Goal: Task Accomplishment & Management: Manage account settings

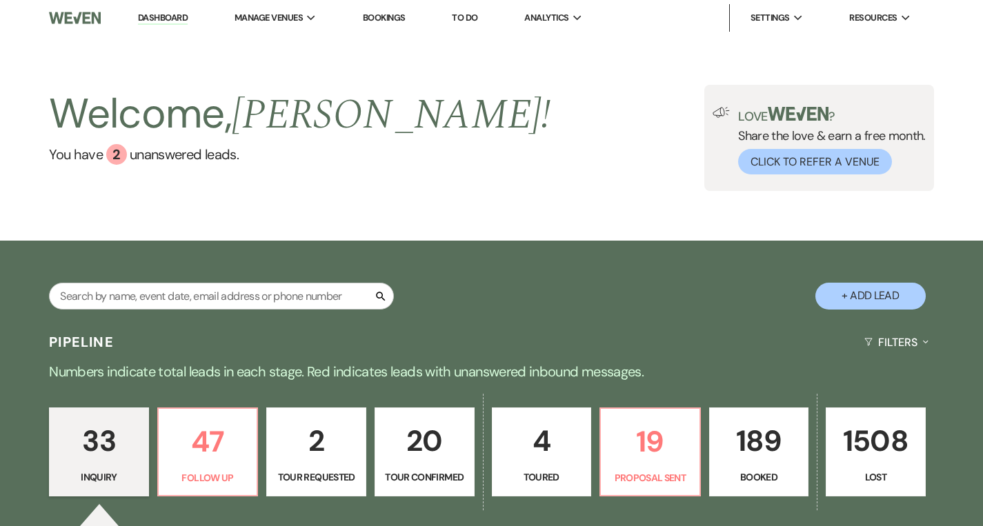
click at [614, 143] on div "Welcome, Cherron ! You have 2 unanswered lead s . Love ? Share the love & earn …" at bounding box center [491, 138] width 983 height 106
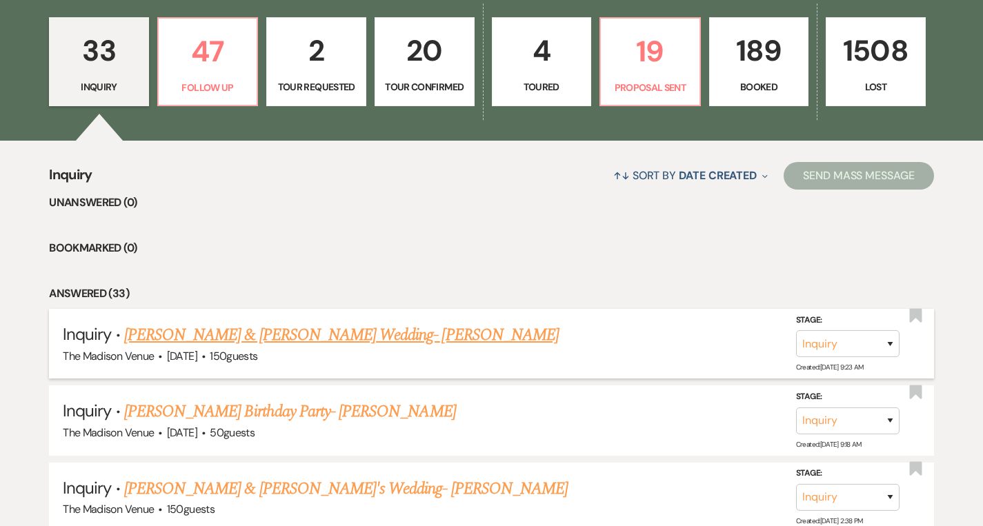
scroll to position [171, 0]
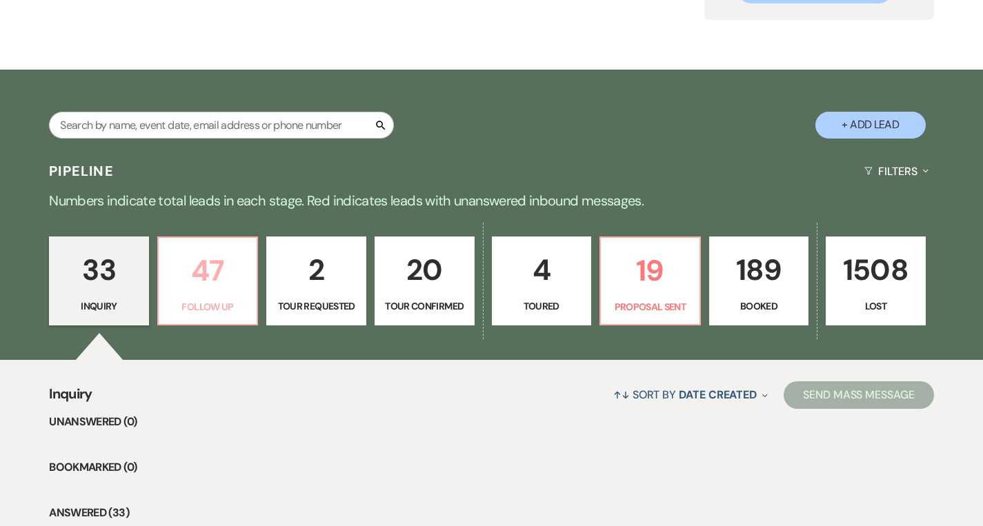
click at [185, 284] on p "47" at bounding box center [208, 271] width 82 height 46
select select "9"
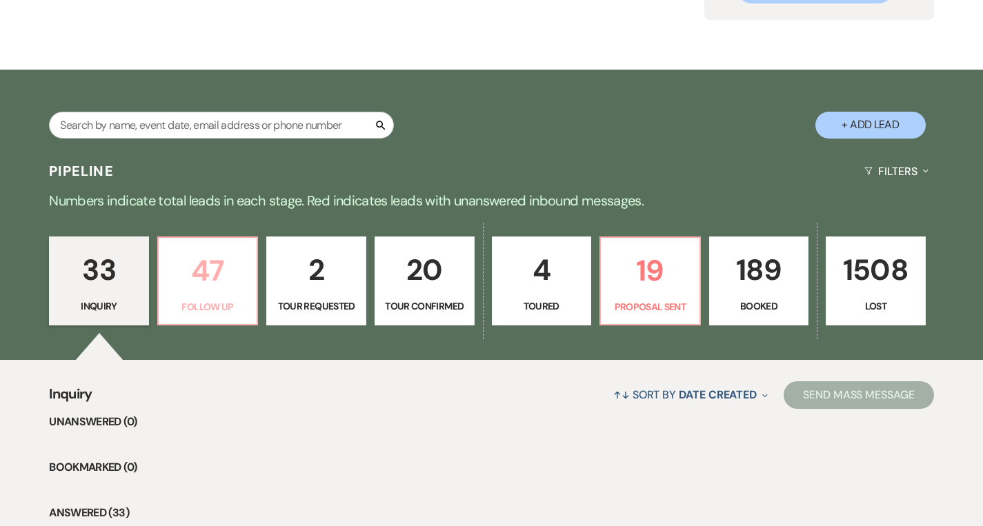
select select "9"
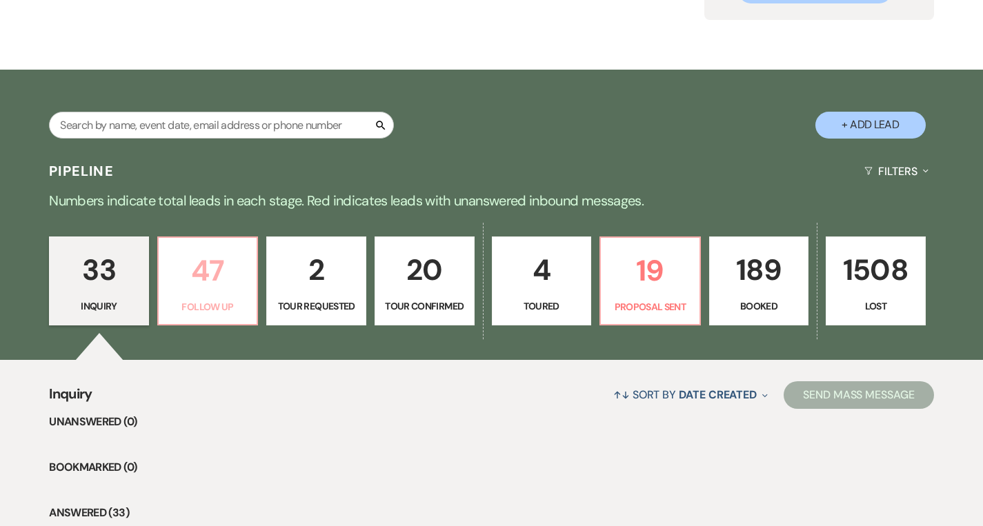
select select "9"
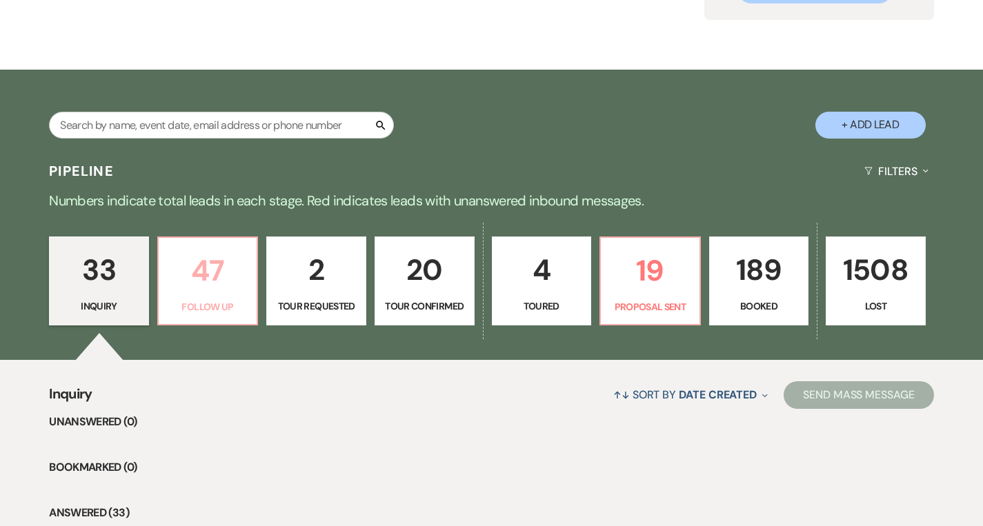
select select "9"
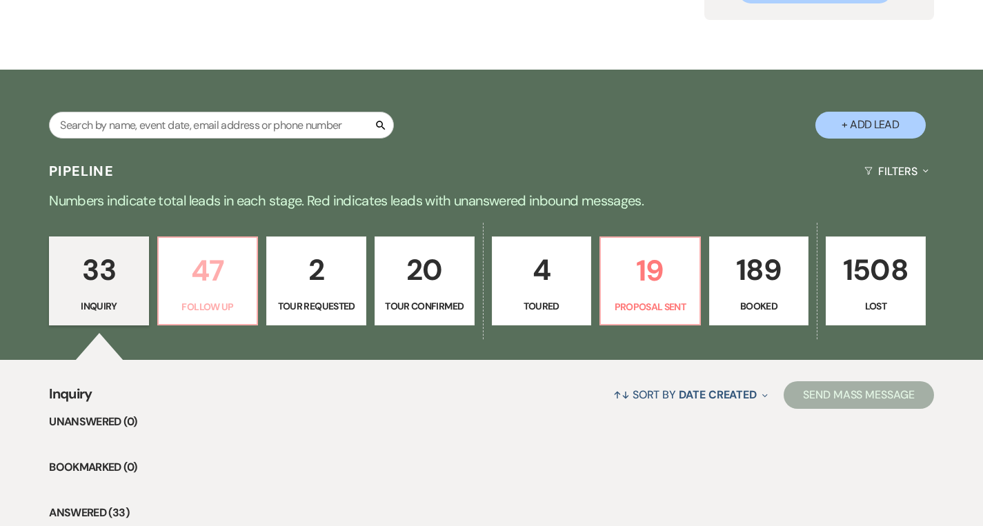
select select "9"
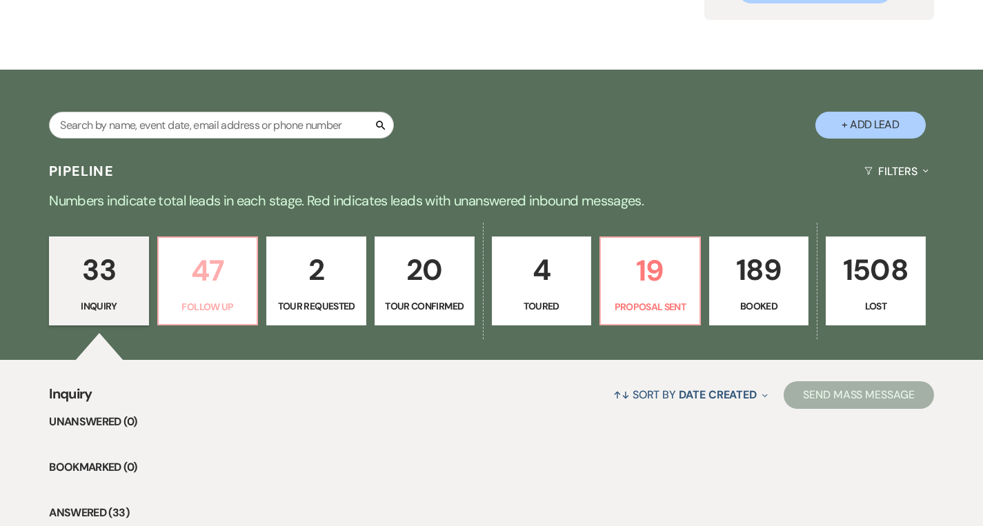
select select "9"
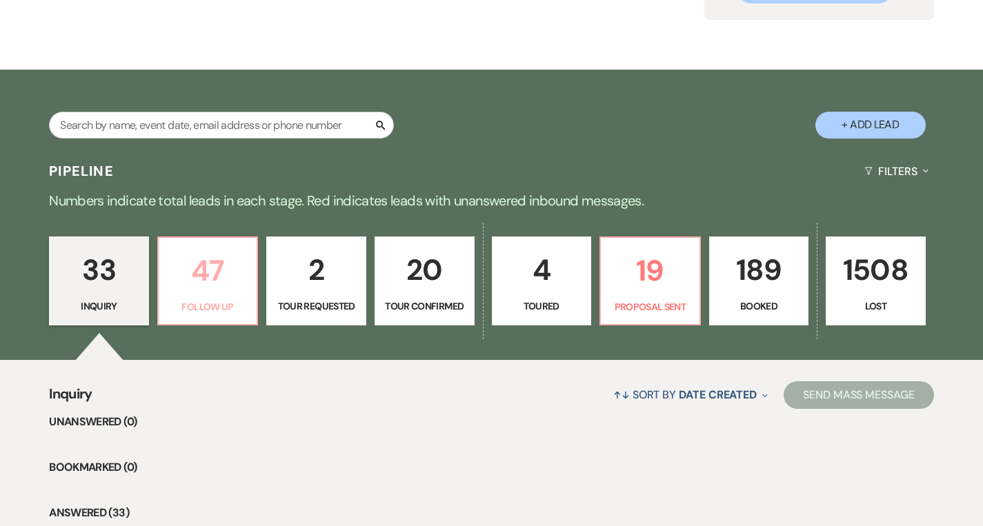
select select "9"
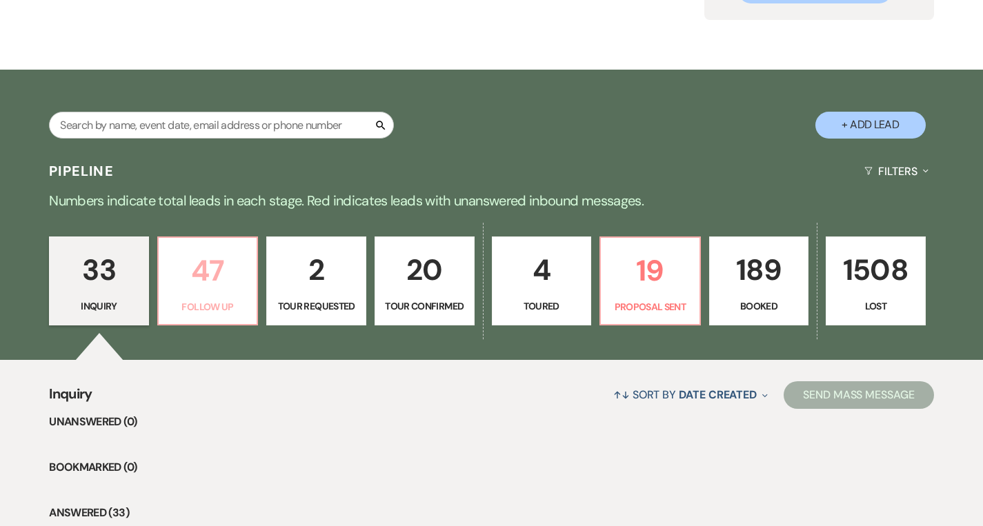
select select "9"
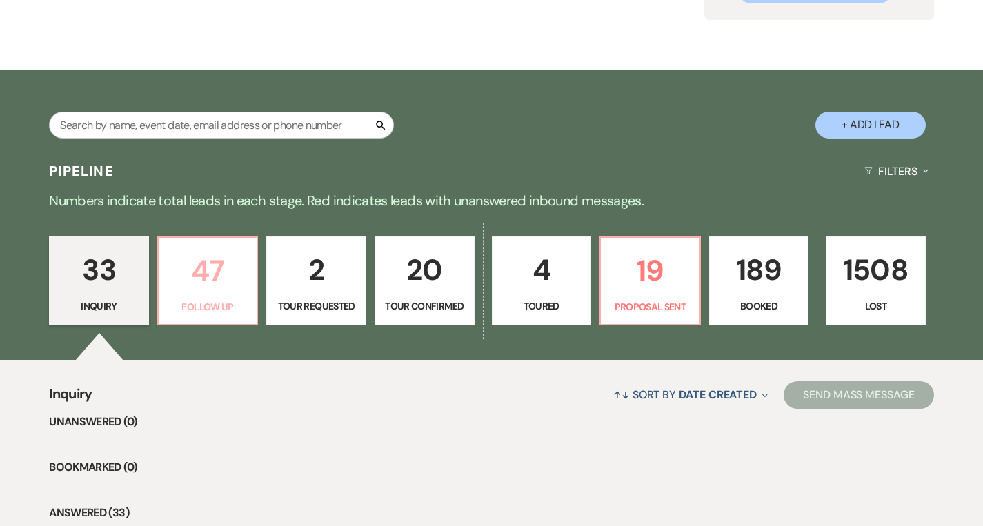
select select "9"
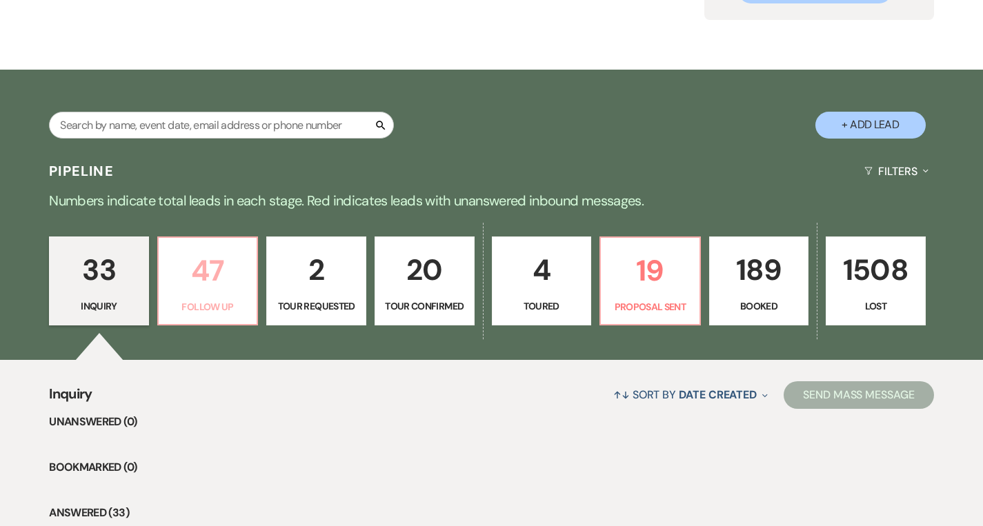
select select "9"
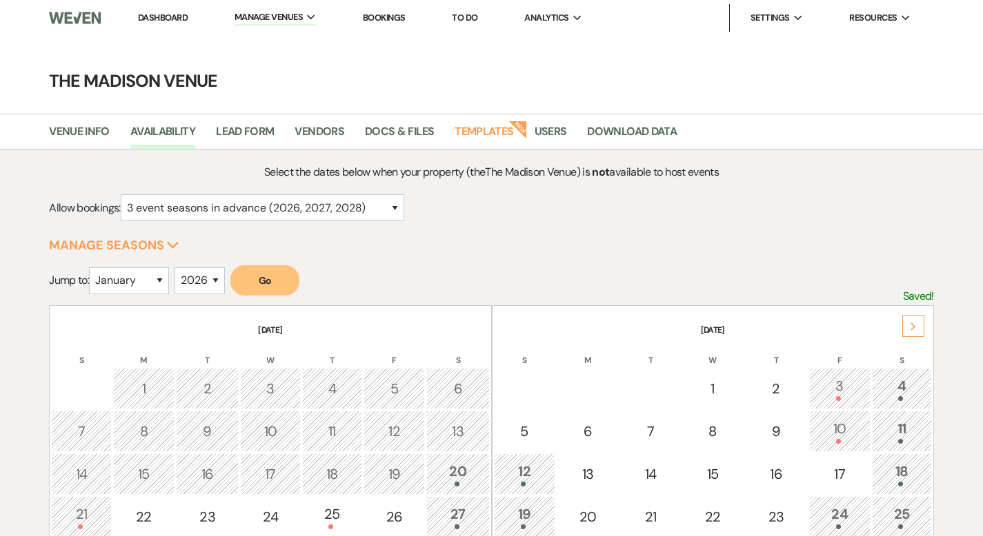
select select "3"
select select "2026"
click at [174, 14] on link "Dashboard" at bounding box center [163, 18] width 50 height 12
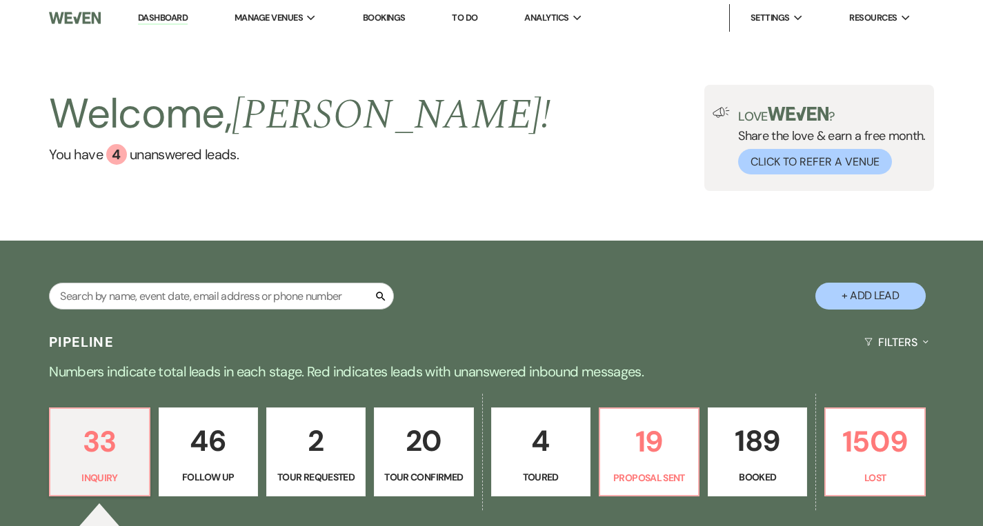
click at [174, 14] on link "Dashboard" at bounding box center [163, 18] width 50 height 13
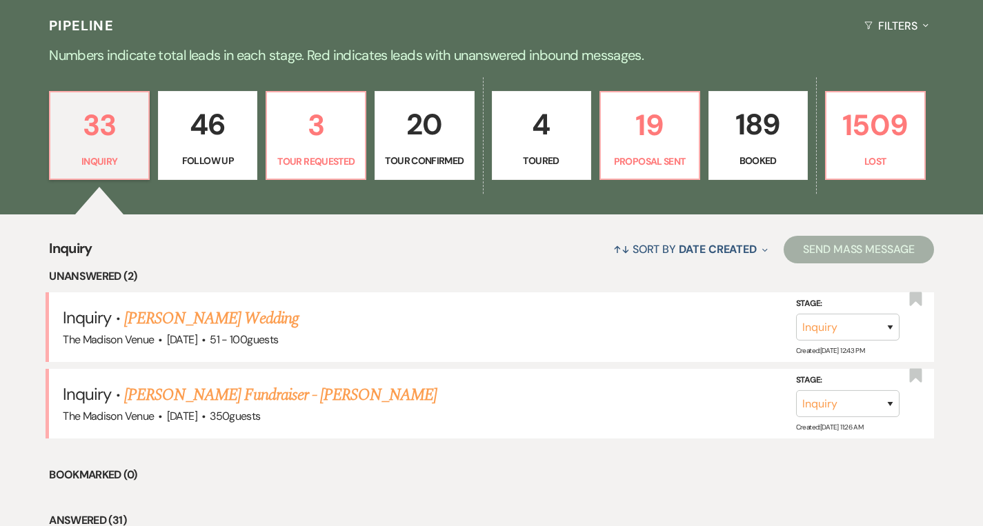
scroll to position [317, 0]
click at [312, 146] on p "3" at bounding box center [315, 125] width 81 height 46
select select "2"
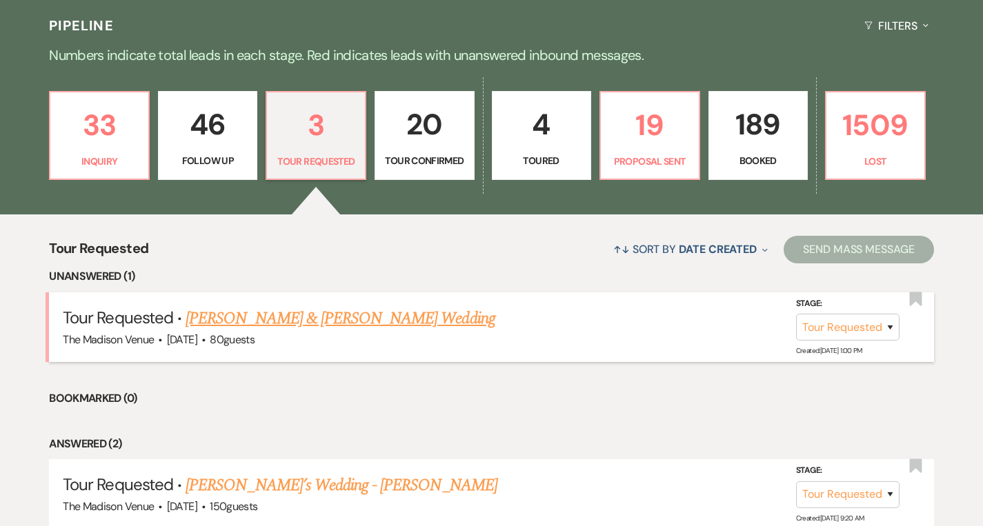
click at [413, 321] on link "TYLER GRANT & KAYLA SABO's Wedding" at bounding box center [339, 318] width 309 height 25
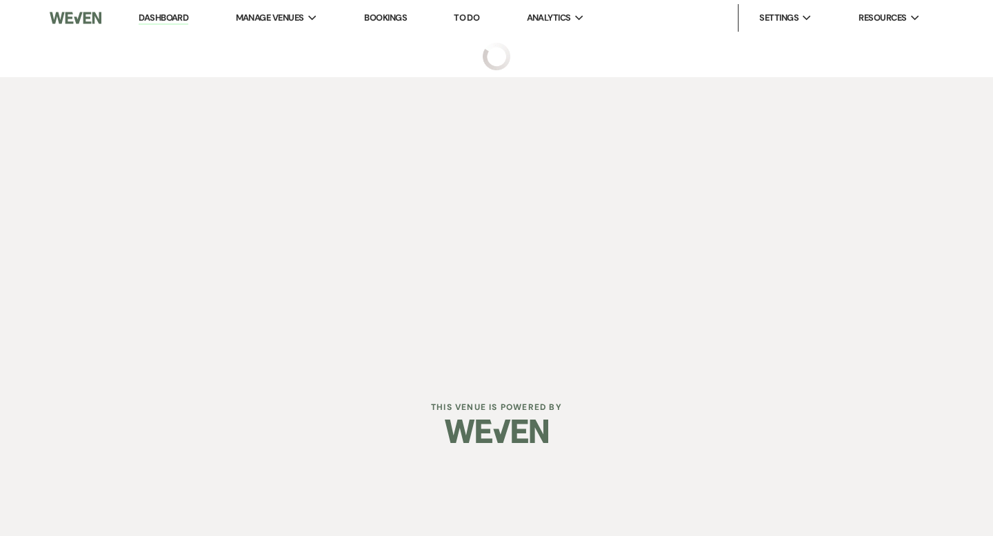
select select "2"
select select "5"
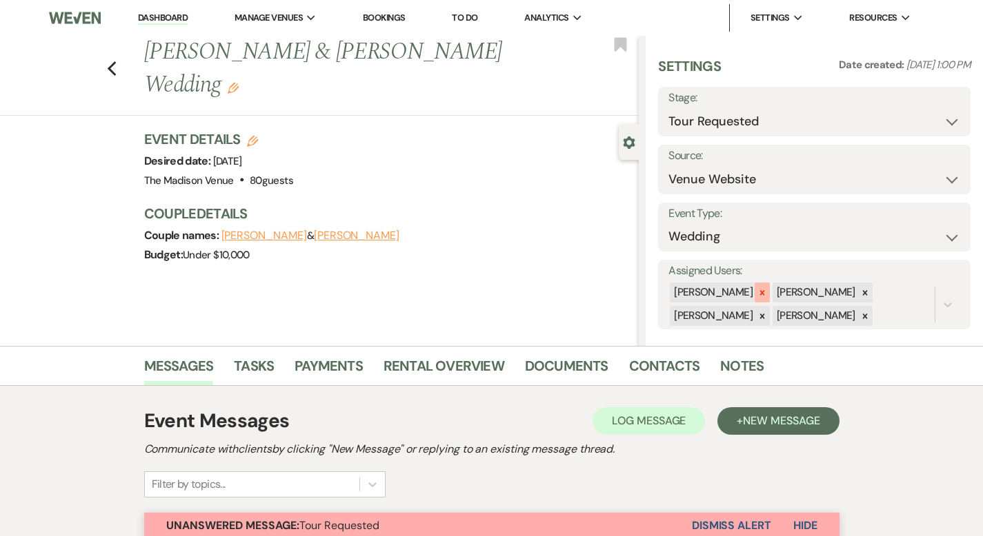
click at [767, 290] on icon at bounding box center [762, 293] width 10 height 10
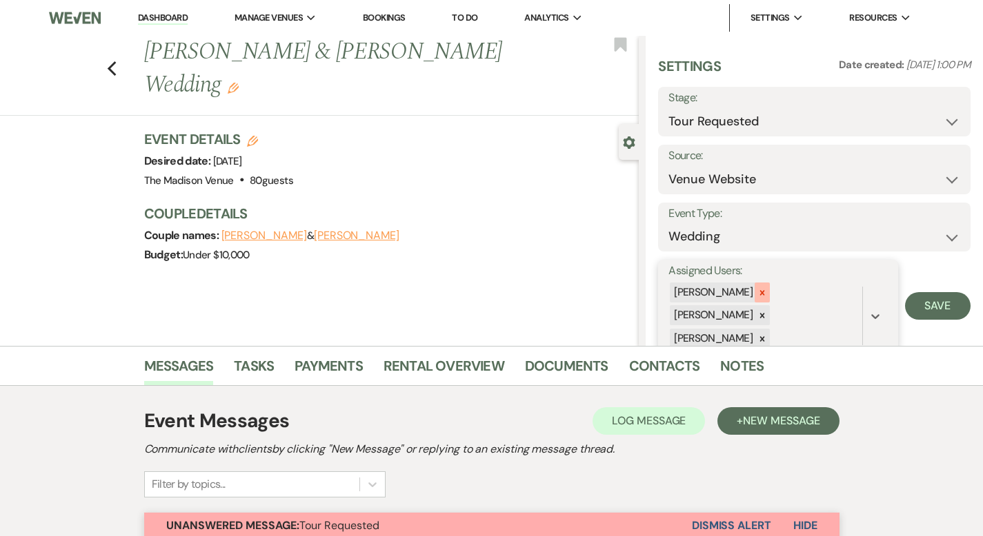
click at [765, 290] on icon at bounding box center [762, 292] width 5 height 5
click at [770, 291] on div at bounding box center [761, 293] width 15 height 20
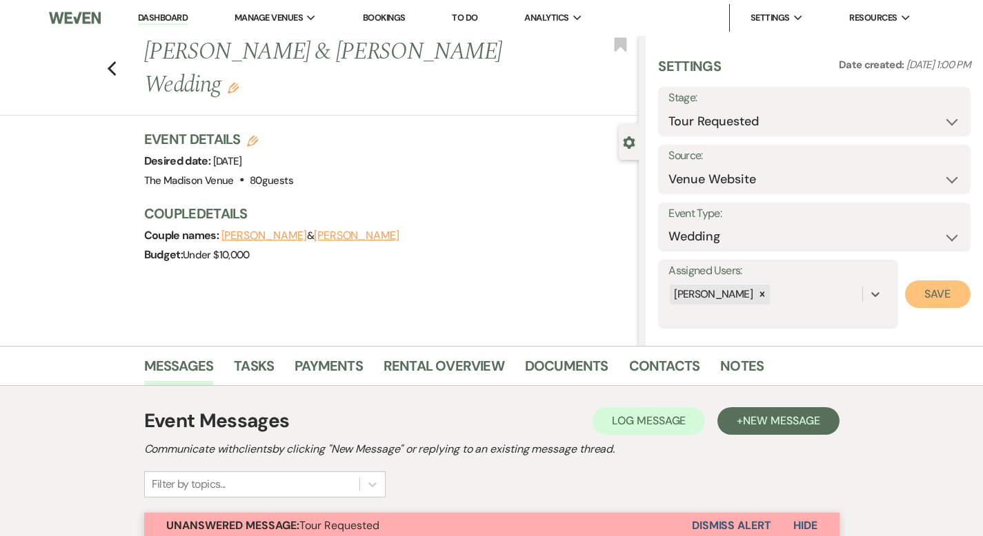
click at [943, 288] on button "Save" at bounding box center [938, 295] width 66 height 28
click at [239, 83] on use "button" at bounding box center [233, 88] width 11 height 11
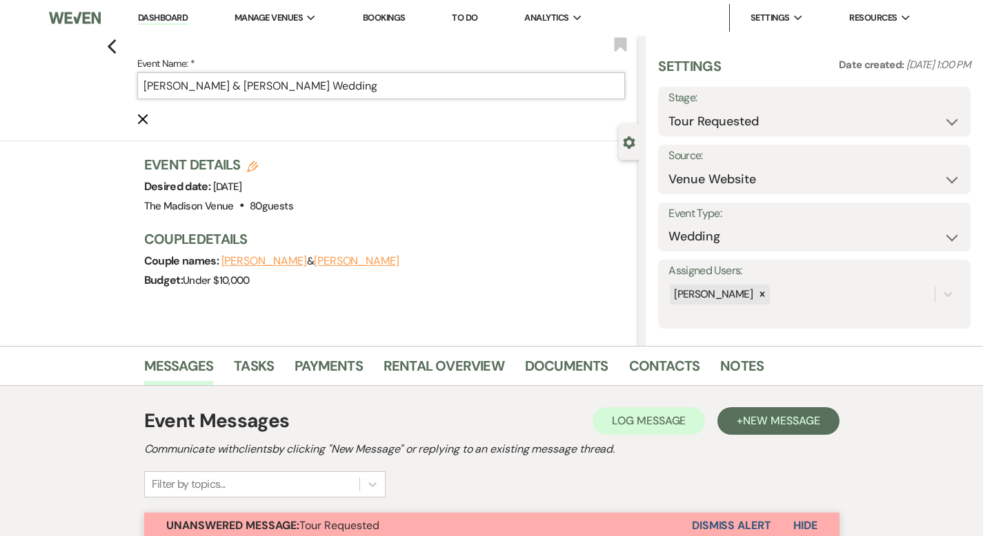
click at [459, 86] on input "TYLER GRANT & KAYLA SABO's Wedding" at bounding box center [381, 85] width 488 height 27
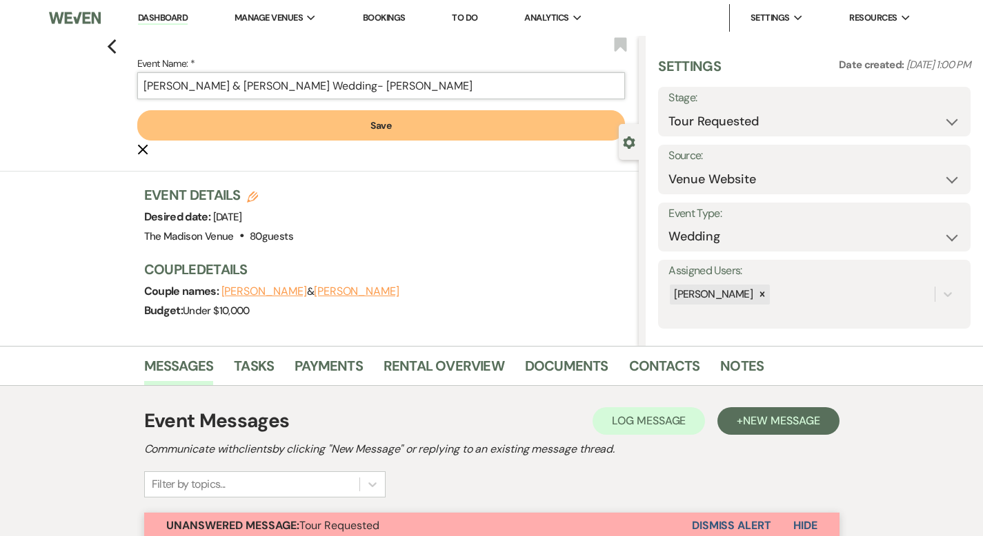
type input "TYLER GRANT & KAYLA SABO's Wedding- Cher"
click at [400, 119] on button "Save" at bounding box center [381, 125] width 488 height 30
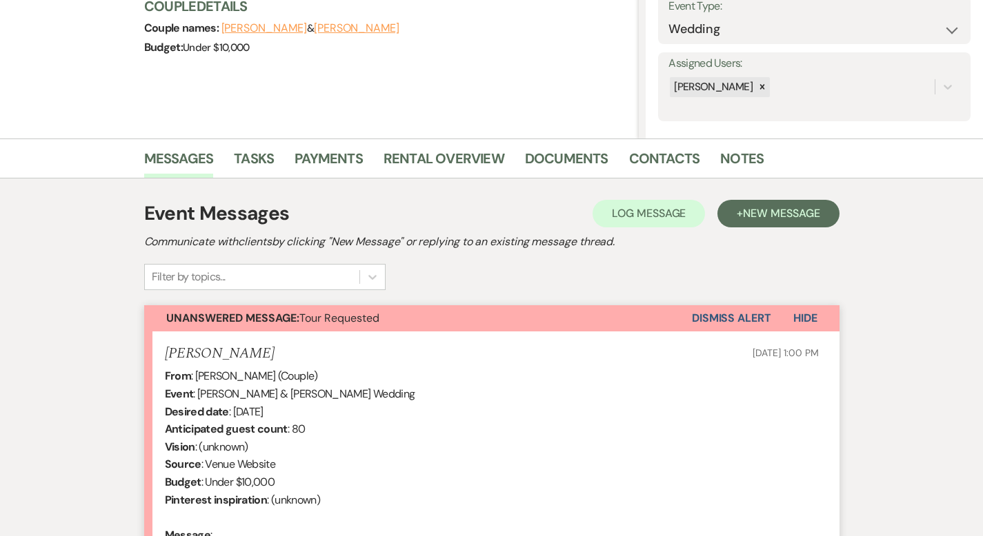
scroll to position [483, 0]
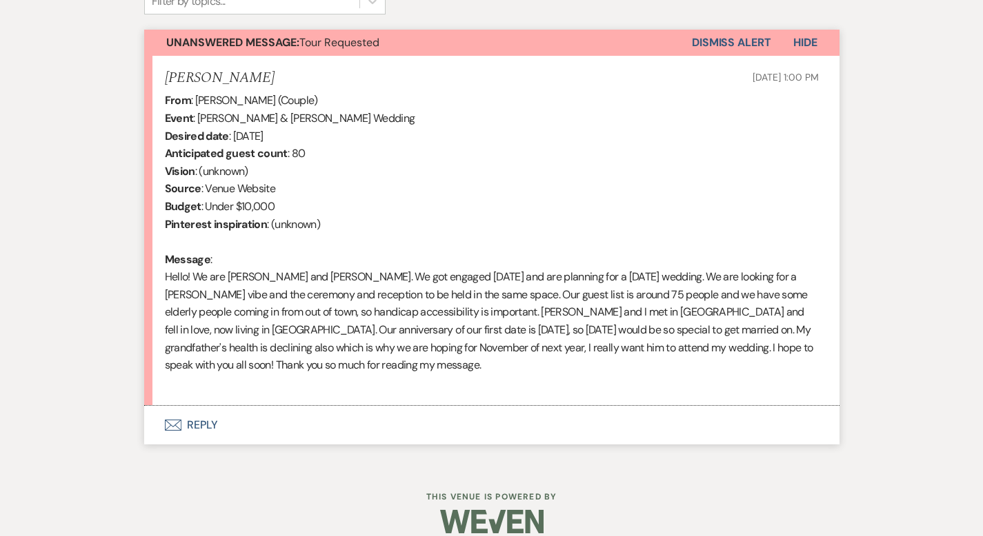
click at [172, 408] on button "Envelope Reply" at bounding box center [491, 425] width 695 height 39
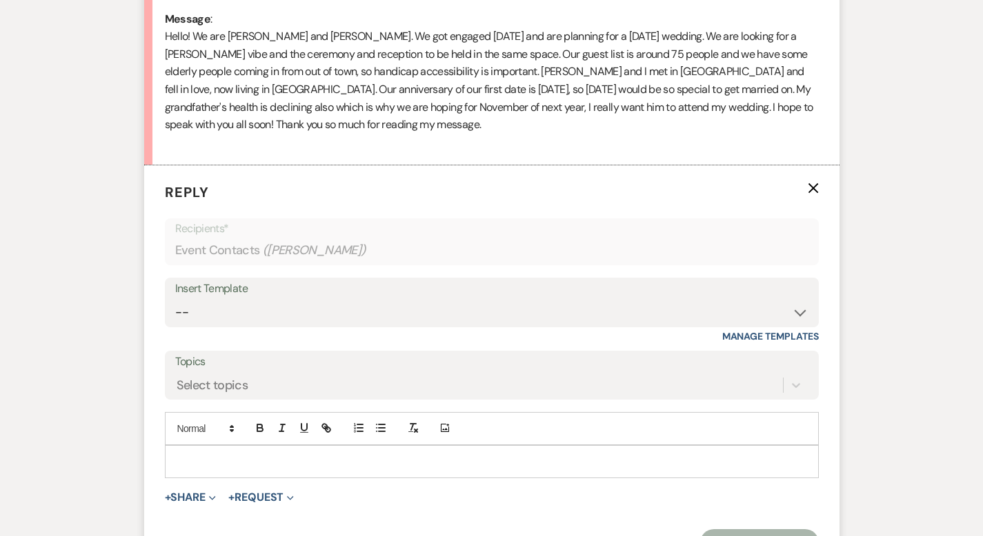
scroll to position [746, 0]
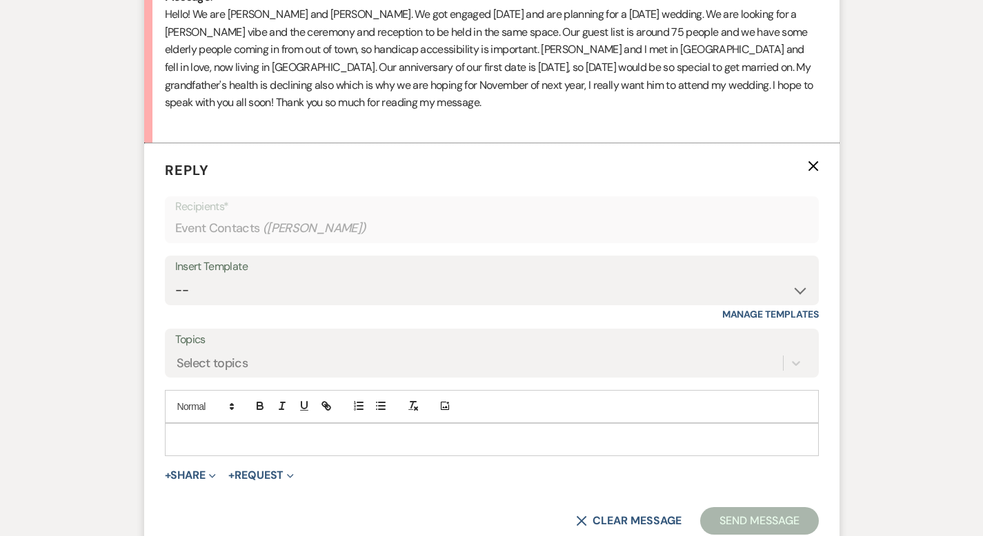
click at [210, 432] on p at bounding box center [492, 439] width 632 height 15
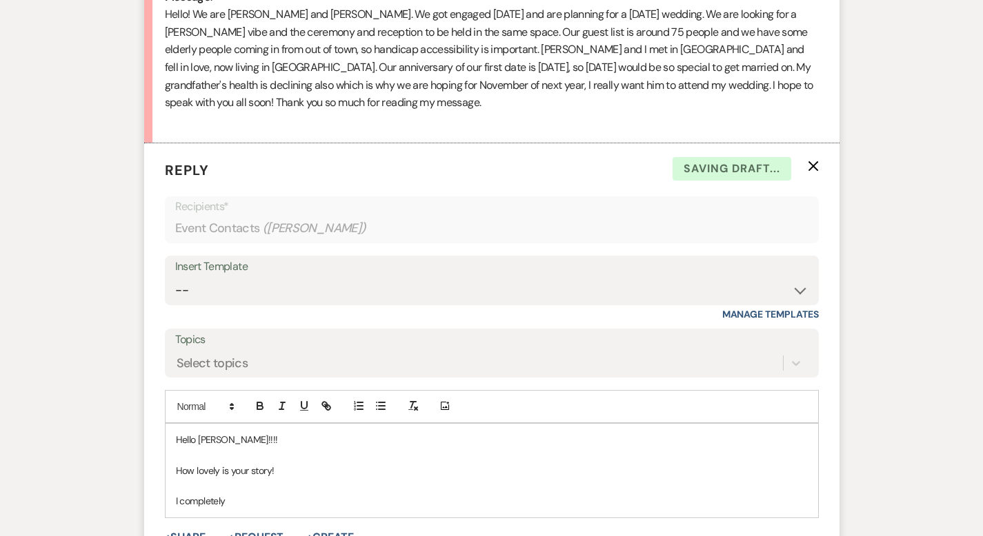
click at [226, 494] on p "I completely" at bounding box center [492, 501] width 632 height 15
click at [363, 494] on p "I completely understand about the grandparents!" at bounding box center [492, 501] width 632 height 15
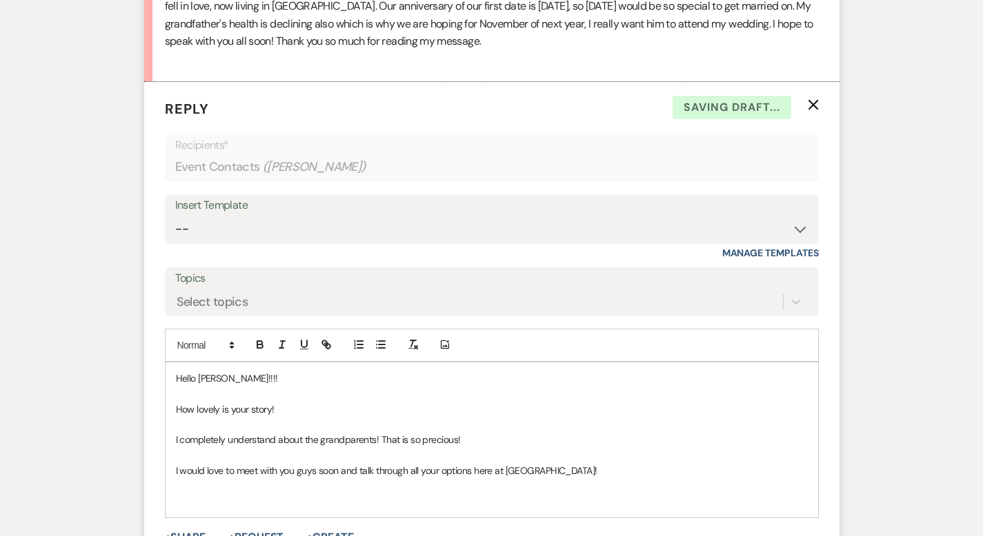
scroll to position [810, 0]
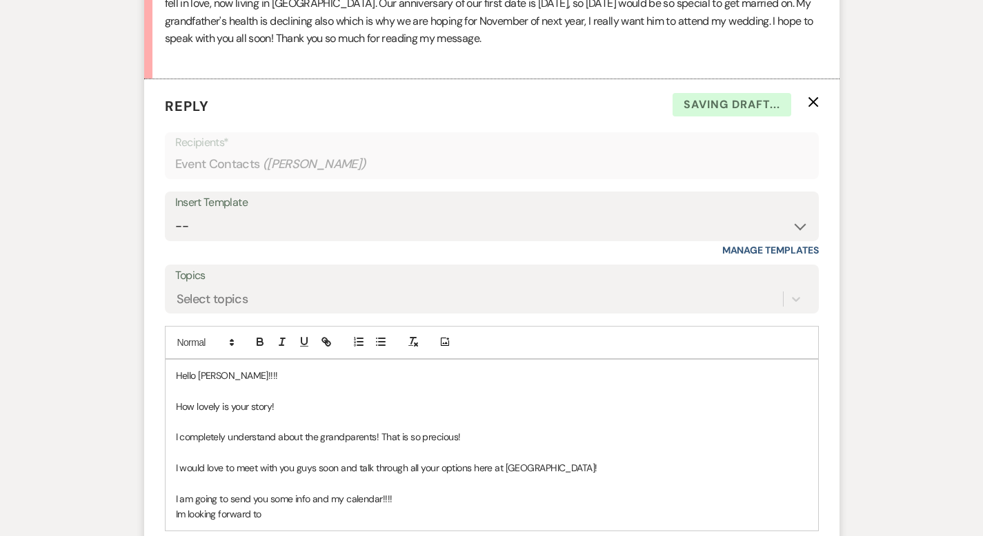
click at [310, 507] on p "Im looking forward to" at bounding box center [492, 514] width 632 height 15
click at [334, 507] on p "Im looking forward to connecting with you!" at bounding box center [492, 514] width 632 height 15
click at [176, 383] on p at bounding box center [492, 390] width 632 height 15
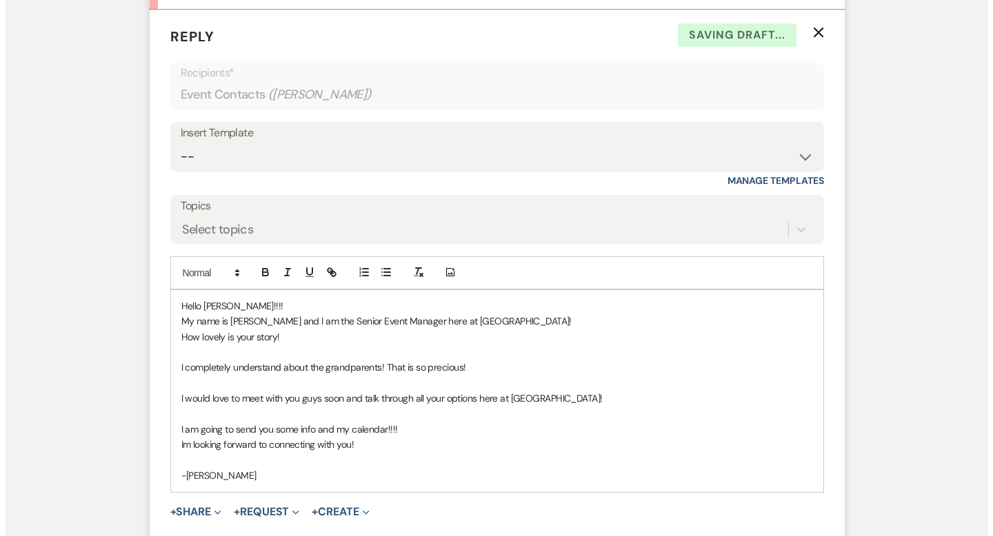
scroll to position [1039, 0]
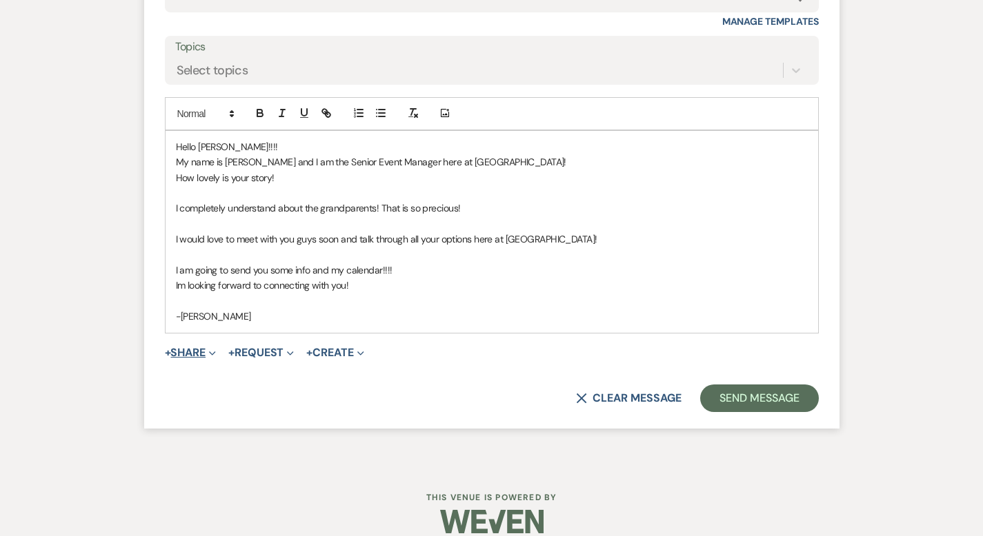
click at [165, 348] on button "+ Share Expand" at bounding box center [191, 353] width 52 height 11
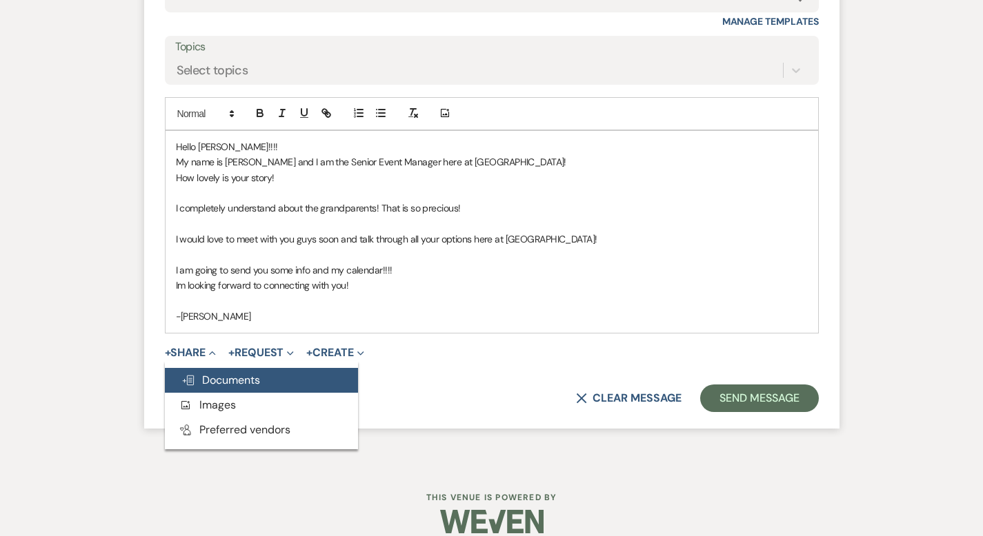
click at [181, 373] on span "Doc Upload Documents" at bounding box center [220, 380] width 79 height 14
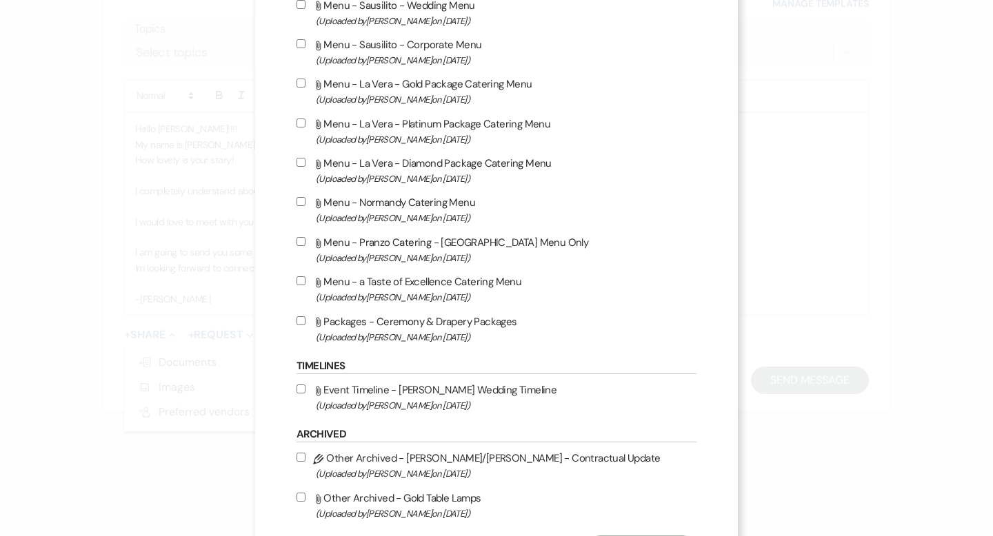
scroll to position [2069, 0]
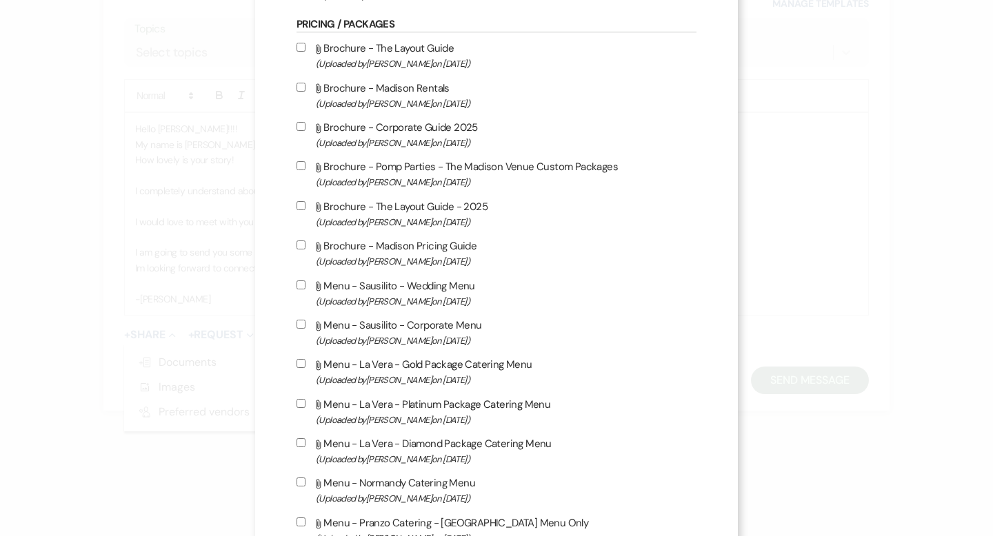
click at [297, 250] on input "Attach File Brochure - Madison Pricing Guide (Uploaded by Daryl Licursi on May …" at bounding box center [301, 245] width 9 height 9
checkbox input "true"
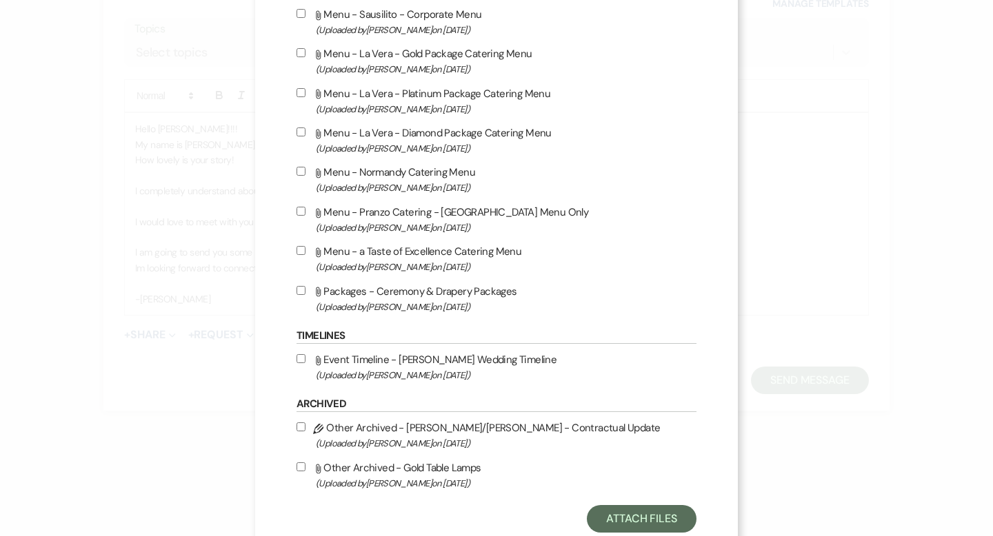
scroll to position [2440, 0]
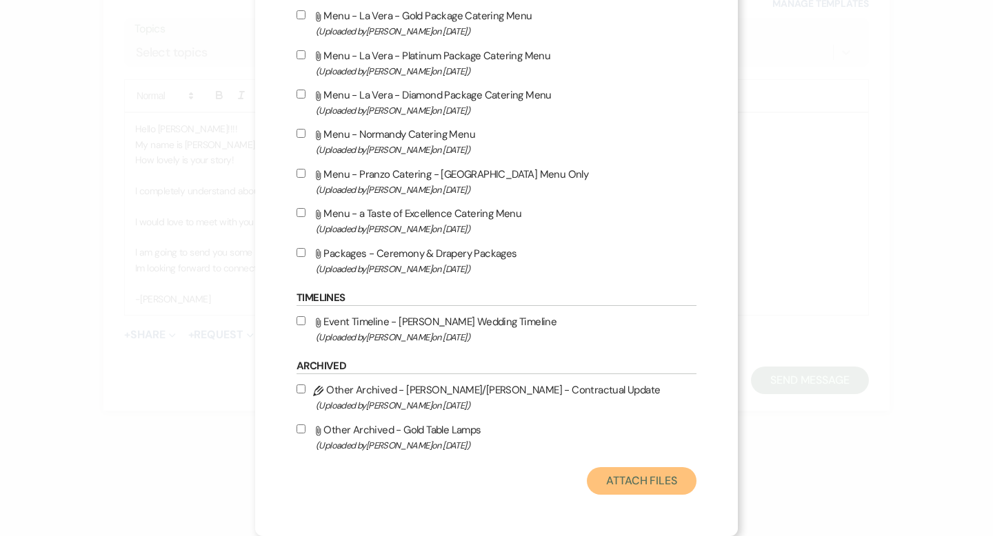
click at [615, 474] on button "Attach Files" at bounding box center [642, 482] width 110 height 28
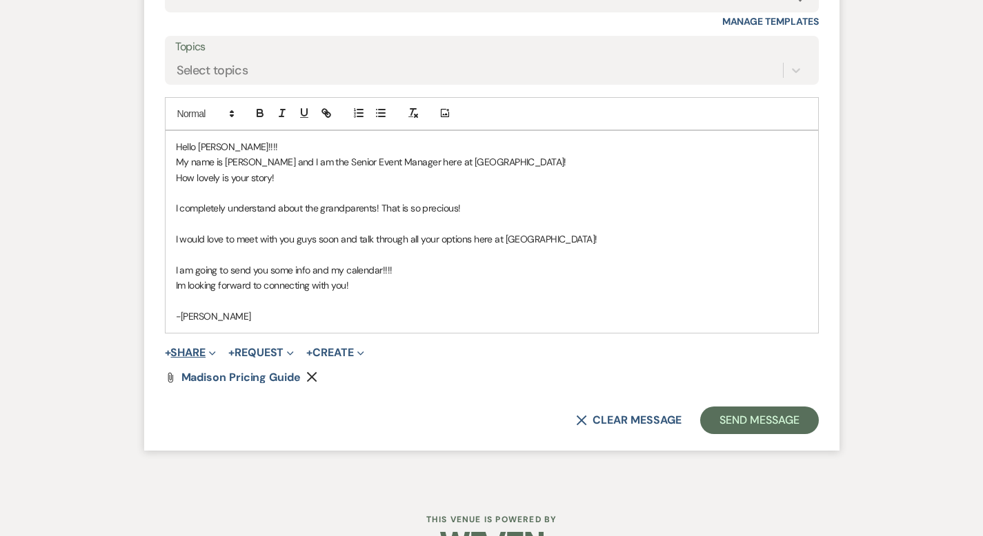
click at [165, 348] on button "+ Share Expand" at bounding box center [191, 353] width 52 height 11
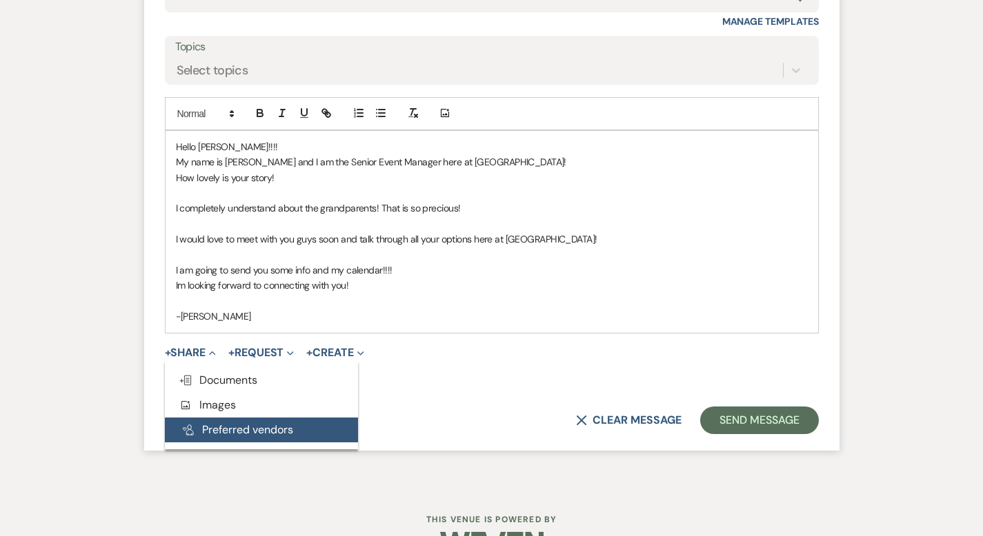
click at [190, 419] on button "Pref Vendors Preferred vendors" at bounding box center [261, 430] width 193 height 25
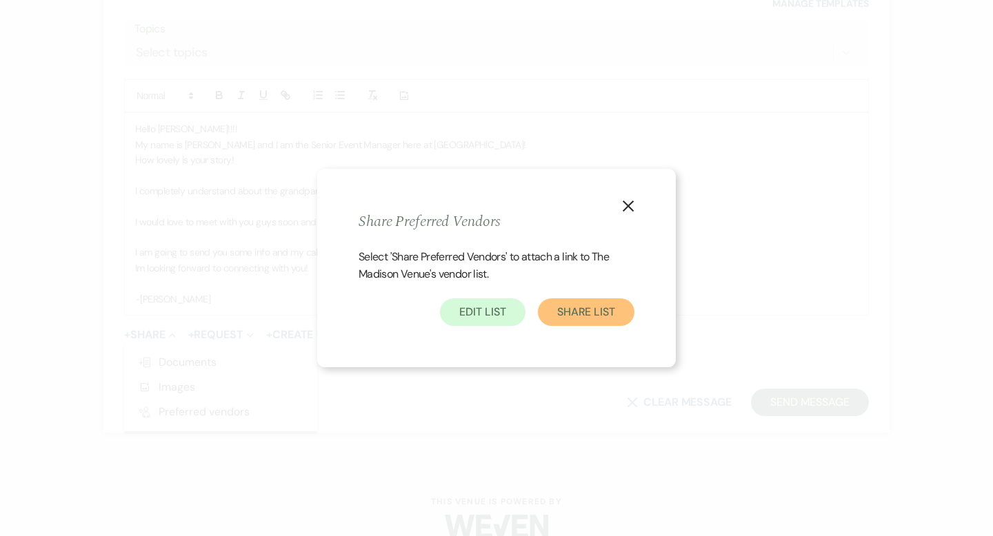
click at [612, 303] on button "Share List" at bounding box center [586, 313] width 97 height 28
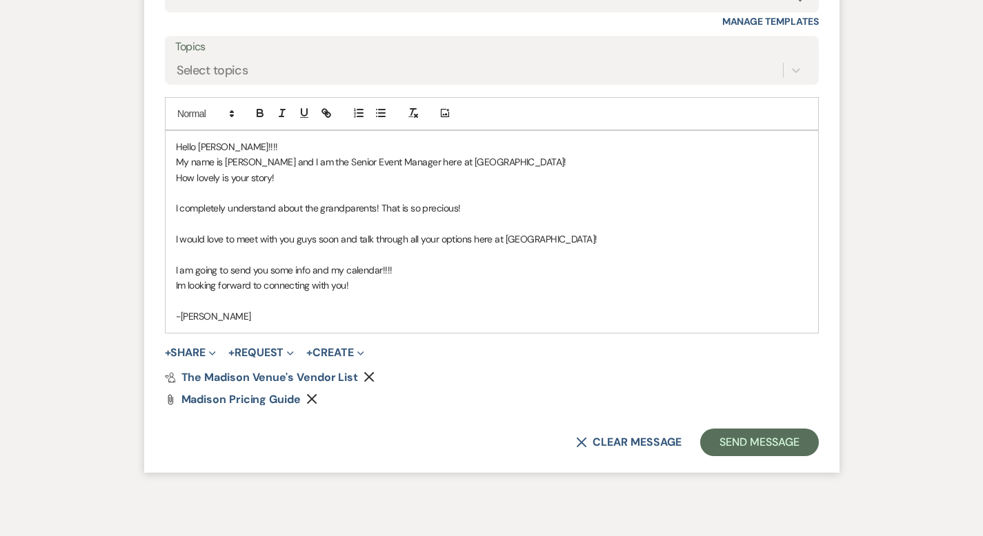
click at [165, 345] on span "+ Share Expand Doc Upload Documents Add Photo Images" at bounding box center [191, 353] width 52 height 17
click at [165, 348] on button "+ Share Expand" at bounding box center [191, 353] width 52 height 11
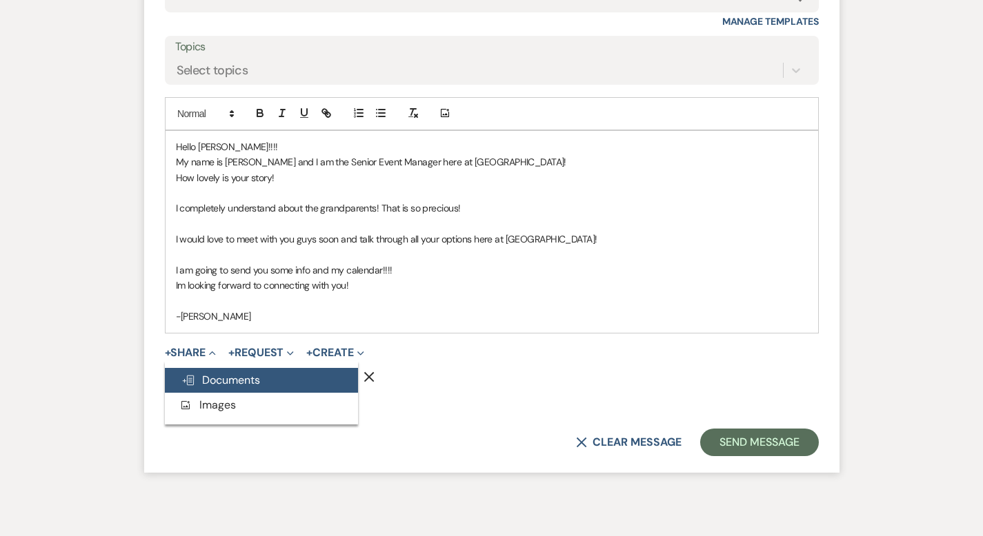
click at [233, 368] on button "Doc Upload Documents" at bounding box center [261, 380] width 193 height 25
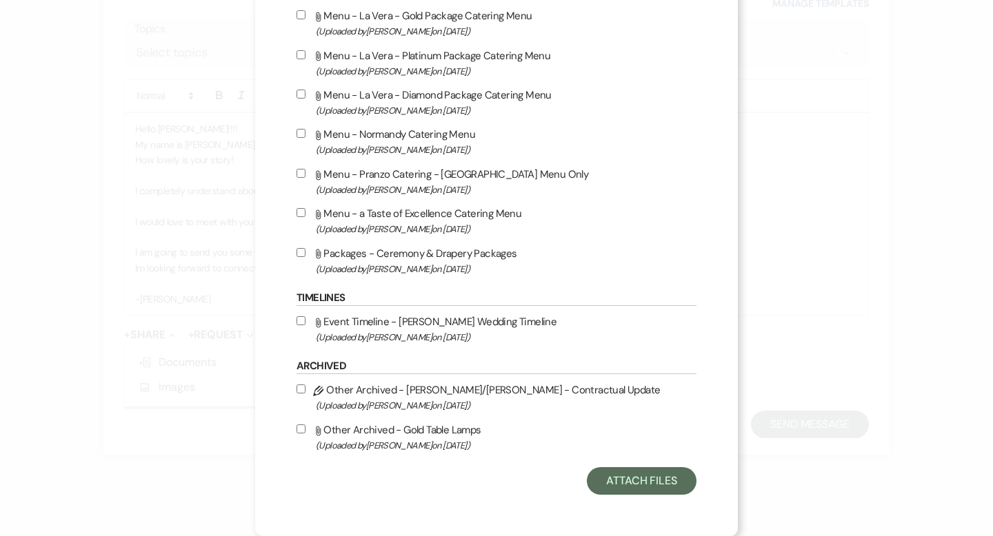
click at [297, 323] on input "Attach File Event Timeline - Madison Wedding Timeline (Uploaded by Daryl Licurs…" at bounding box center [301, 321] width 9 height 9
checkbox input "true"
click at [607, 483] on button "Attach Files" at bounding box center [642, 482] width 110 height 28
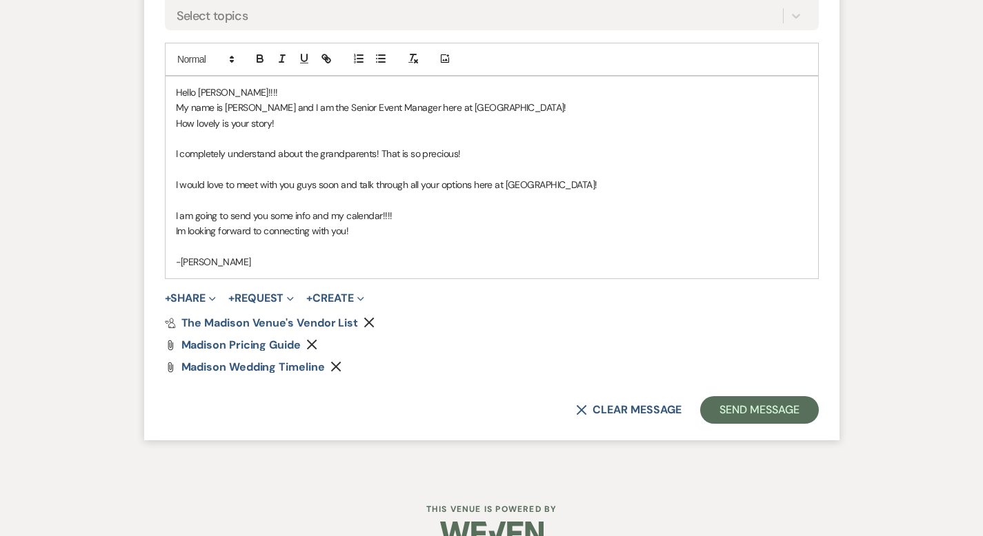
scroll to position [1105, 0]
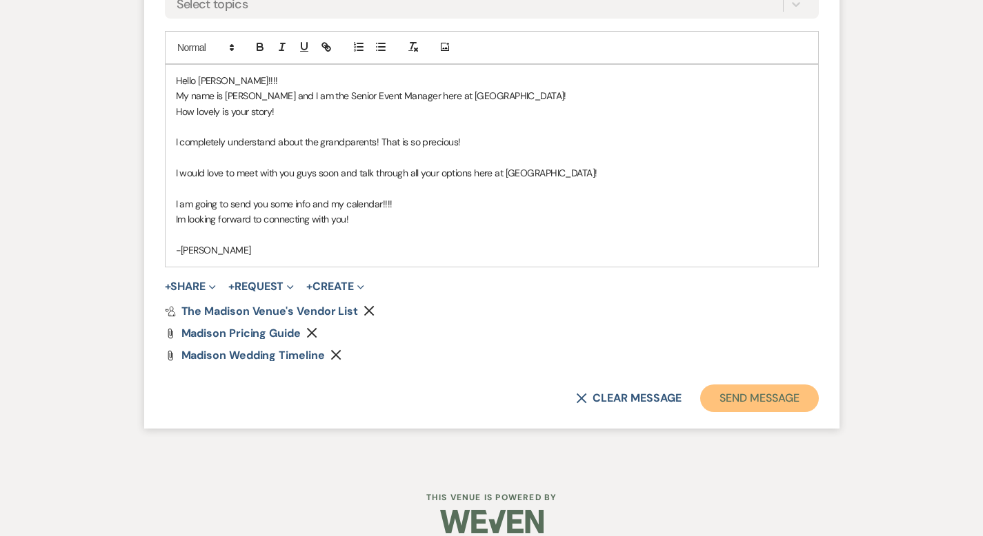
click at [776, 385] on button "Send Message" at bounding box center [759, 399] width 118 height 28
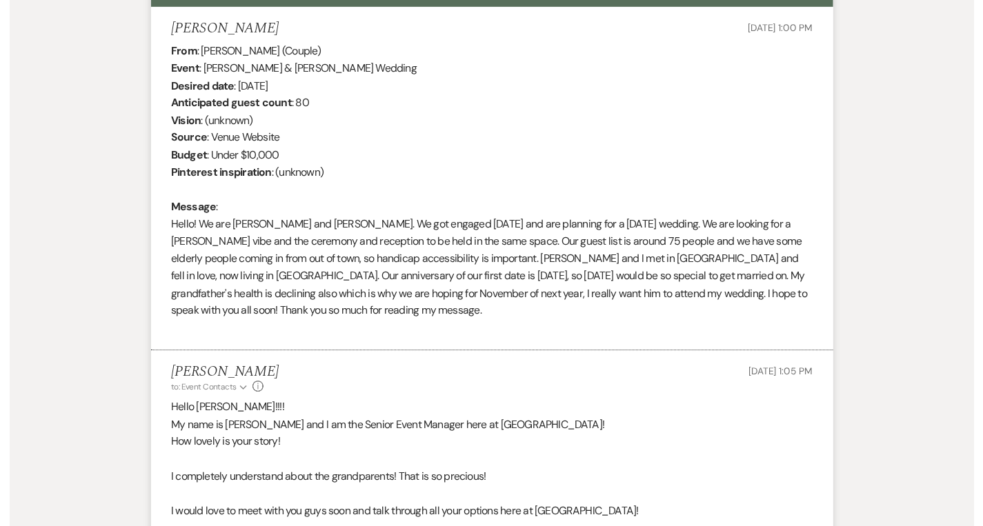
scroll to position [0, 0]
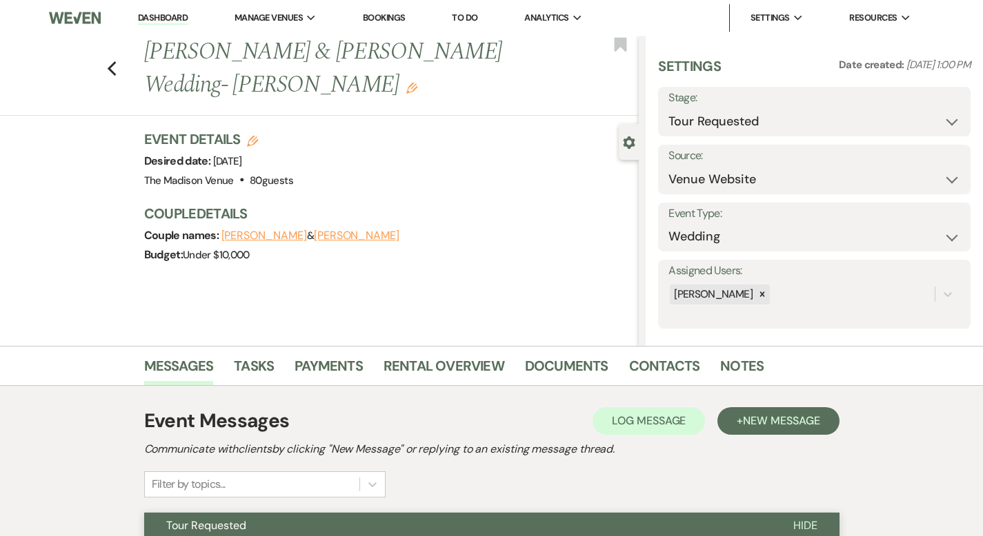
click at [149, 17] on link "Dashboard" at bounding box center [163, 18] width 50 height 13
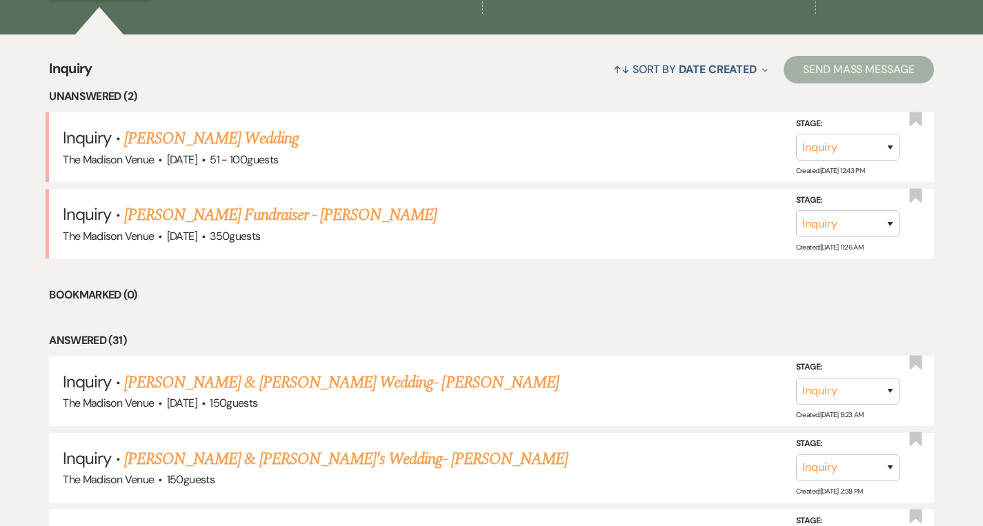
scroll to position [417, 0]
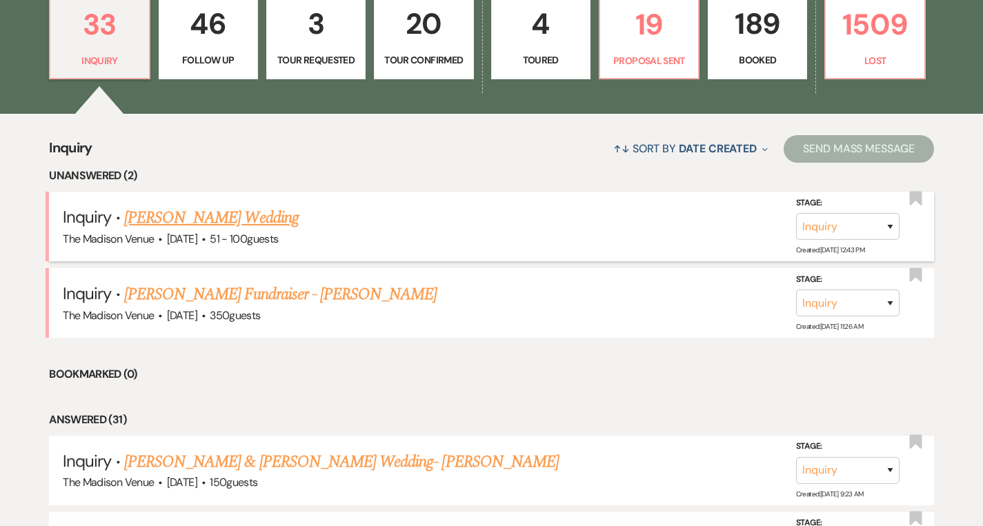
click at [205, 212] on link "[PERSON_NAME] Wedding" at bounding box center [211, 217] width 174 height 25
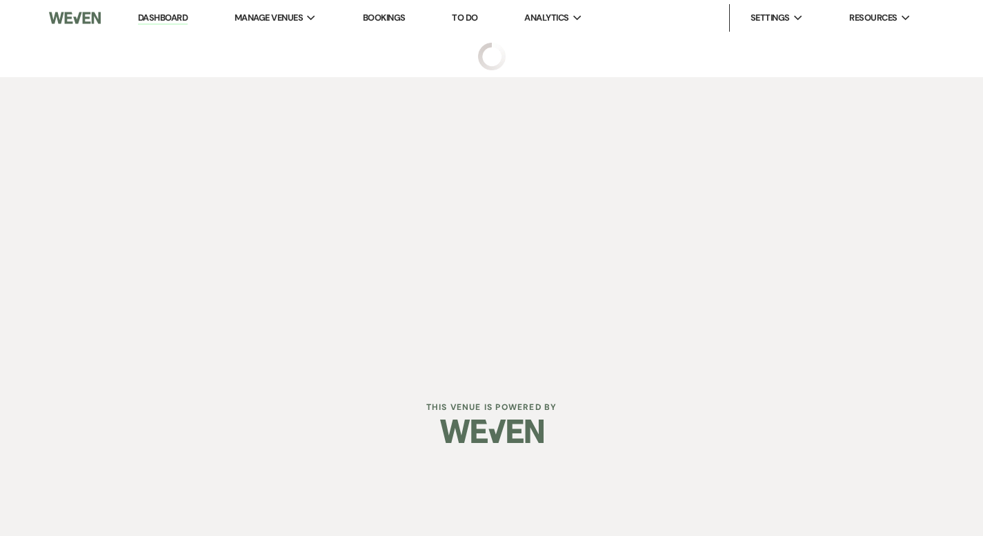
select select "2"
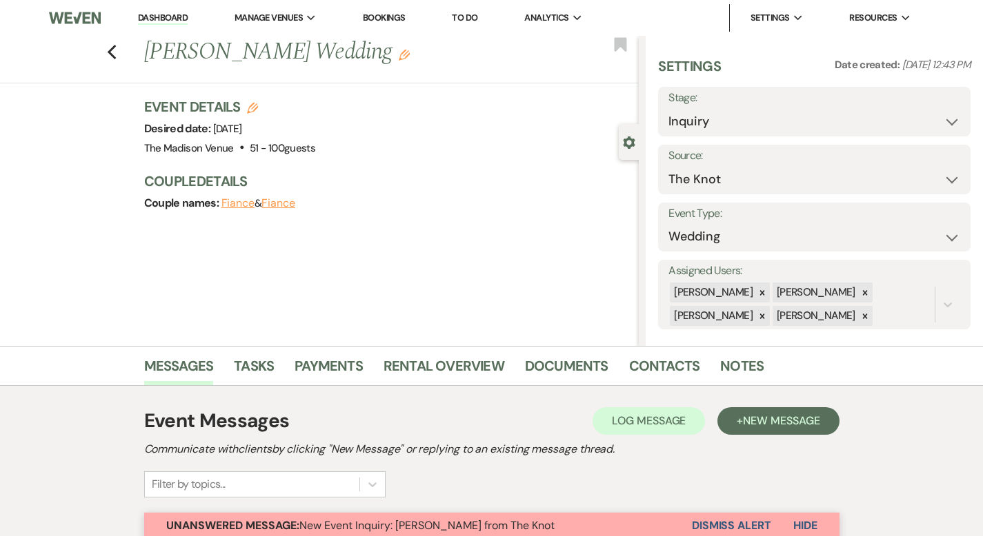
click at [168, 20] on link "Dashboard" at bounding box center [163, 18] width 50 height 13
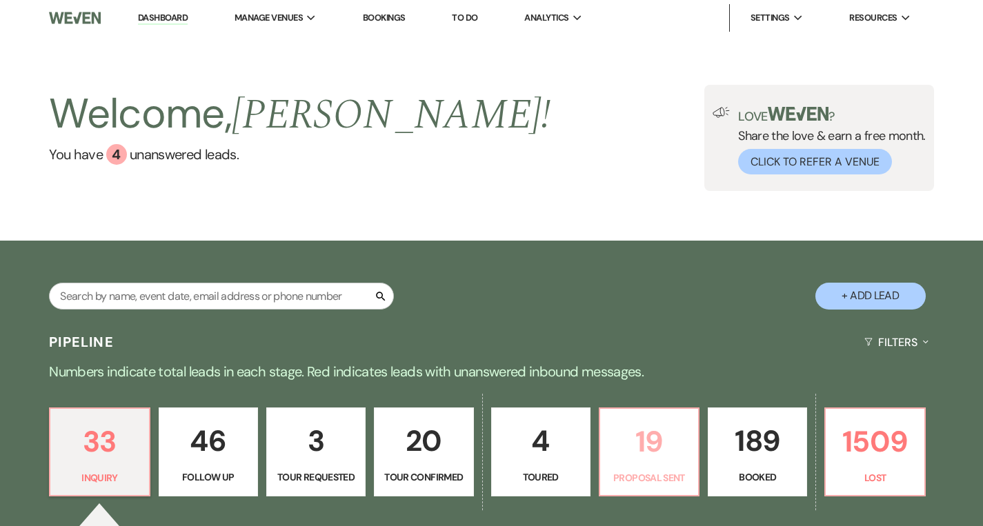
click at [639, 444] on p "19" at bounding box center [648, 442] width 81 height 46
select select "6"
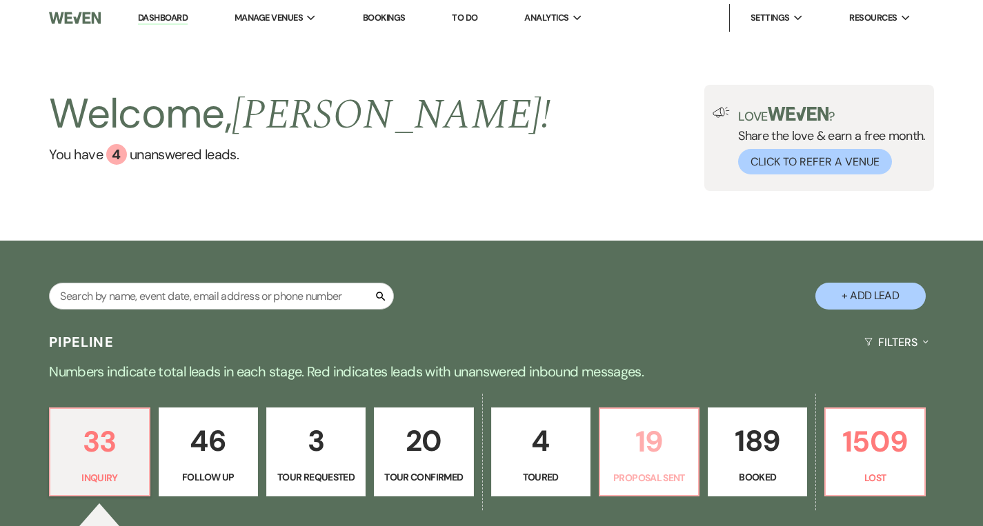
select select "6"
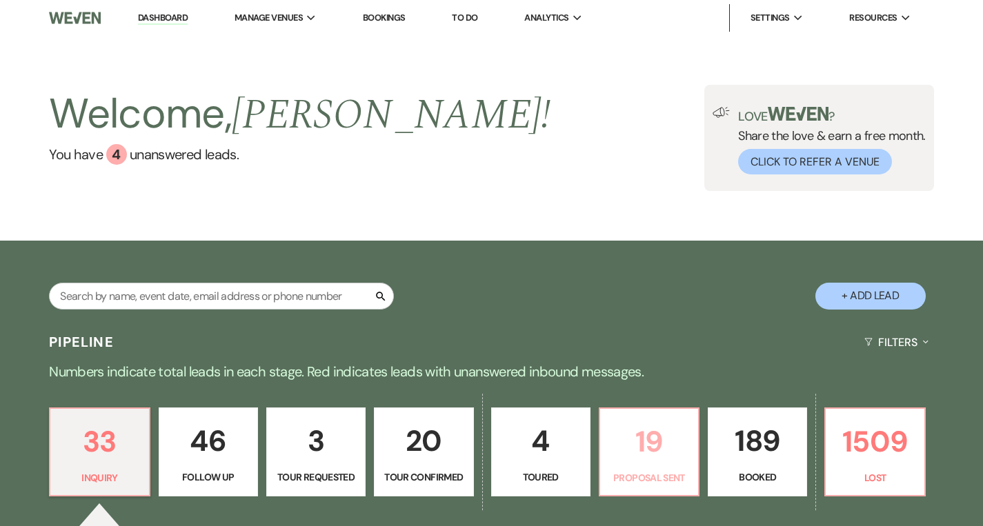
select select "6"
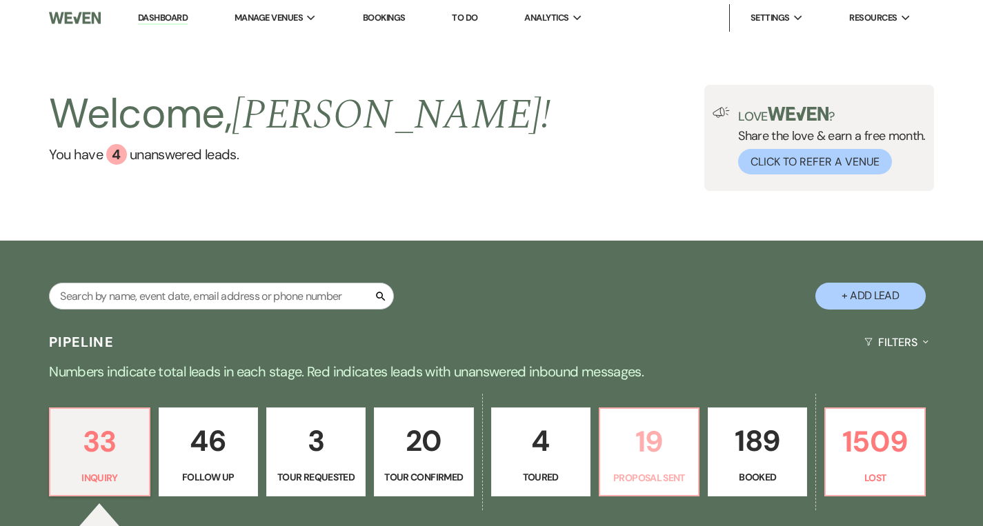
select select "6"
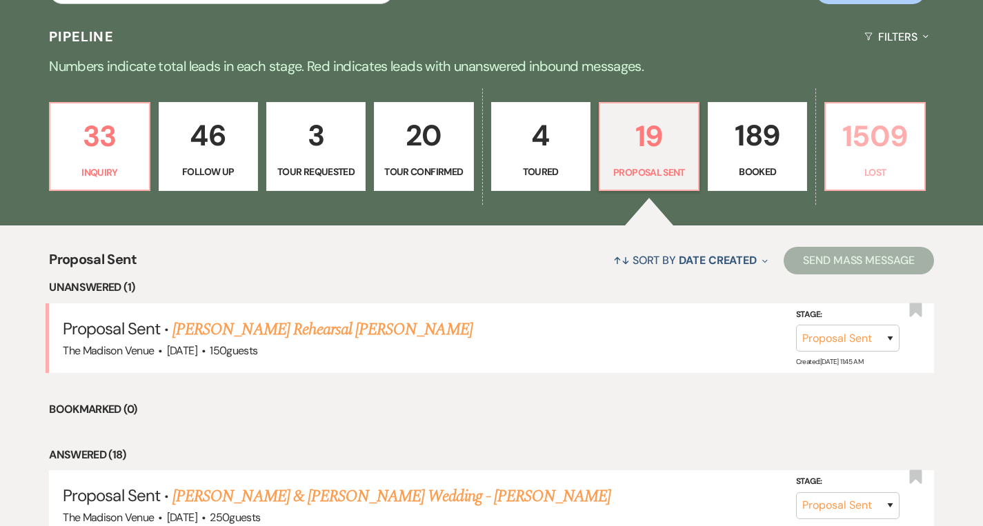
click at [888, 185] on link "1509 Lost" at bounding box center [874, 147] width 101 height 90
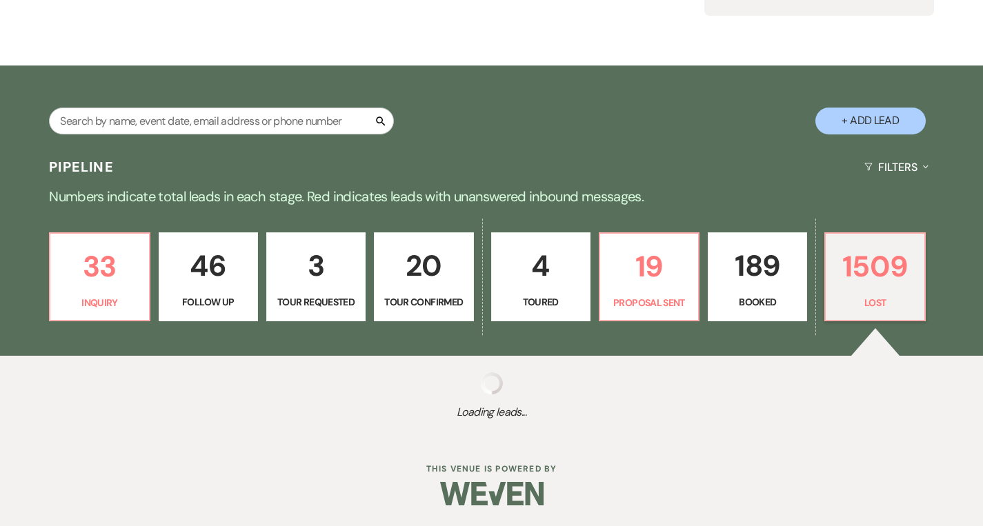
scroll to position [176, 0]
select select "8"
select select "6"
select select "8"
select select "11"
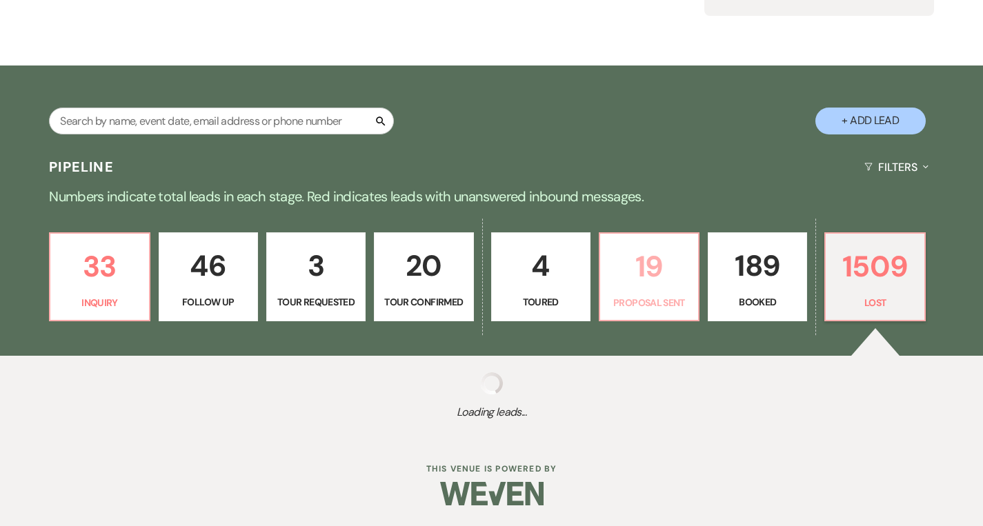
select select "8"
select select "11"
select select "8"
select select "10"
select select "8"
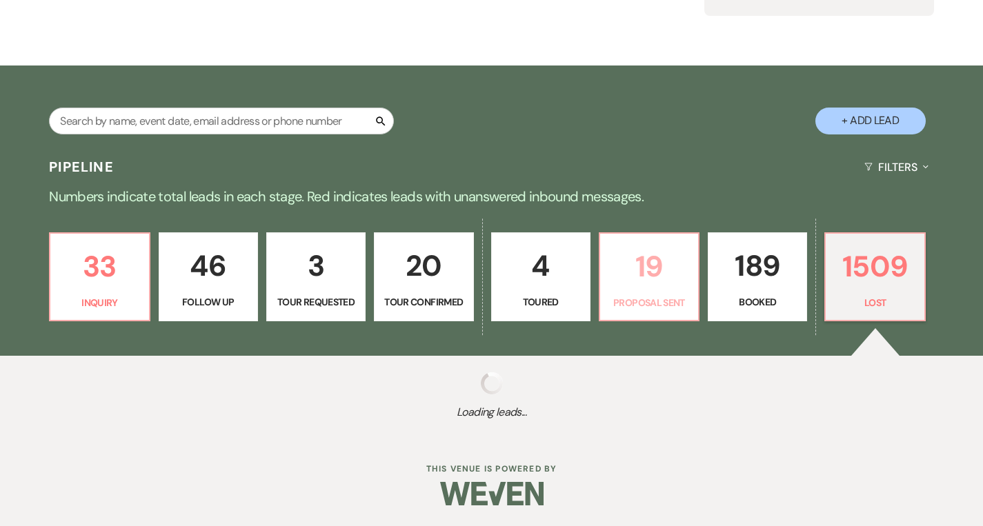
select select "1"
select select "8"
select select "1"
select select "8"
select select "6"
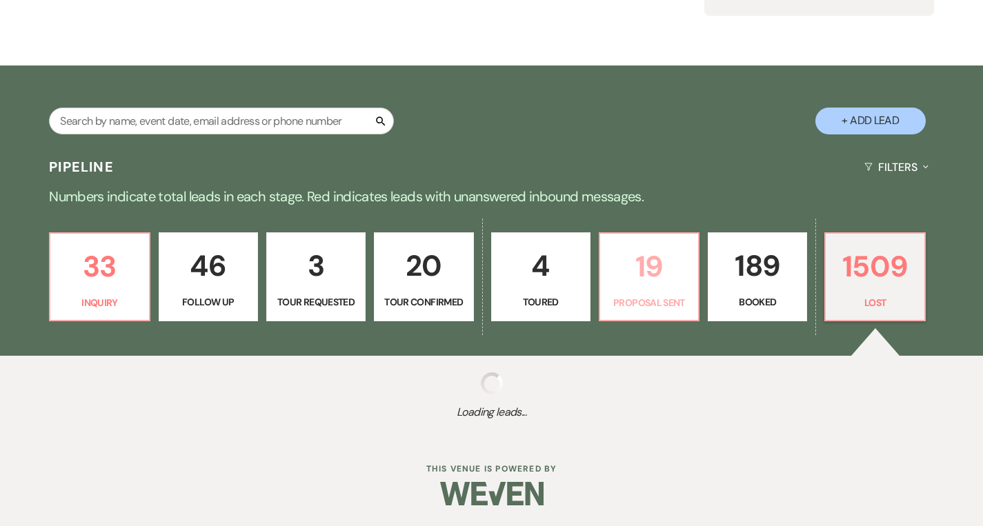
select select "8"
select select "7"
select select "8"
select select "6"
select select "8"
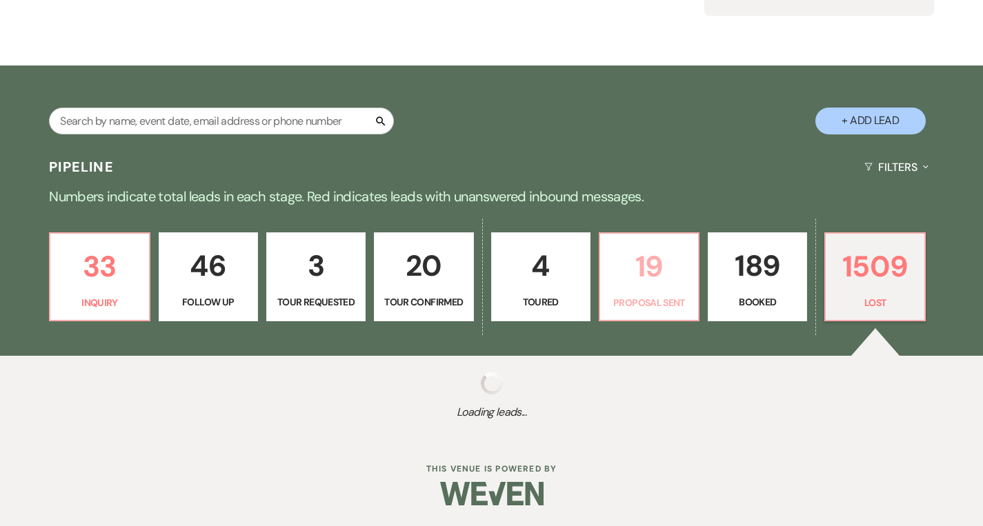
select select "6"
select select "8"
select select "1"
select select "8"
select select "1"
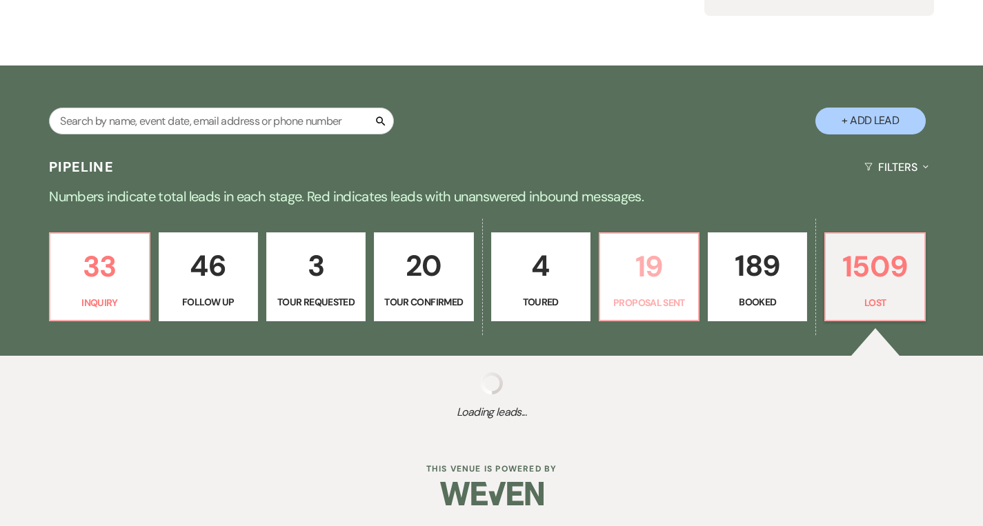
select select "8"
select select "5"
select select "8"
select select "6"
select select "8"
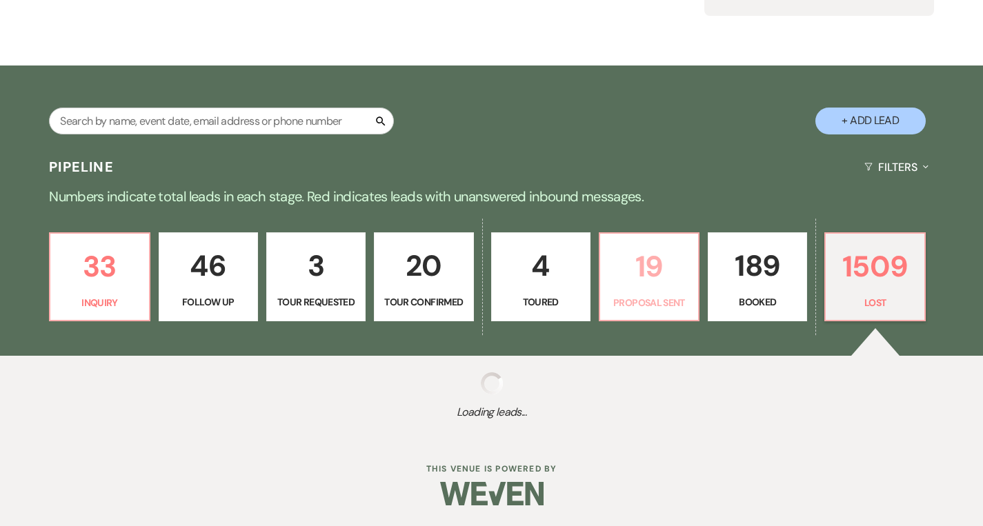
select select "10"
select select "8"
select select "1"
select select "8"
select select "7"
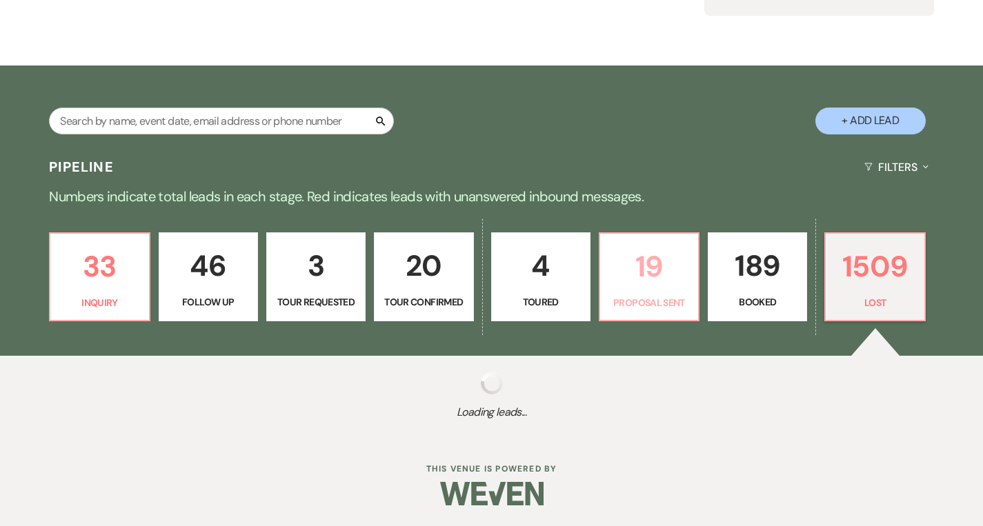
select select "8"
select select "10"
select select "8"
select select "6"
select select "8"
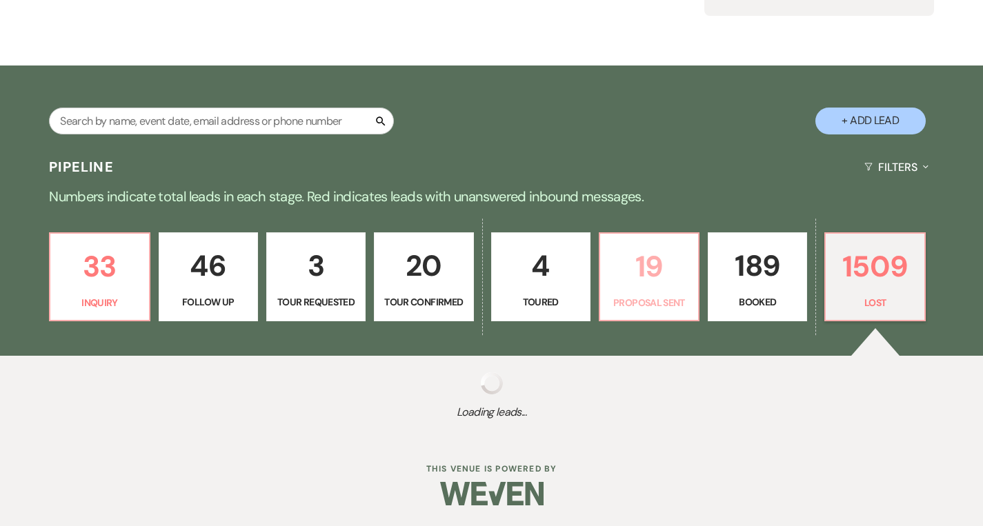
select select "6"
select select "8"
select select "6"
select select "8"
select select "5"
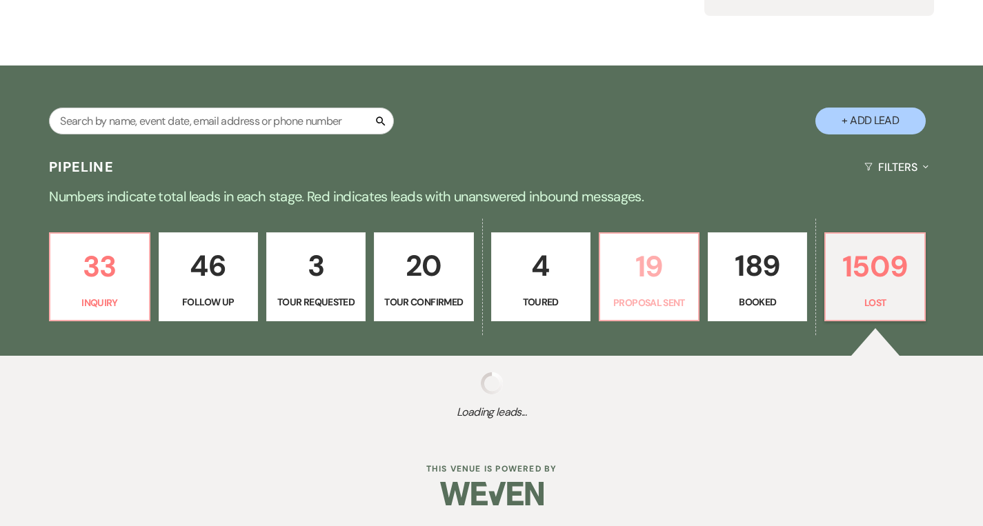
select select "8"
select select "10"
select select "8"
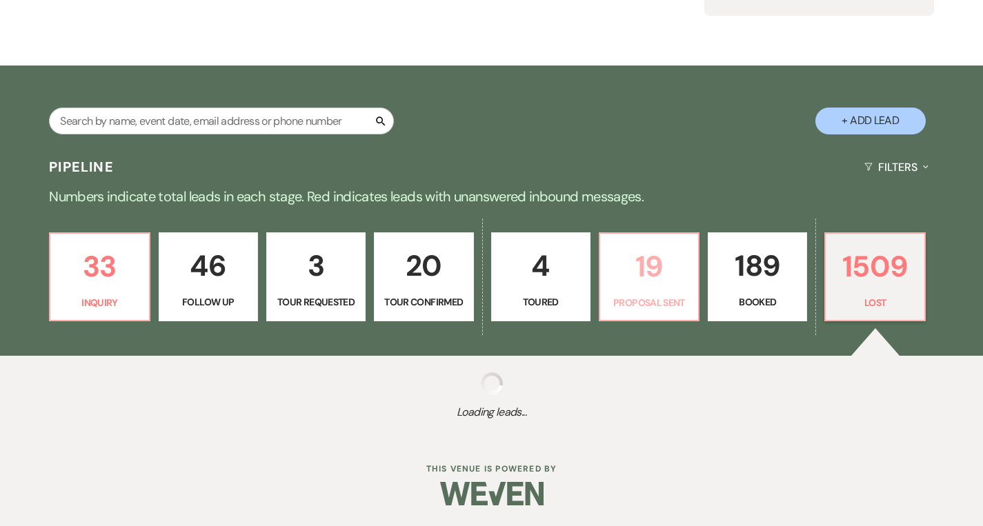
select select "5"
select select "8"
select select "5"
select select "8"
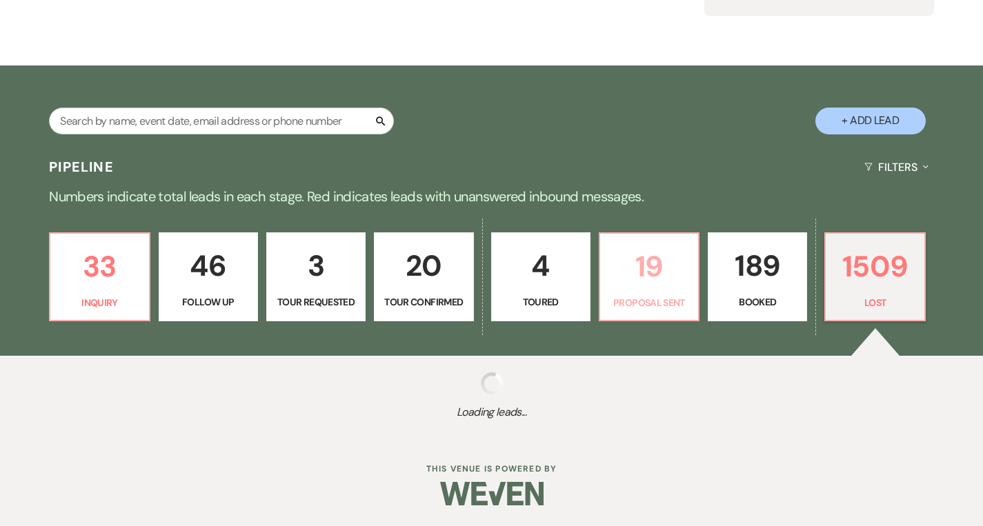
select select "8"
select select "5"
select select "8"
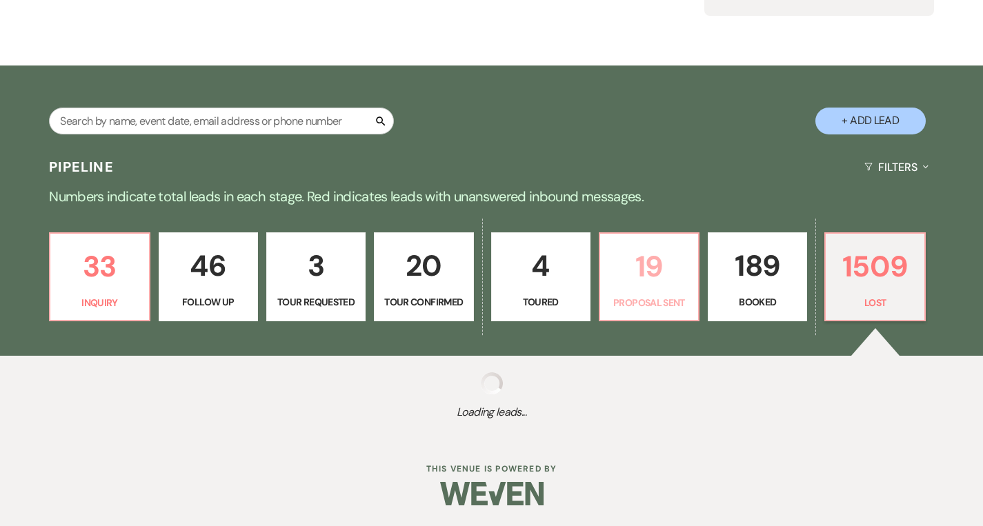
select select "5"
select select "8"
select select "6"
select select "8"
select select "5"
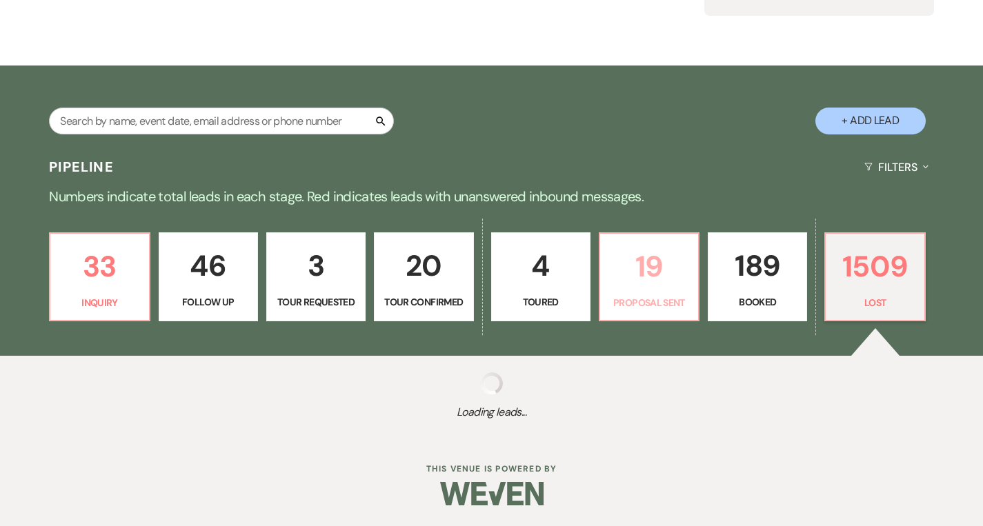
select select "8"
select select "5"
select select "8"
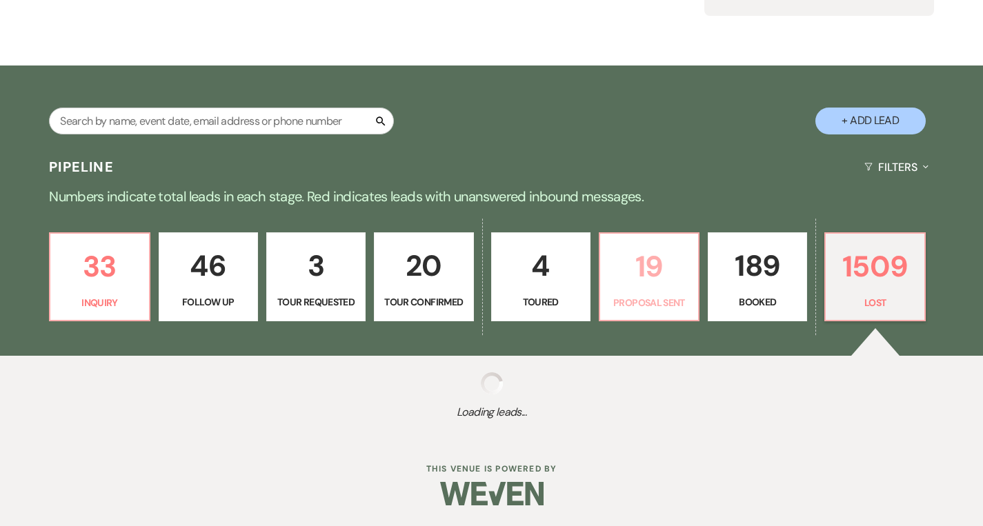
select select "10"
select select "8"
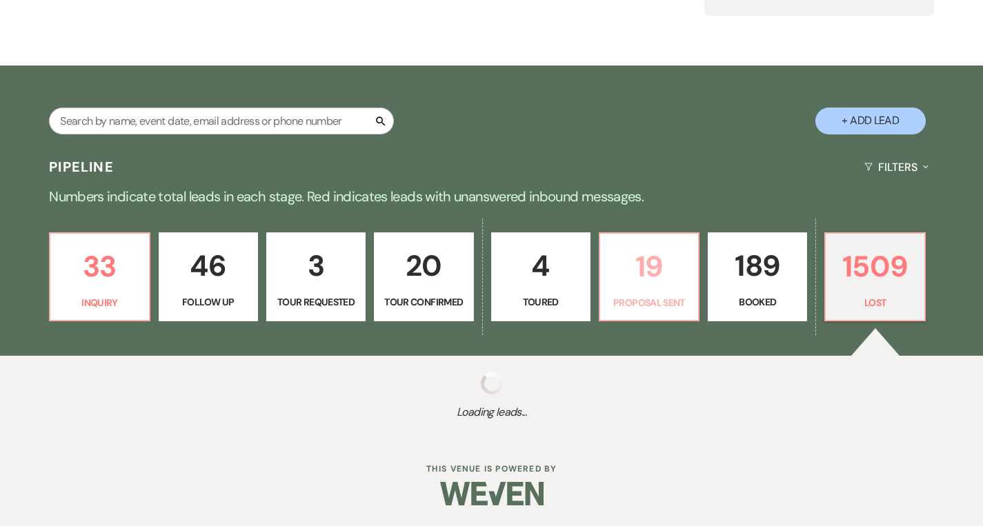
select select "8"
select select "5"
select select "8"
select select "5"
select select "8"
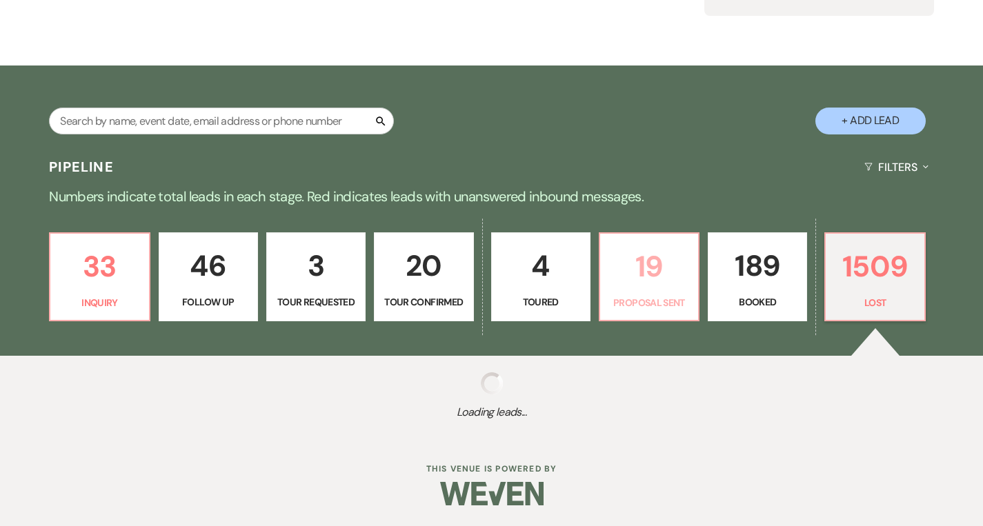
select select "5"
select select "8"
select select "5"
select select "8"
select select "7"
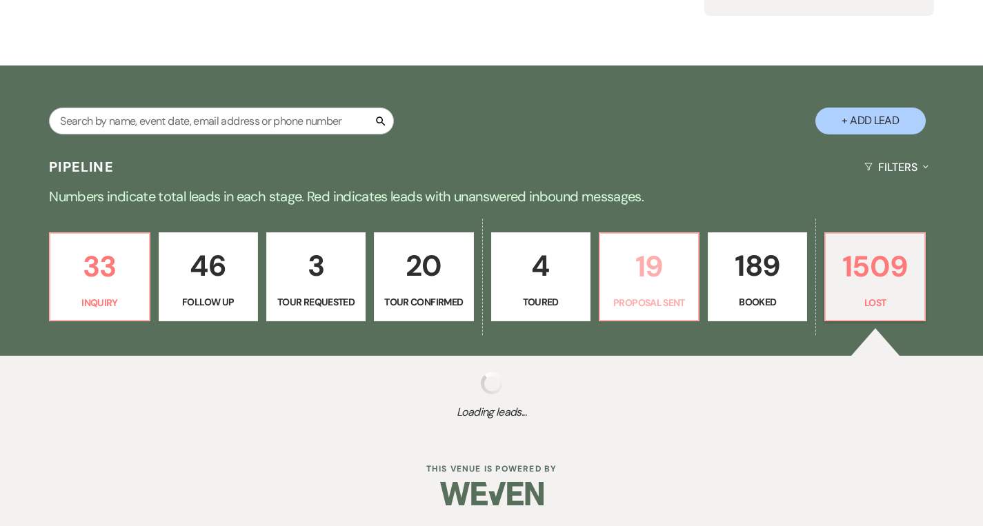
select select "8"
select select "5"
select select "8"
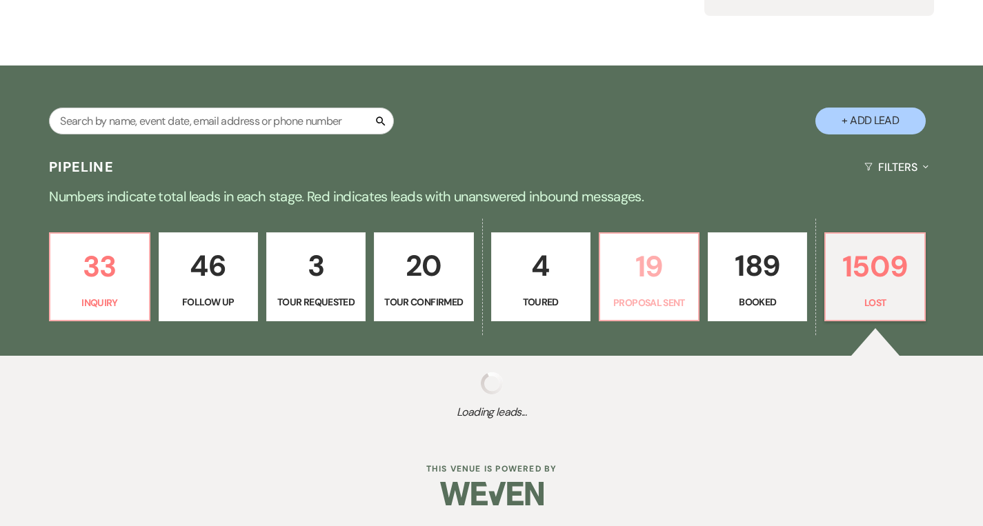
select select "10"
select select "8"
select select "6"
select select "8"
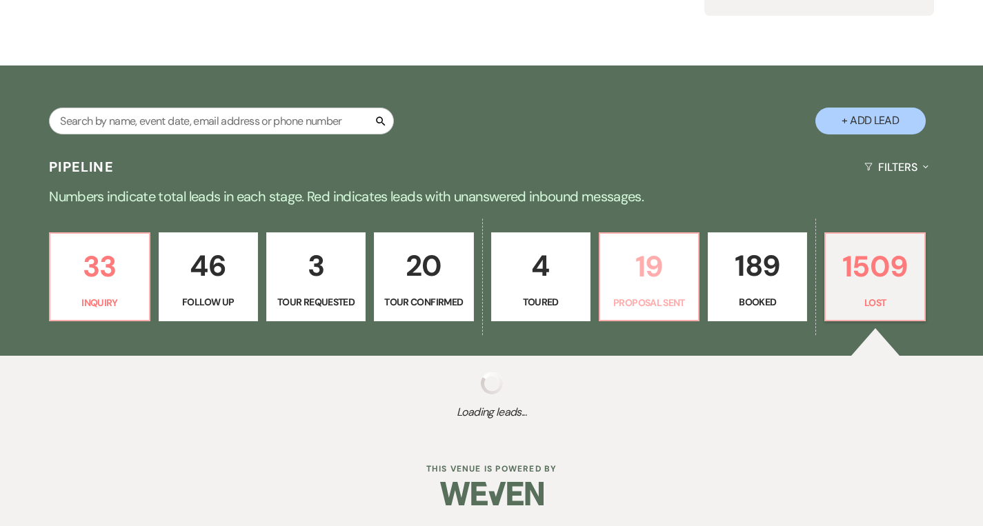
select select "8"
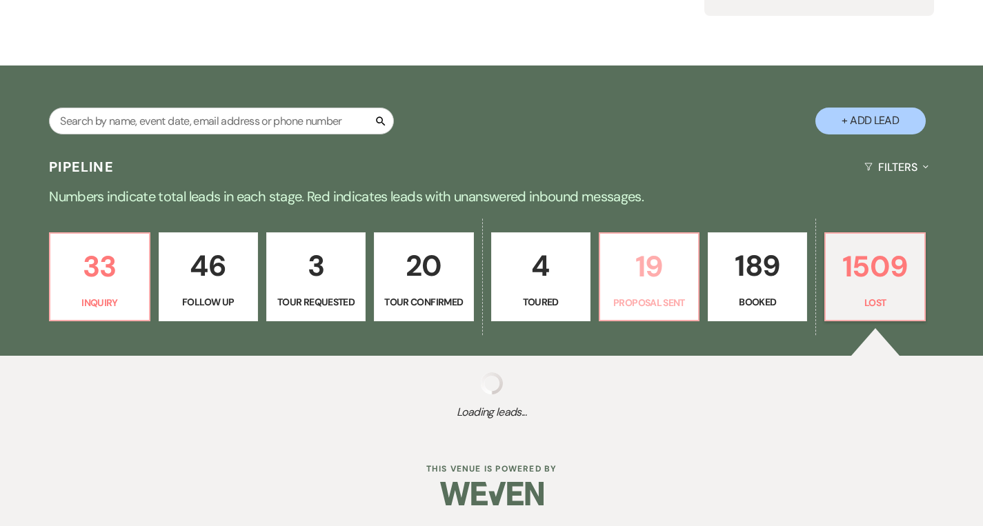
select select "5"
select select "8"
select select "5"
select select "8"
select select "10"
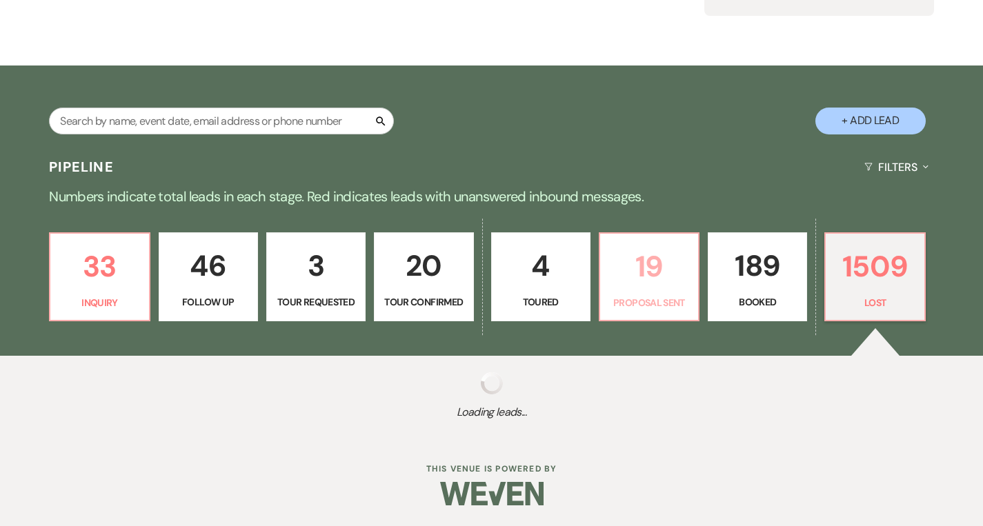
select select "8"
select select "5"
select select "8"
select select "5"
select select "8"
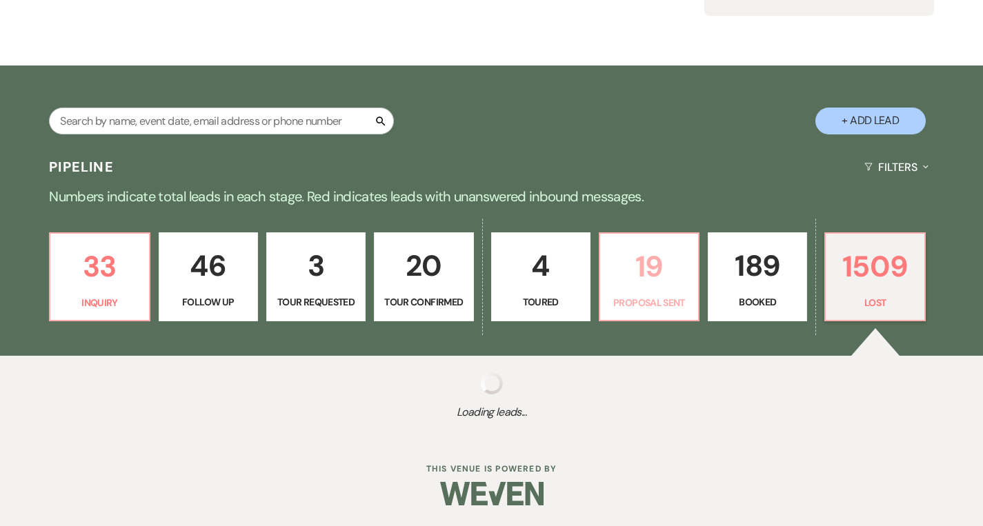
select select "8"
select select "5"
select select "8"
select select "5"
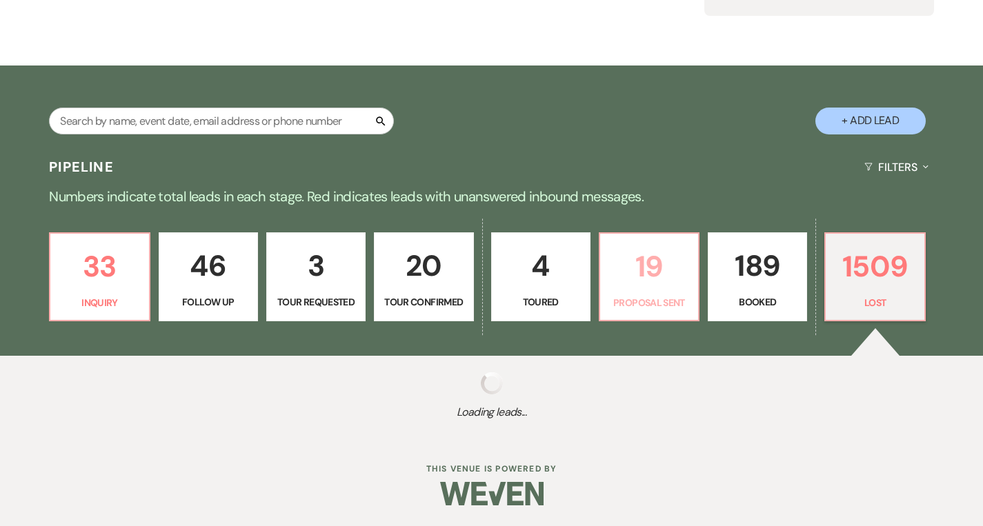
select select "8"
select select "5"
select select "8"
select select "5"
select select "8"
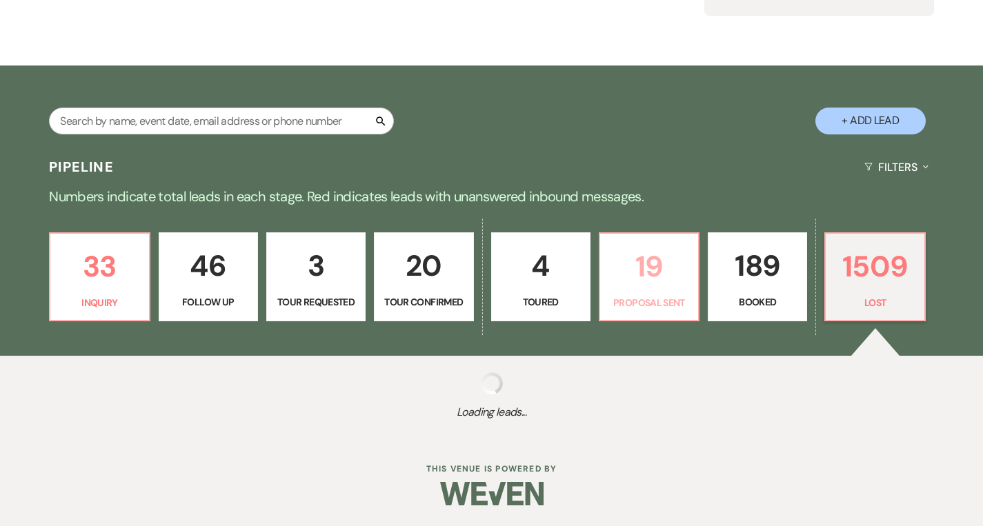
select select "5"
select select "8"
select select "6"
select select "8"
select select "10"
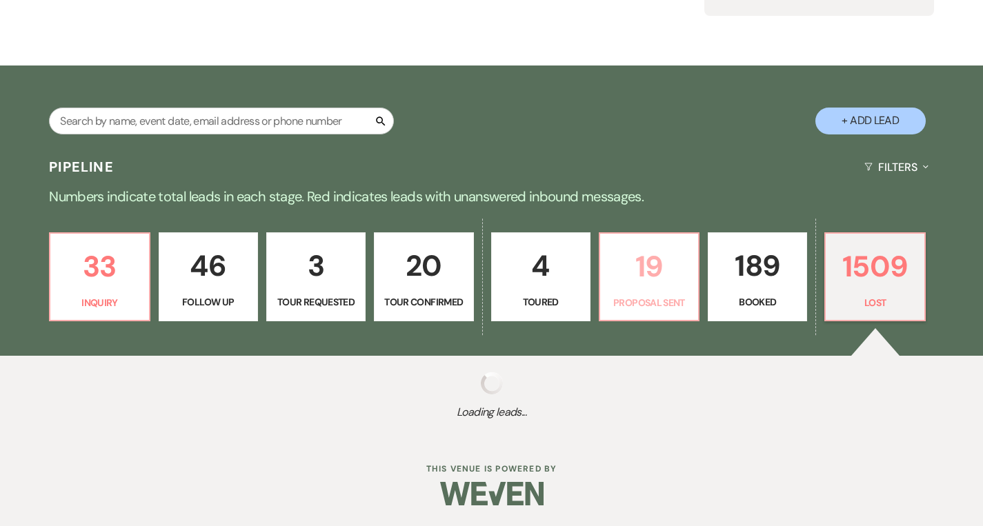
select select "8"
select select "10"
select select "8"
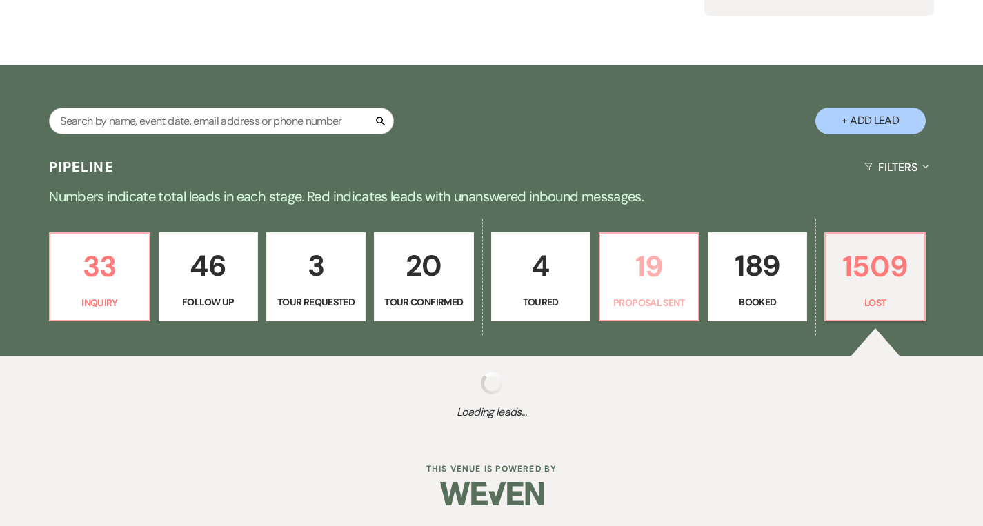
select select "5"
select select "8"
select select "6"
select select "8"
select select "5"
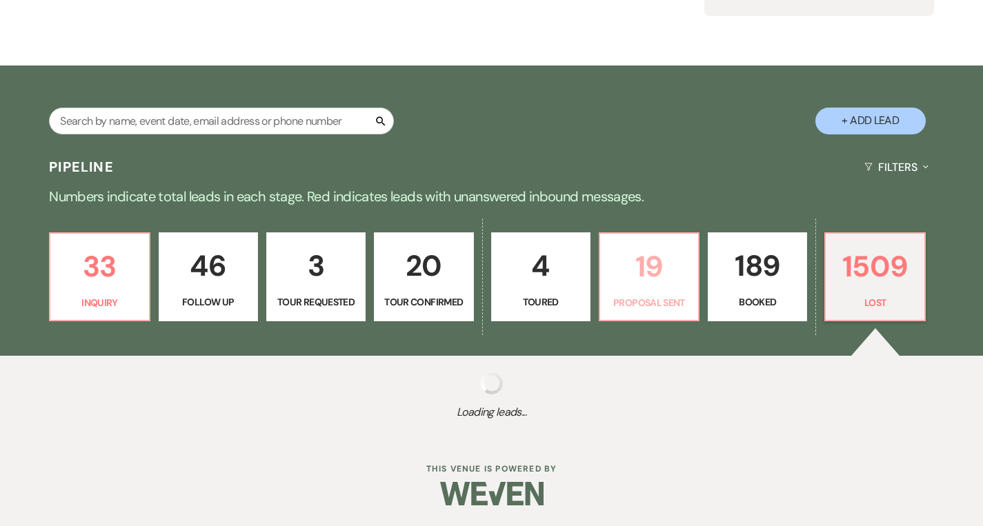
select select "8"
select select "1"
select select "8"
select select "5"
select select "8"
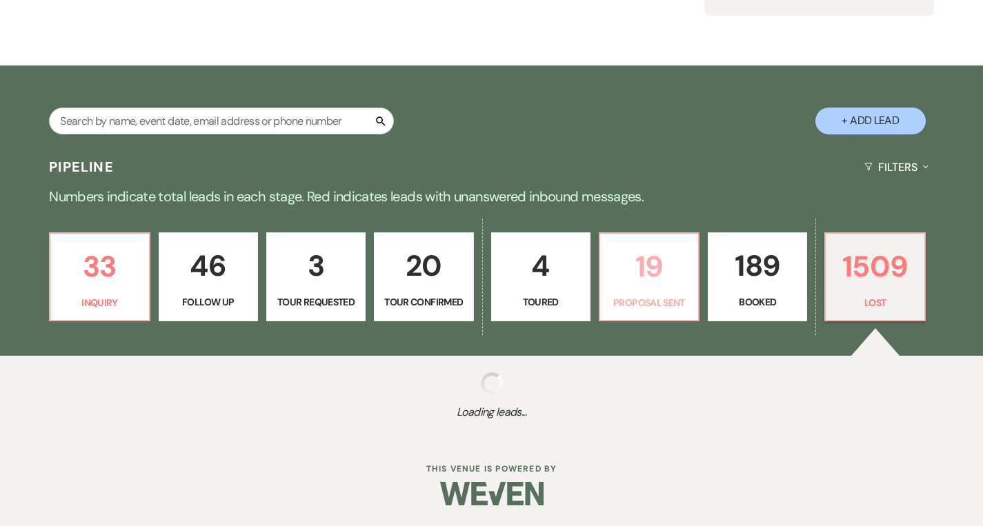
select select "7"
select select "8"
select select "5"
select select "8"
select select "6"
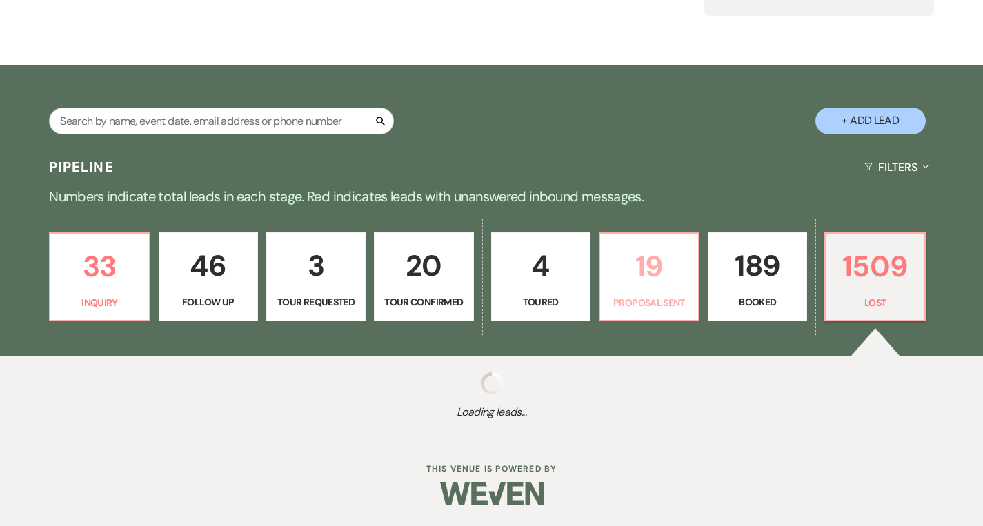
select select "8"
select select "6"
select select "8"
select select "5"
select select "8"
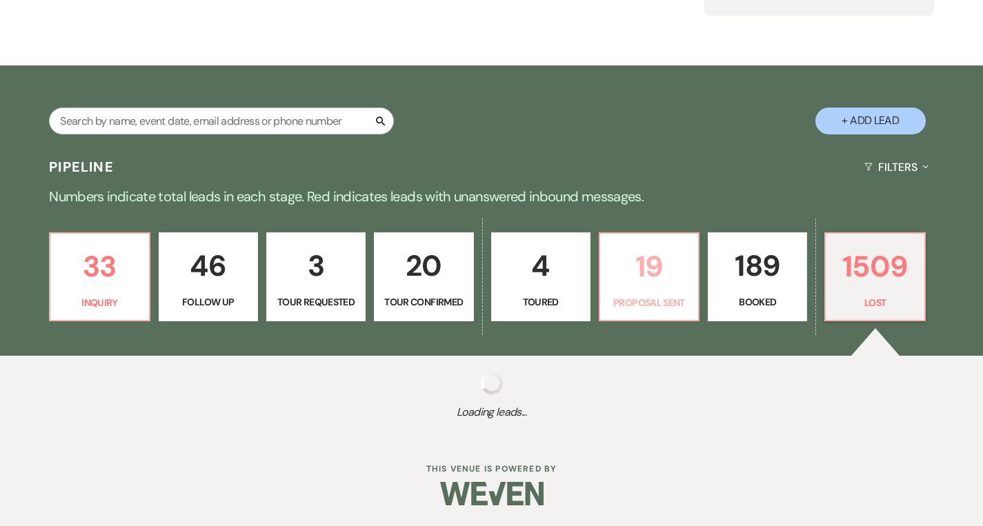
select select "5"
select select "8"
select select "5"
select select "8"
select select "5"
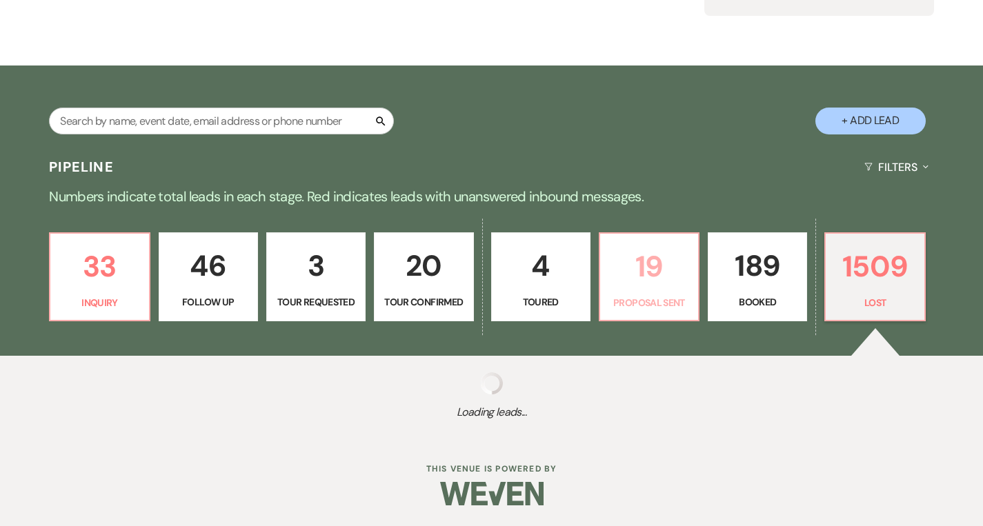
select select "8"
select select "5"
select select "8"
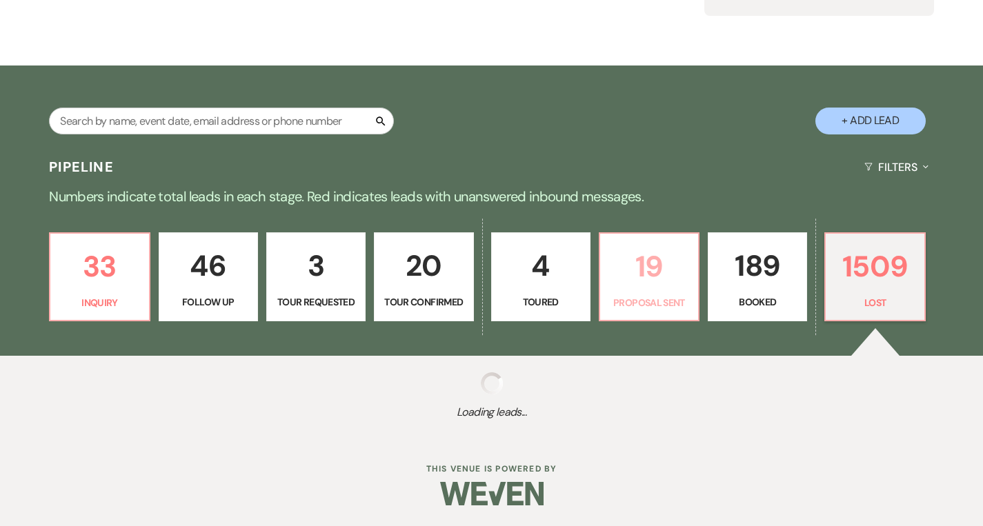
select select "6"
select select "8"
select select "5"
select select "8"
select select "5"
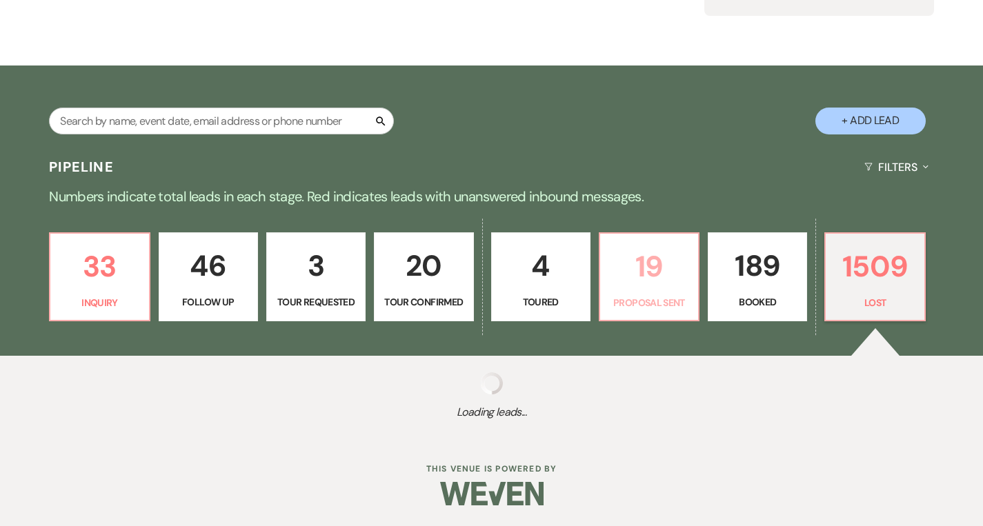
select select "8"
select select "10"
select select "8"
select select "5"
select select "8"
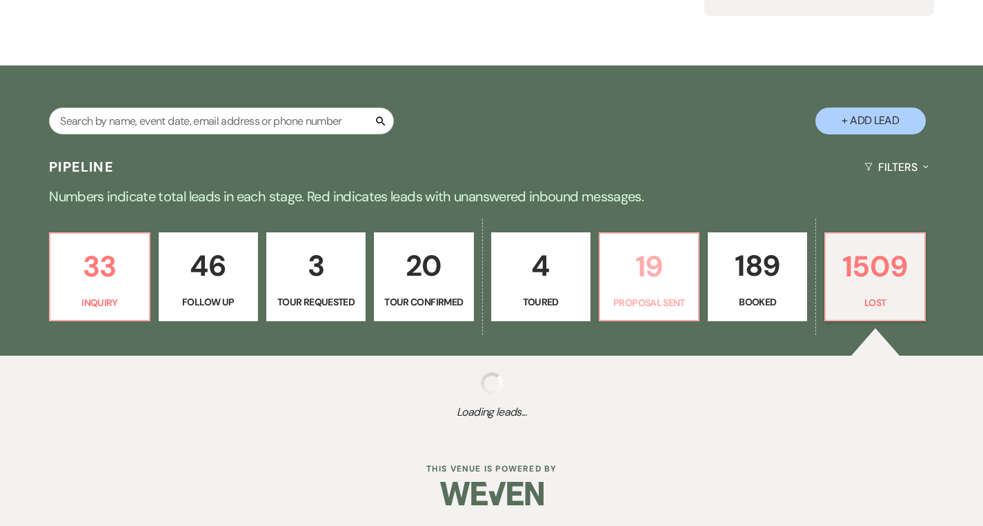
select select "5"
select select "8"
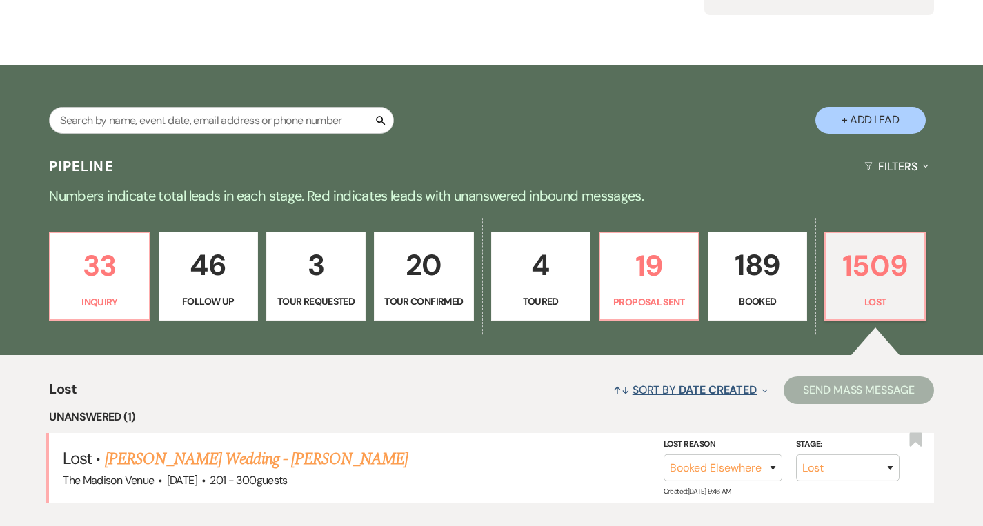
scroll to position [305, 0]
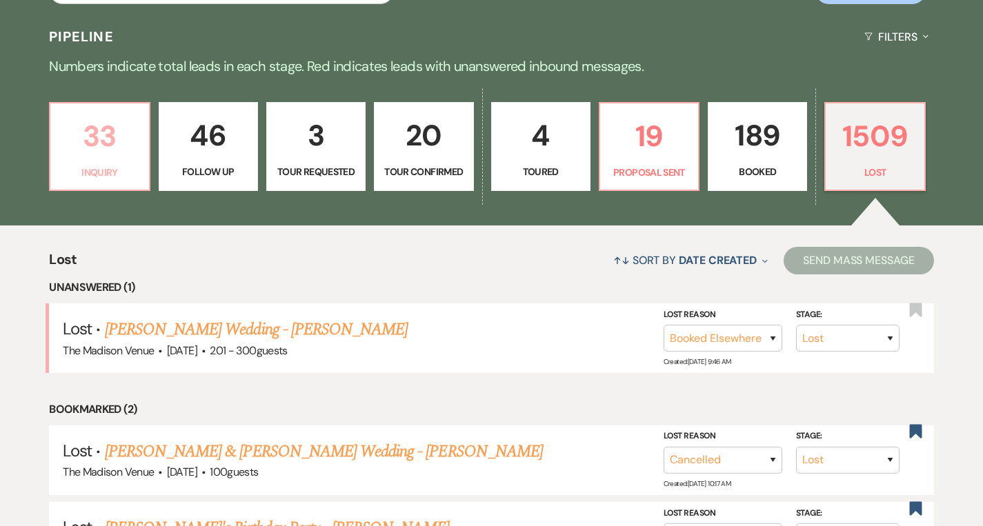
click at [99, 151] on p "33" at bounding box center [99, 136] width 81 height 46
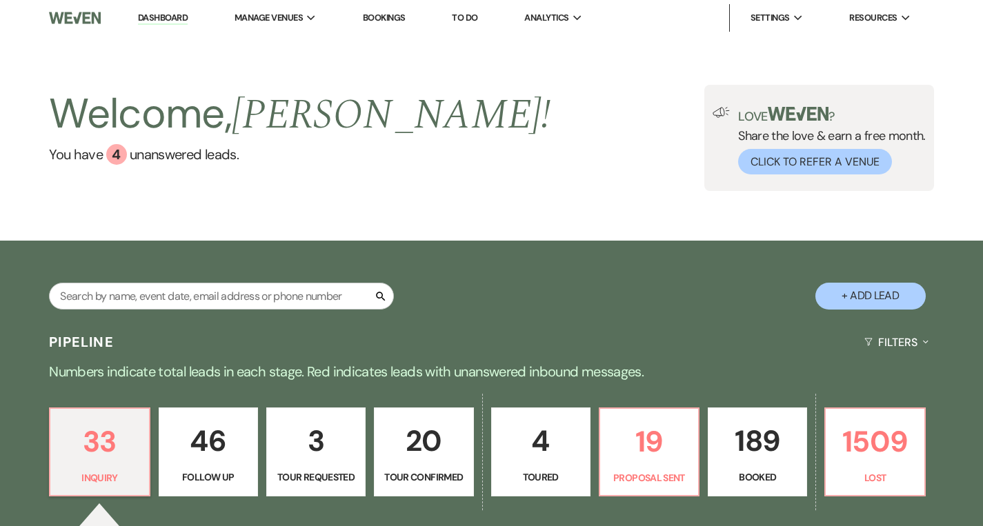
click at [166, 21] on link "Dashboard" at bounding box center [163, 18] width 50 height 13
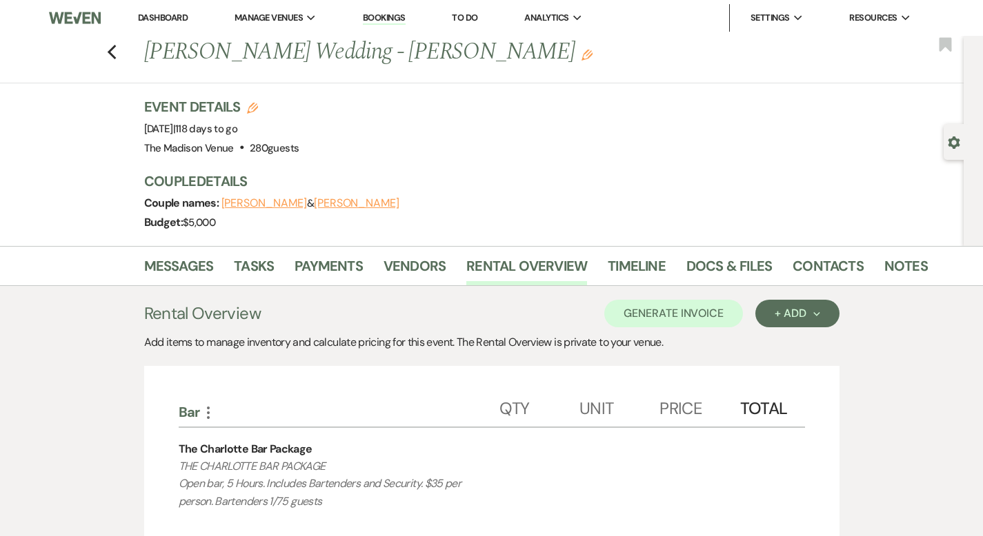
click at [161, 15] on link "Dashboard" at bounding box center [163, 18] width 50 height 12
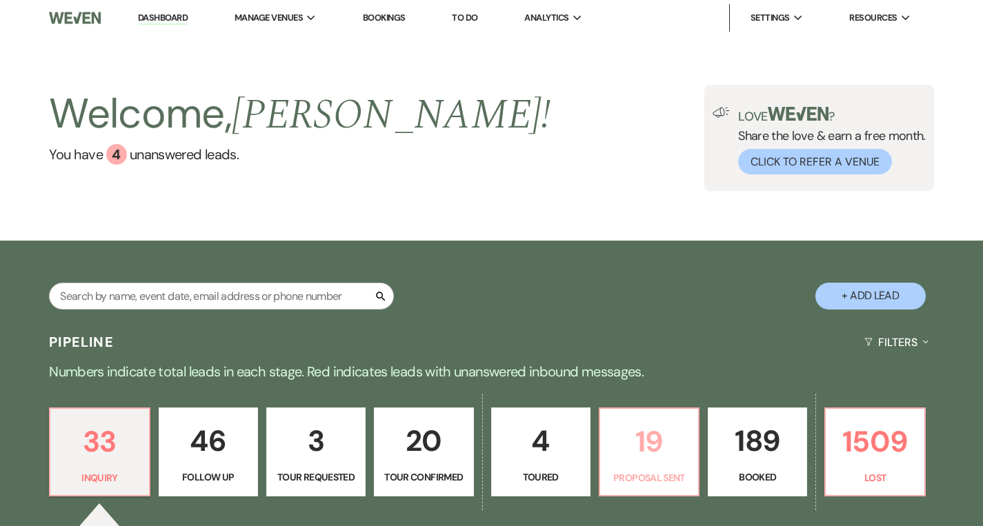
click at [669, 470] on p "Proposal Sent" at bounding box center [648, 477] width 81 height 15
select select "6"
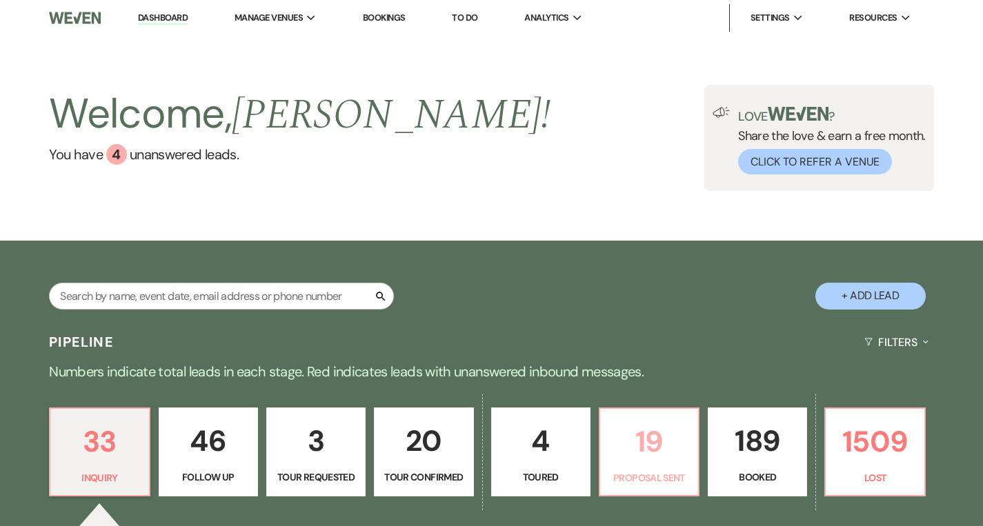
select select "6"
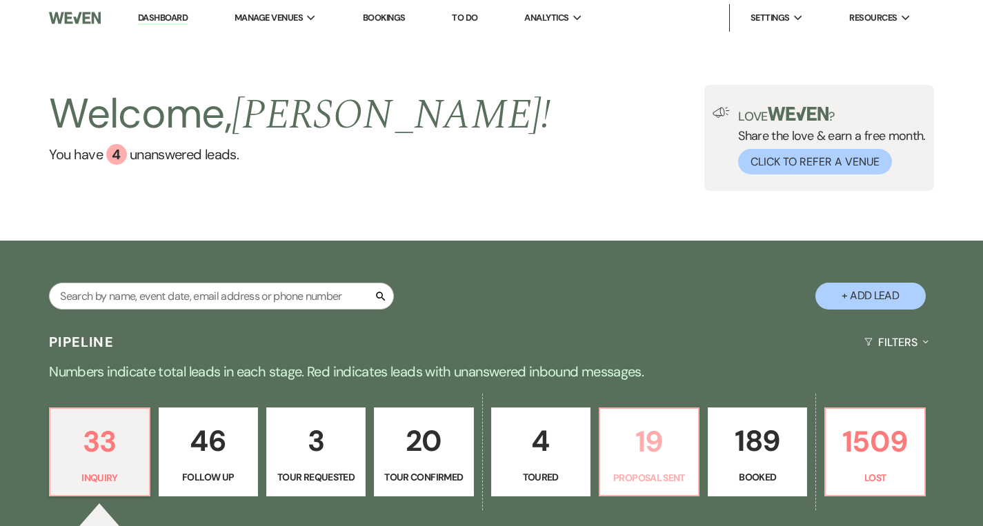
select select "6"
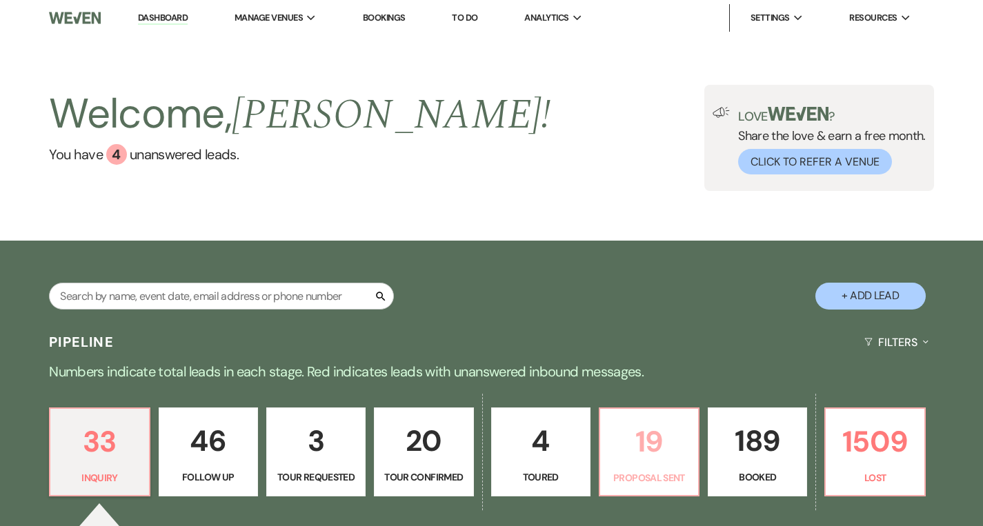
select select "6"
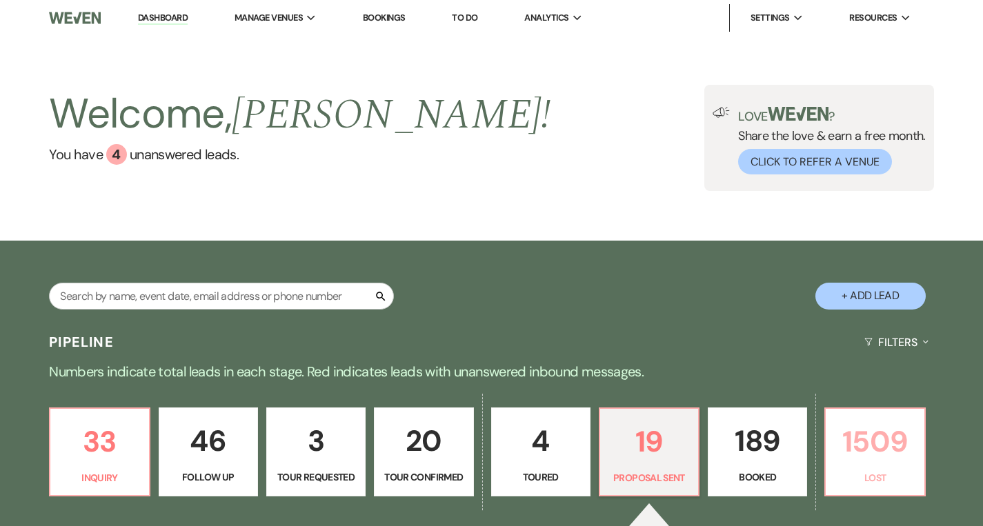
click at [866, 441] on p "1509" at bounding box center [874, 442] width 81 height 46
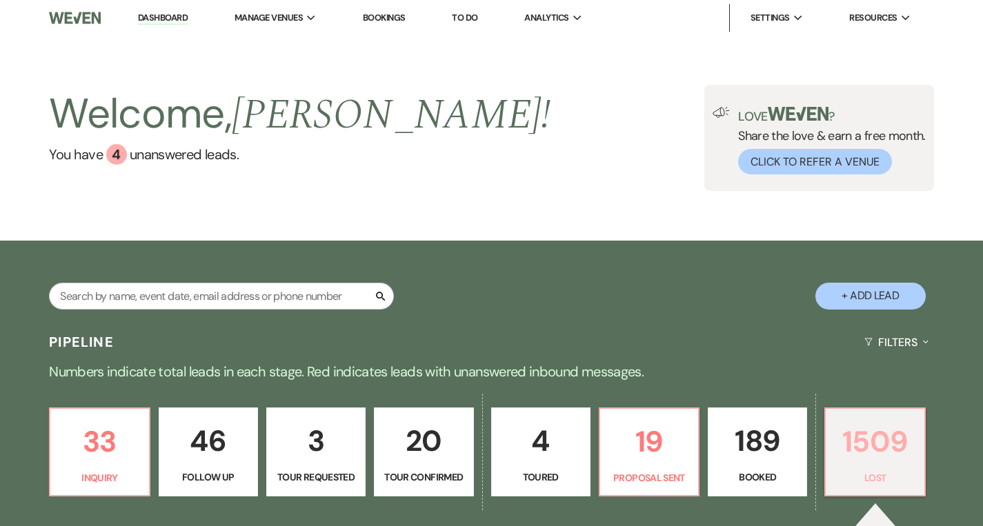
scroll to position [176, 0]
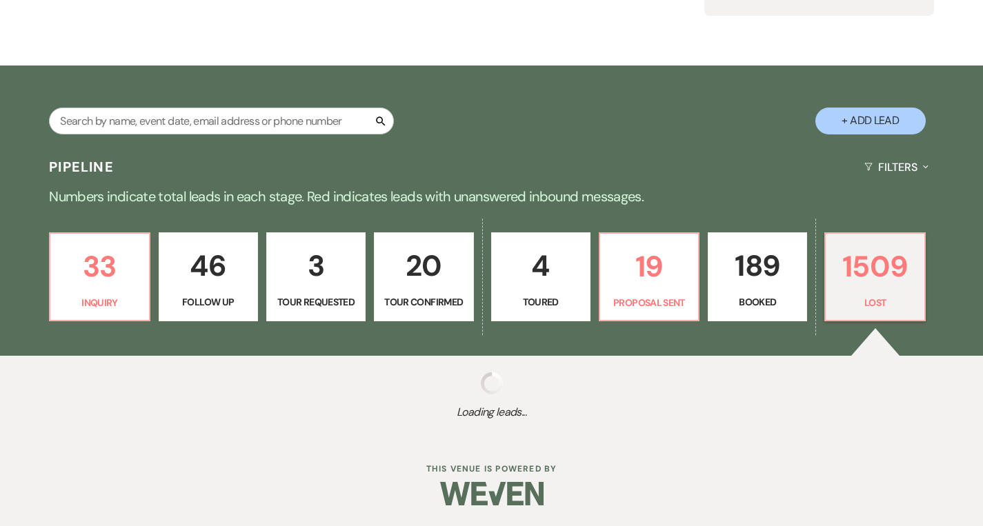
select select "8"
select select "6"
select select "8"
select select "11"
select select "8"
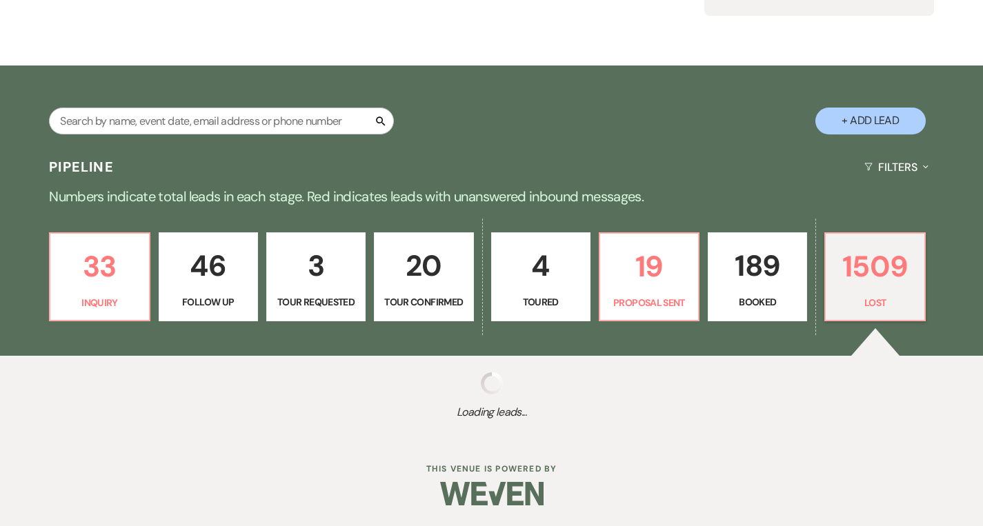
select select "11"
select select "8"
select select "10"
select select "8"
select select "1"
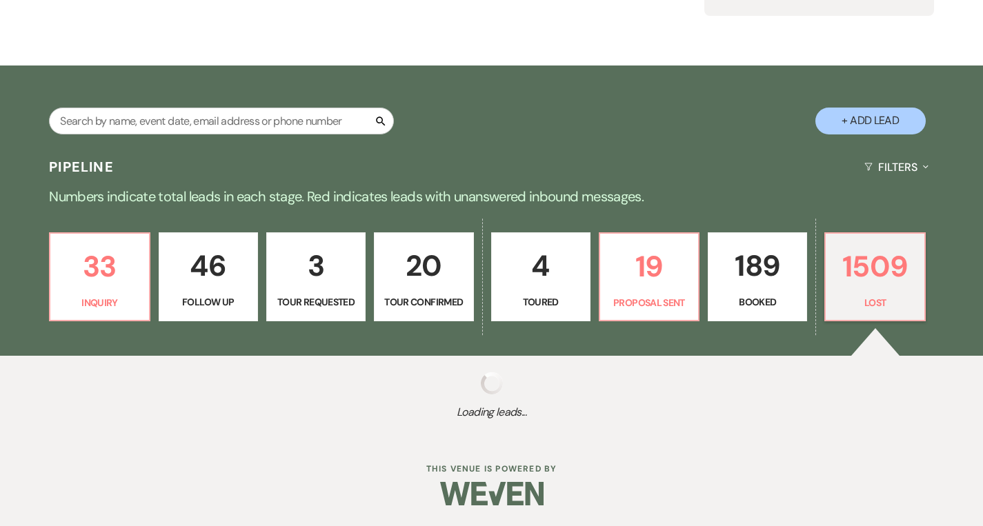
select select "8"
select select "1"
select select "8"
select select "6"
select select "8"
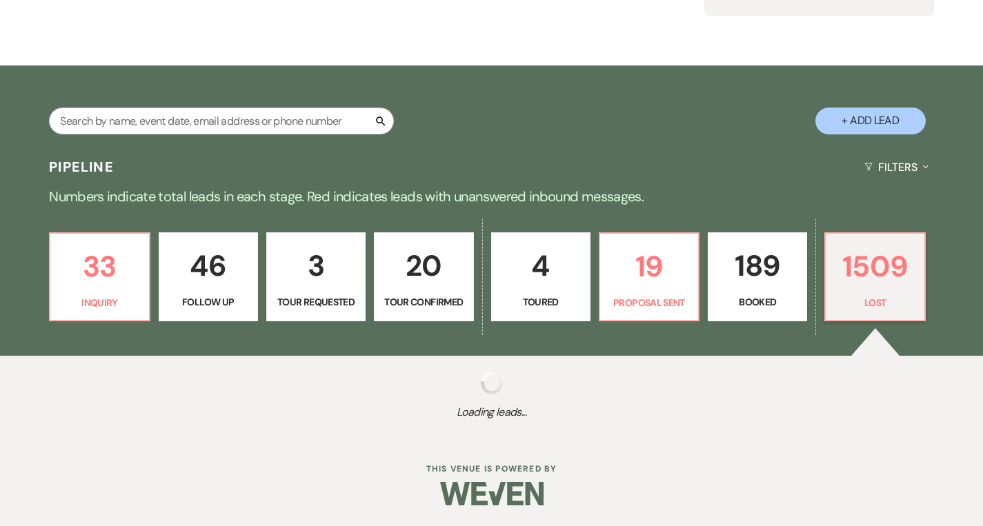
select select "7"
select select "8"
select select "6"
select select "8"
select select "6"
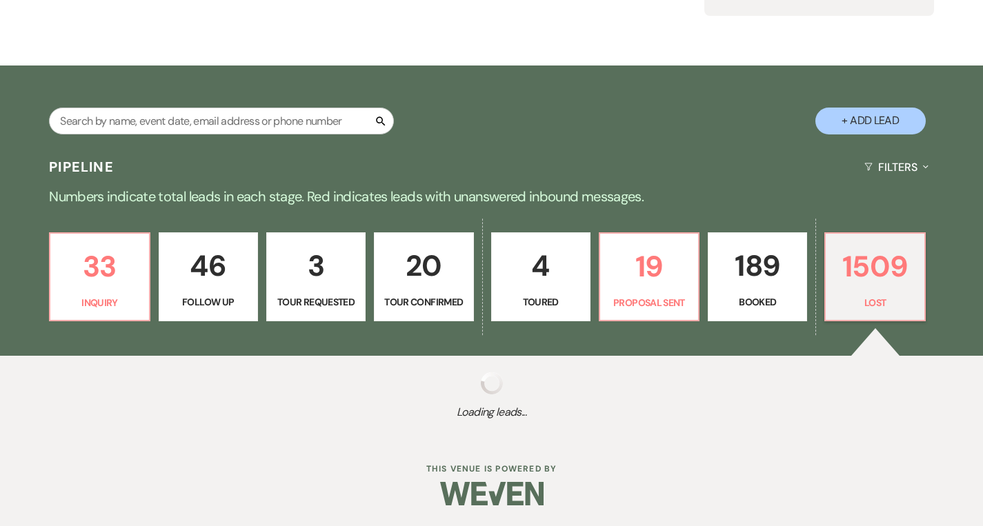
select select "8"
select select "1"
select select "8"
select select "1"
select select "8"
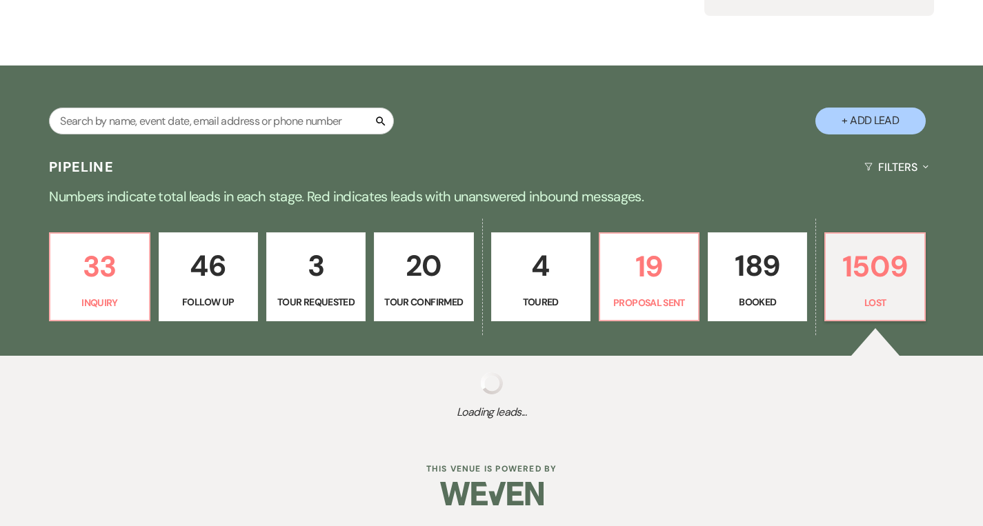
select select "5"
select select "8"
select select "6"
select select "8"
select select "10"
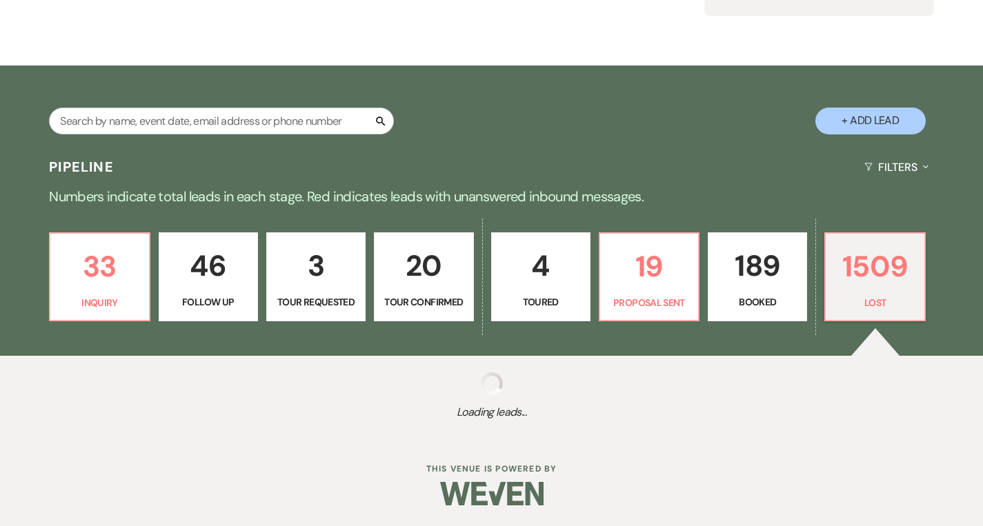
select select "8"
select select "1"
select select "8"
select select "7"
select select "8"
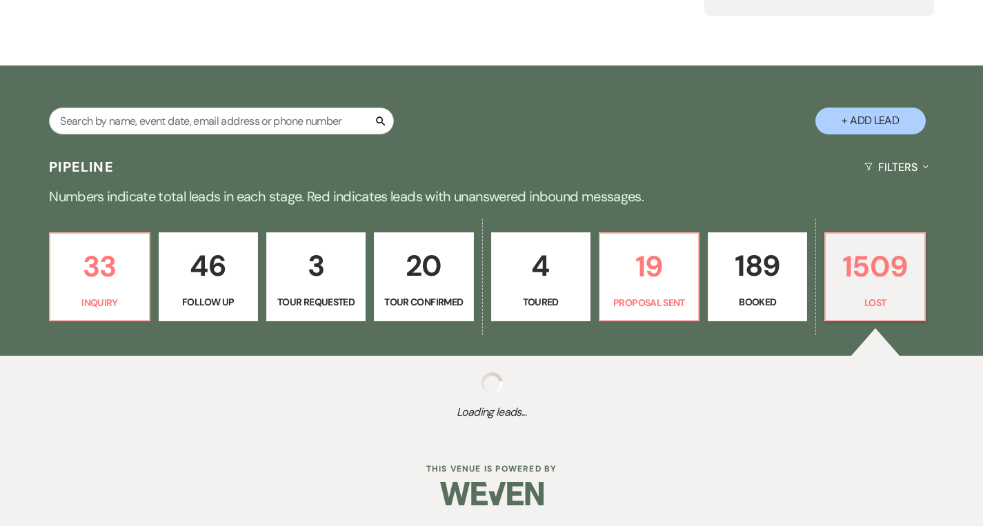
select select "10"
select select "8"
select select "6"
select select "8"
select select "6"
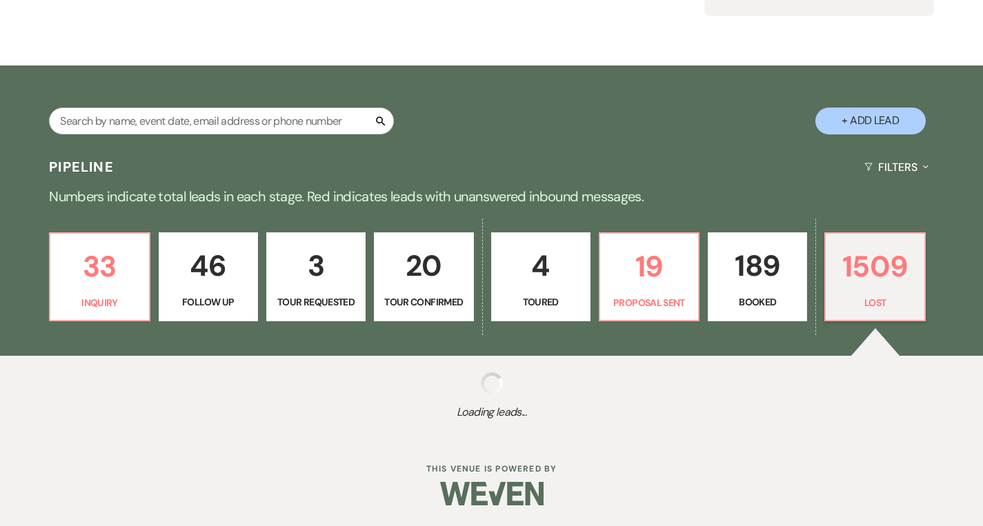
select select "8"
select select "6"
select select "8"
select select "5"
select select "8"
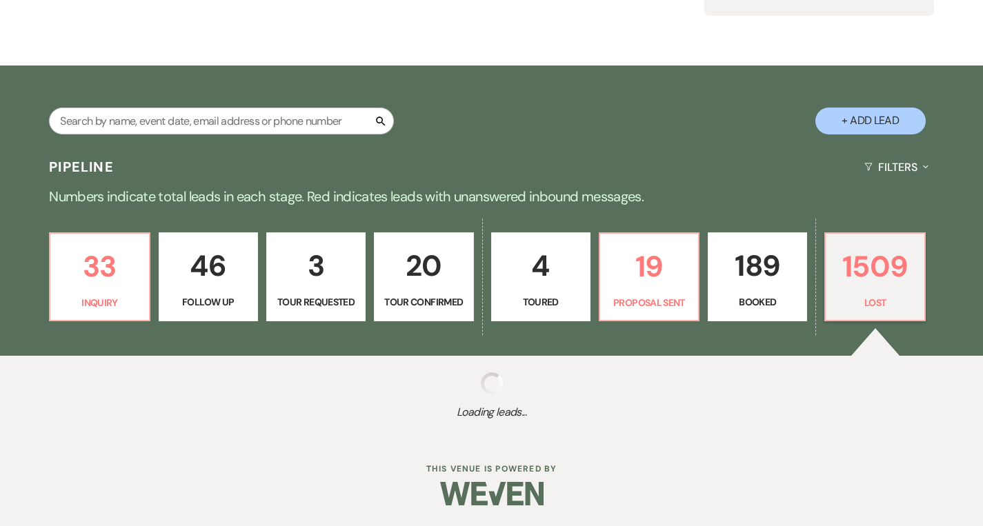
select select "10"
select select "8"
select select "5"
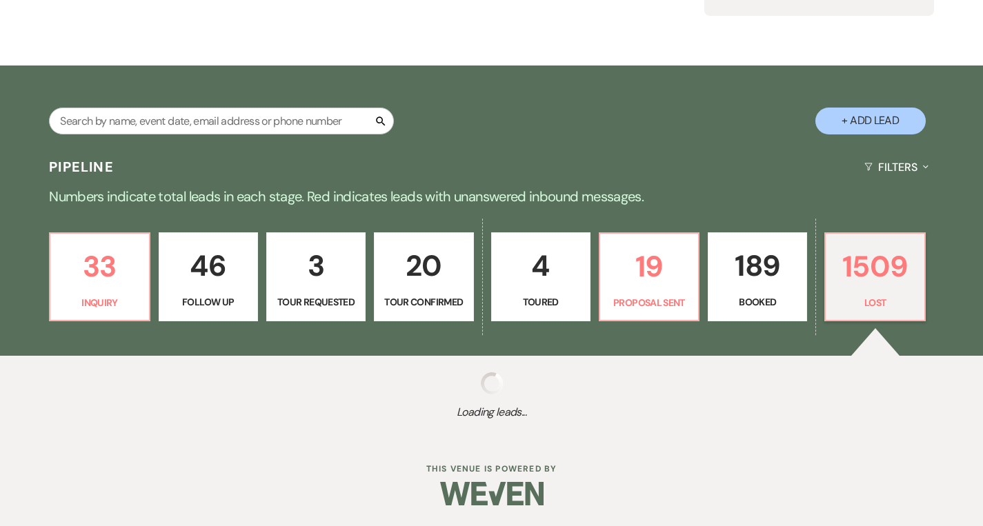
select select "8"
select select "5"
select select "8"
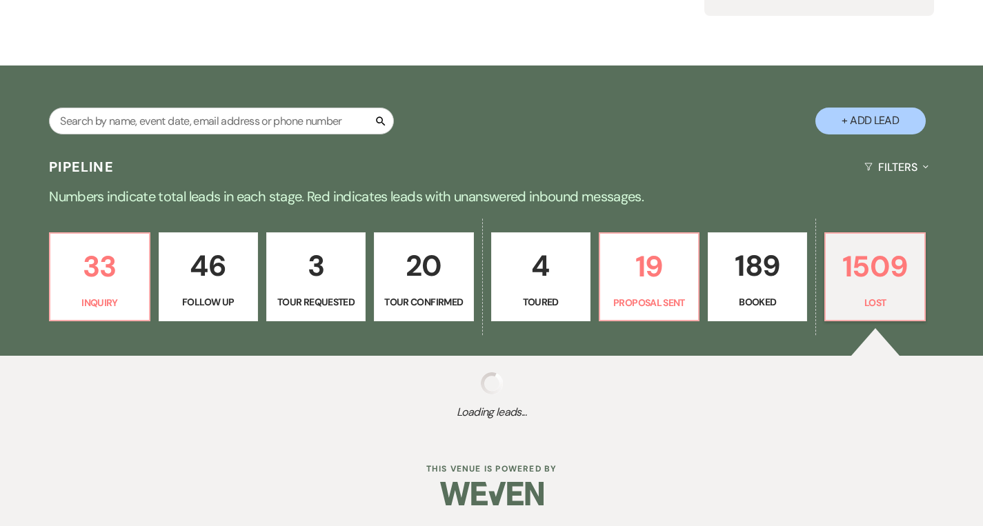
select select "5"
select select "8"
select select "5"
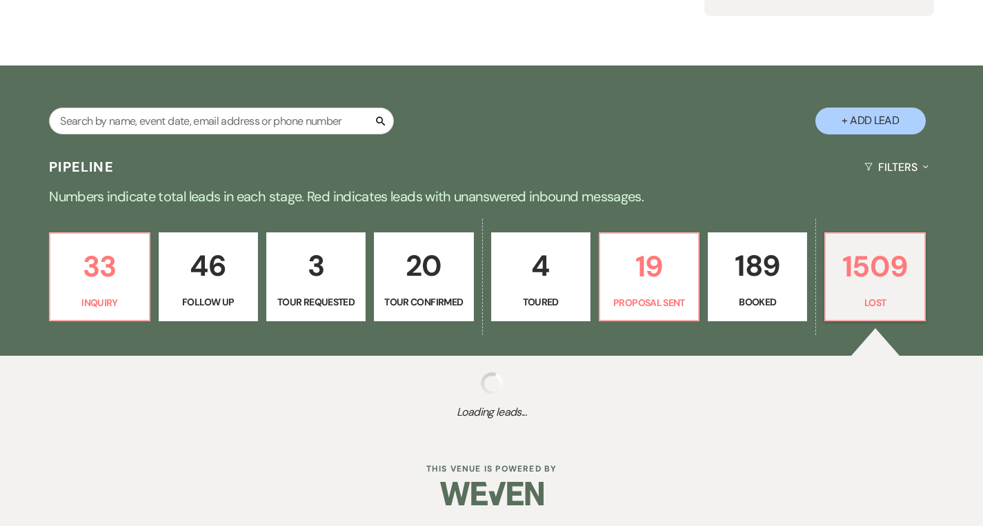
select select "8"
select select "6"
select select "8"
select select "5"
select select "8"
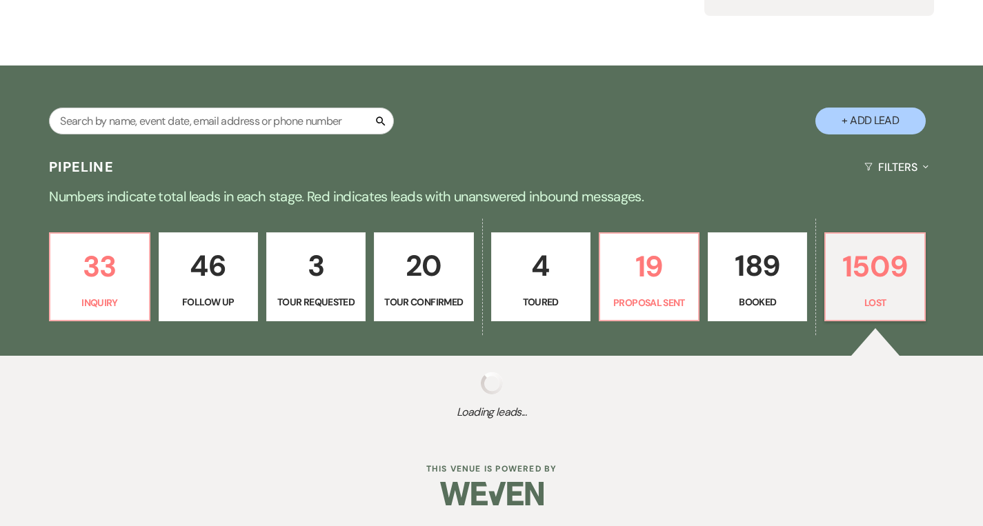
select select "8"
select select "5"
select select "8"
select select "10"
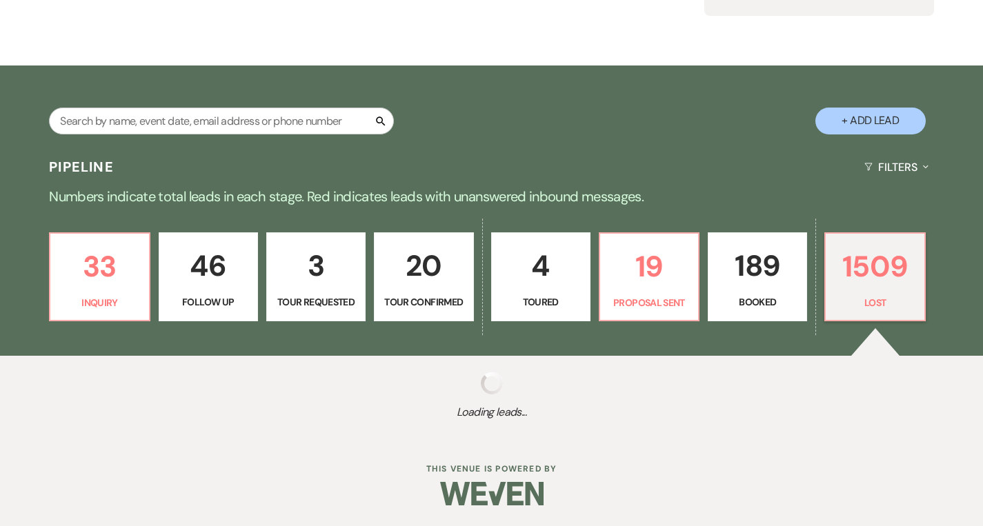
select select "8"
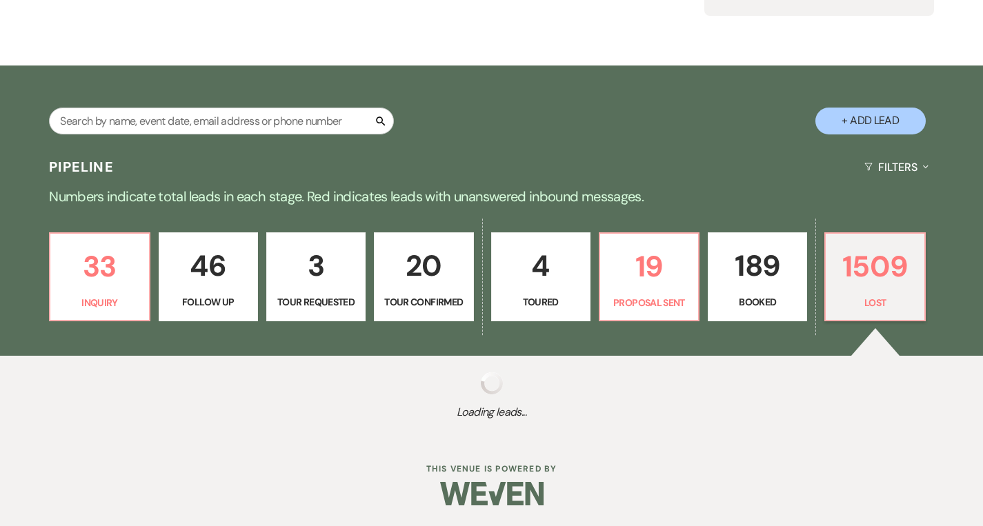
select select "5"
select select "8"
select select "5"
select select "8"
select select "5"
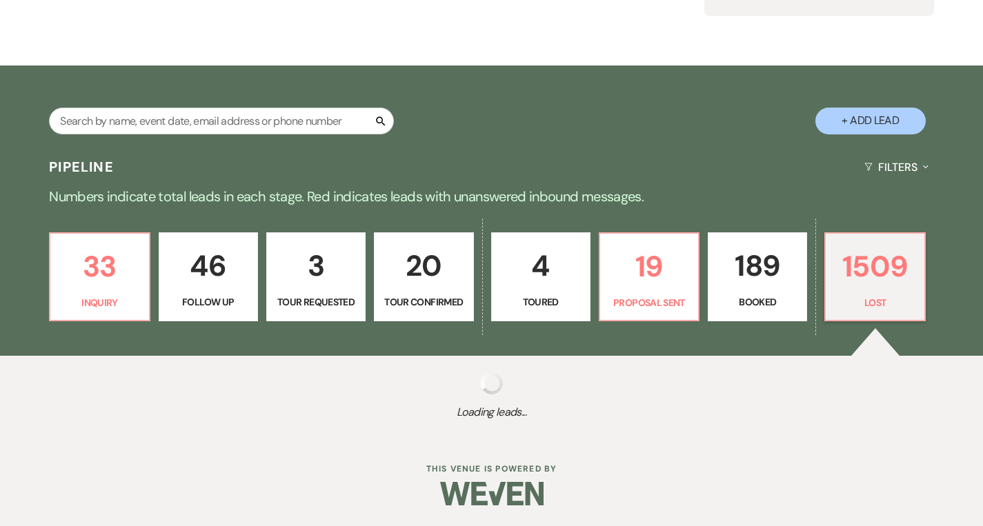
select select "8"
select select "5"
select select "8"
select select "7"
select select "8"
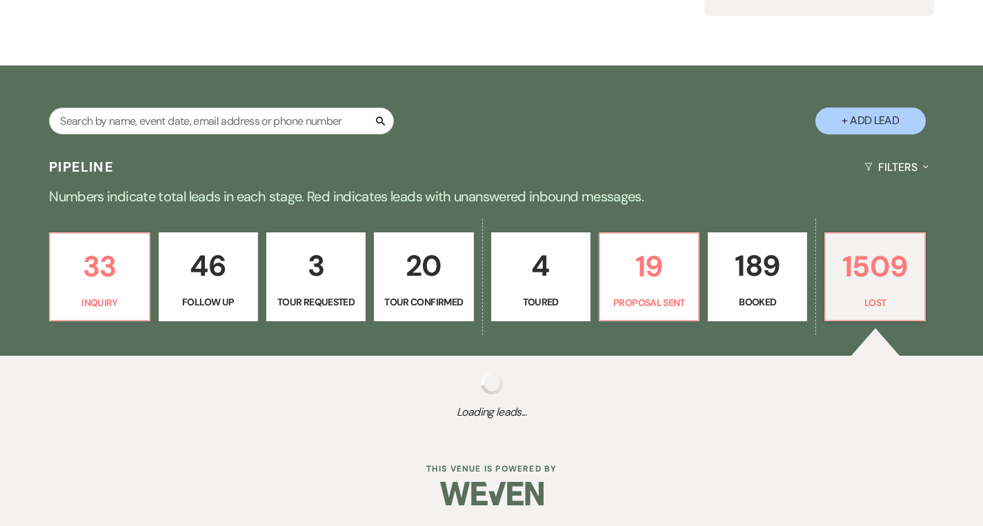
select select "5"
select select "8"
select select "10"
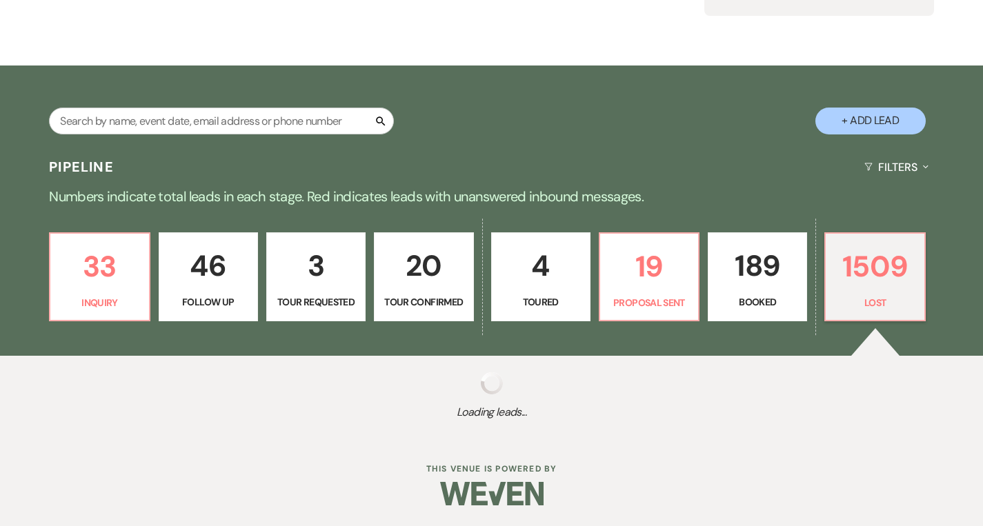
select select "8"
select select "6"
select select "8"
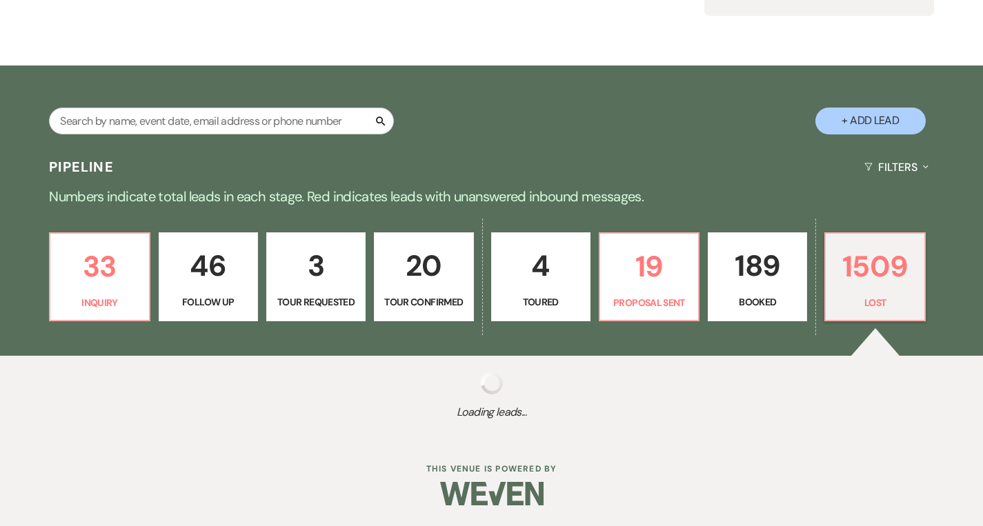
select select "8"
select select "5"
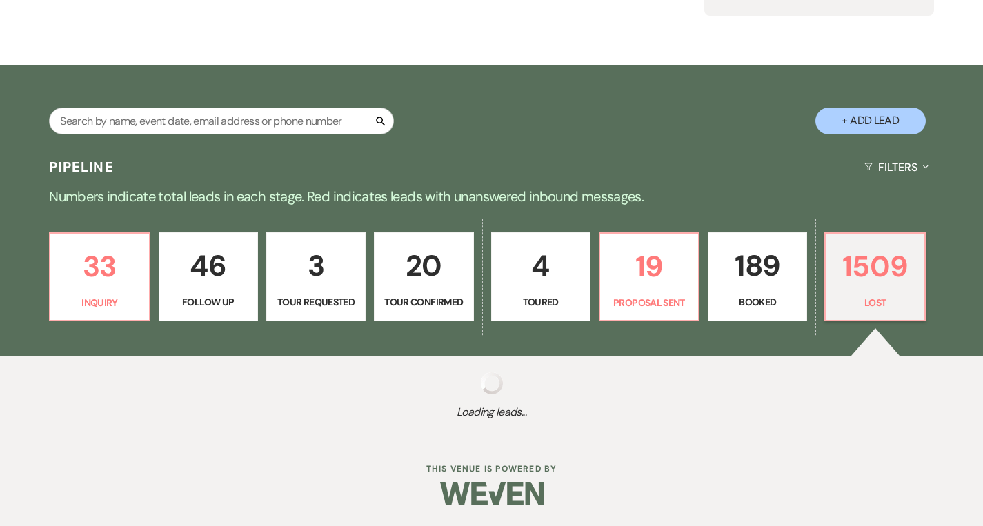
select select "8"
select select "5"
select select "8"
select select "10"
select select "8"
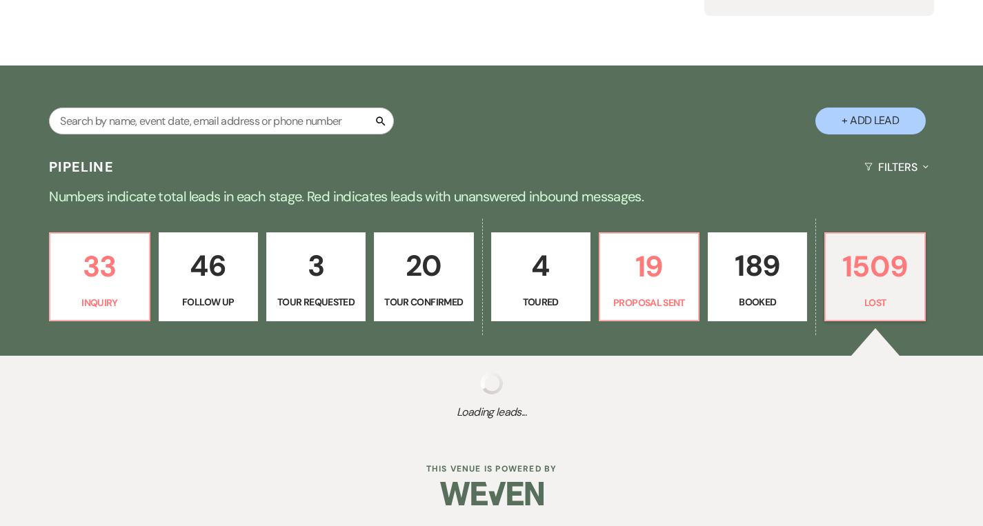
select select "5"
select select "8"
select select "5"
select select "8"
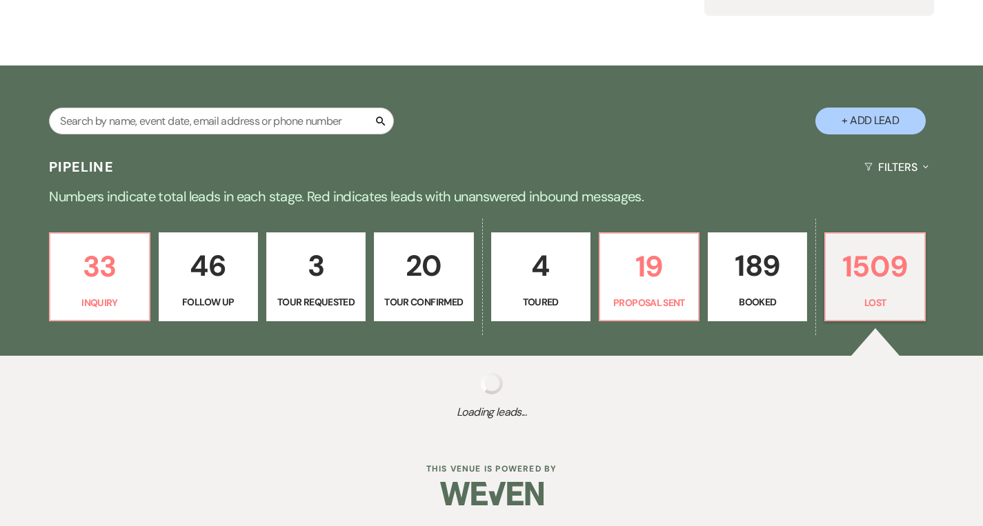
select select "8"
select select "5"
select select "8"
select select "5"
select select "8"
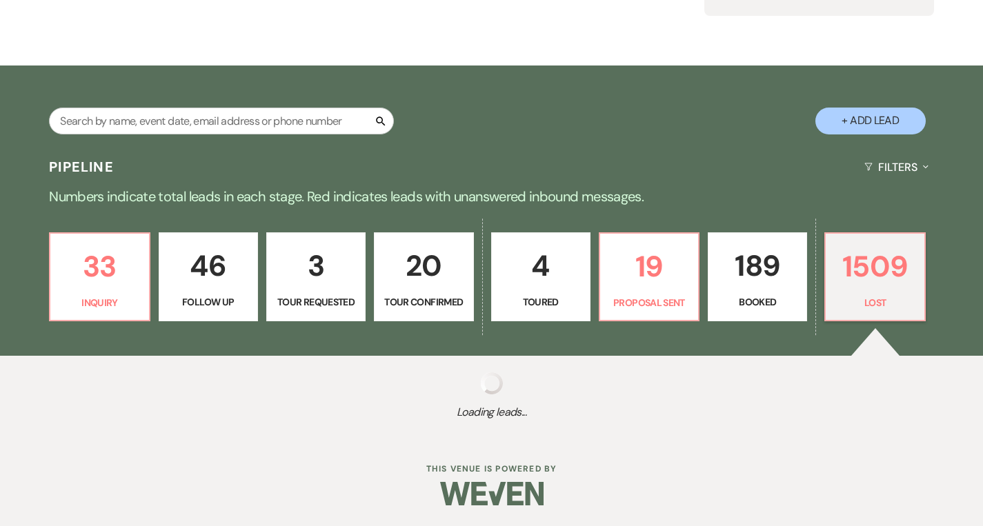
select select "5"
select select "8"
select select "5"
select select "8"
select select "5"
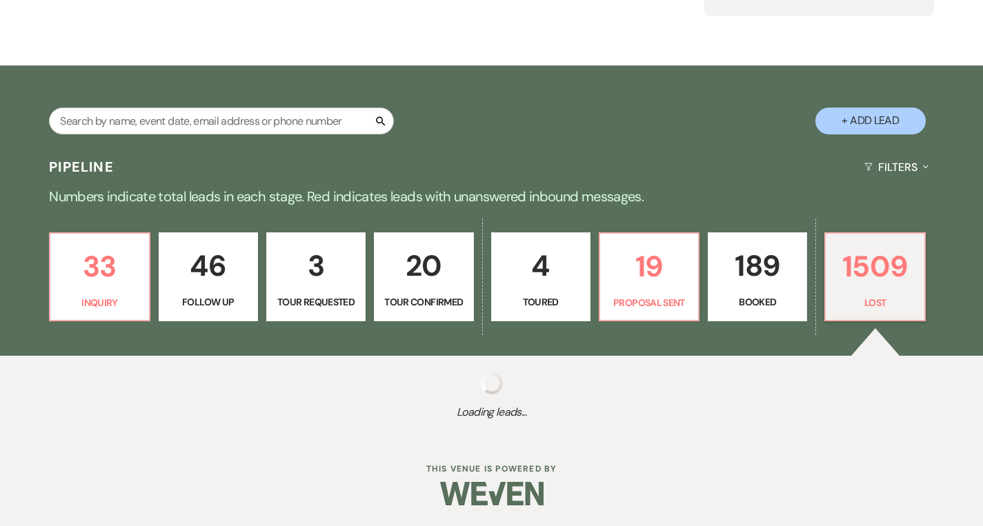
select select "8"
select select "6"
select select "8"
select select "10"
select select "8"
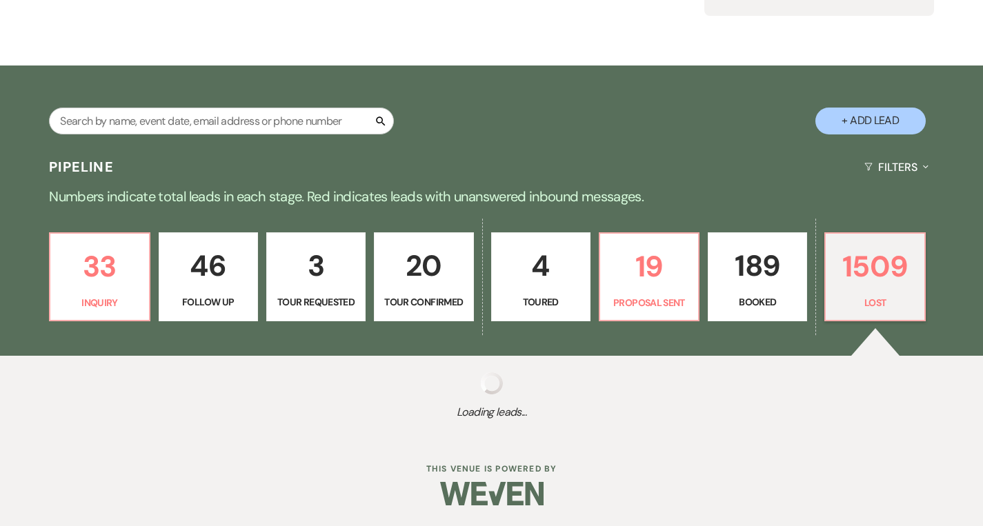
select select "8"
select select "10"
select select "8"
select select "5"
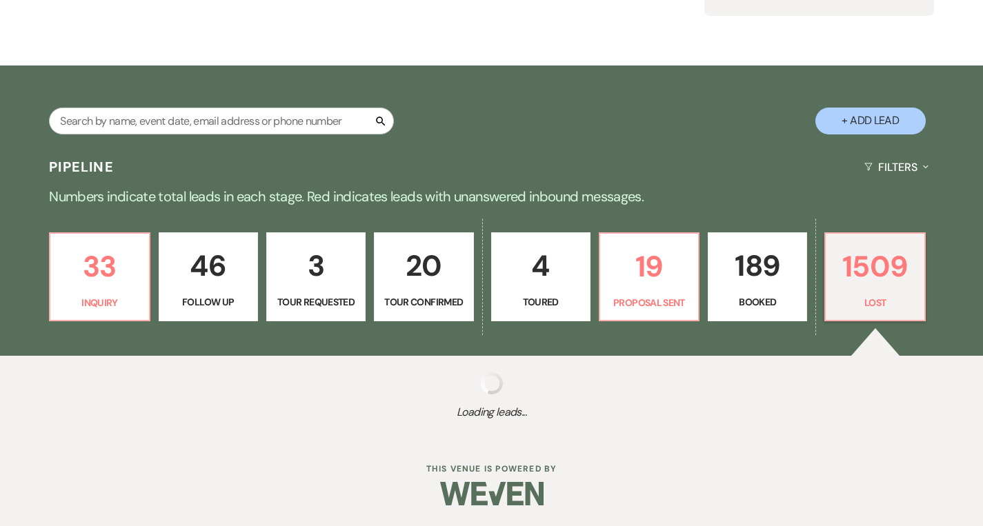
select select "8"
select select "6"
select select "8"
select select "5"
select select "8"
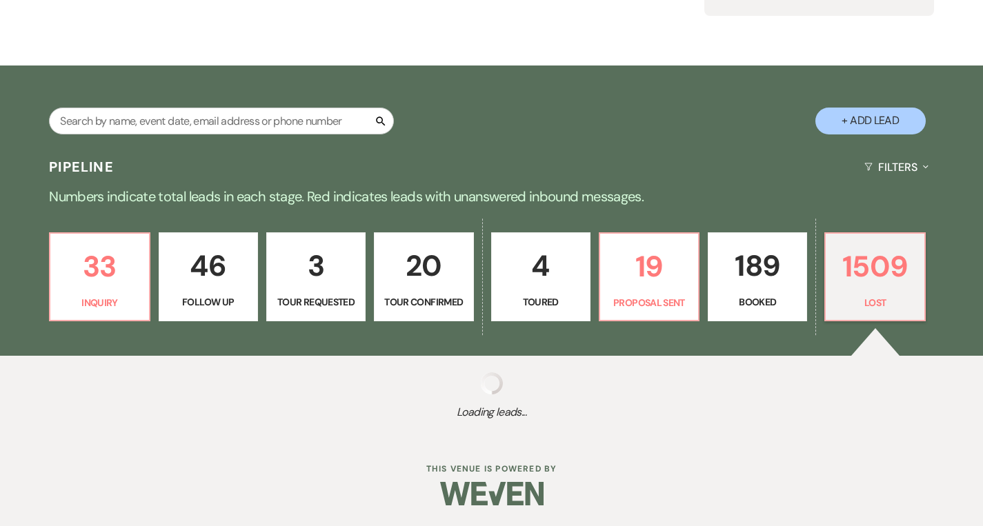
select select "1"
select select "8"
select select "5"
select select "8"
select select "7"
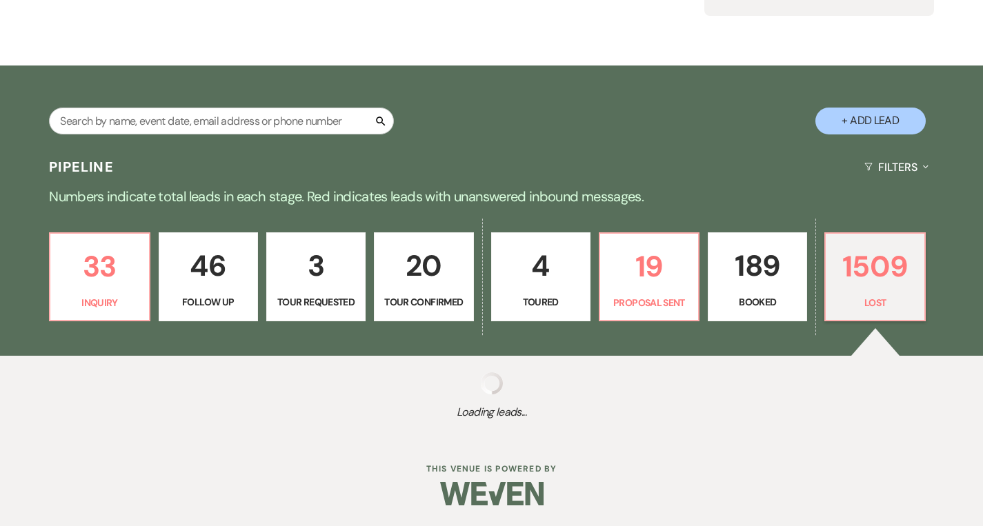
select select "8"
select select "5"
select select "8"
select select "6"
select select "8"
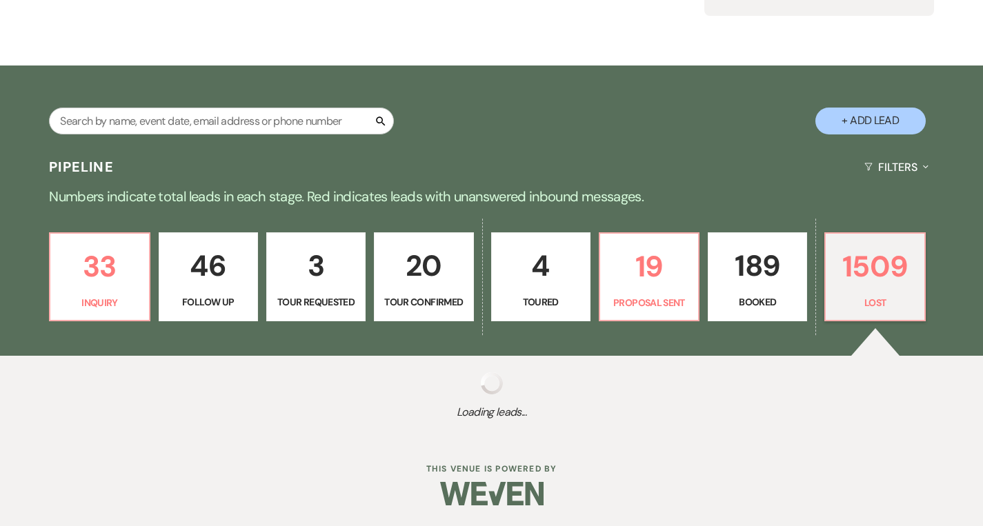
select select "6"
select select "8"
select select "5"
select select "8"
select select "5"
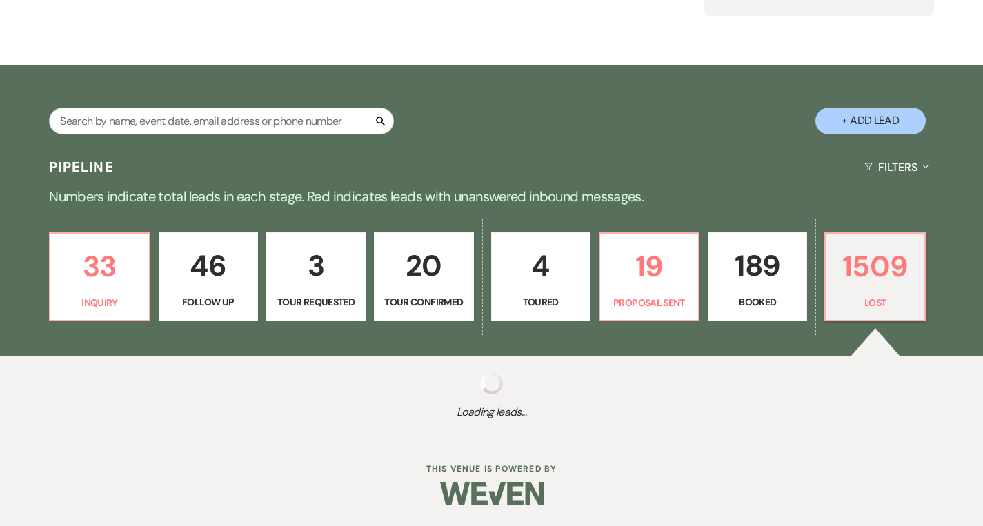
select select "8"
select select "5"
select select "8"
select select "5"
select select "8"
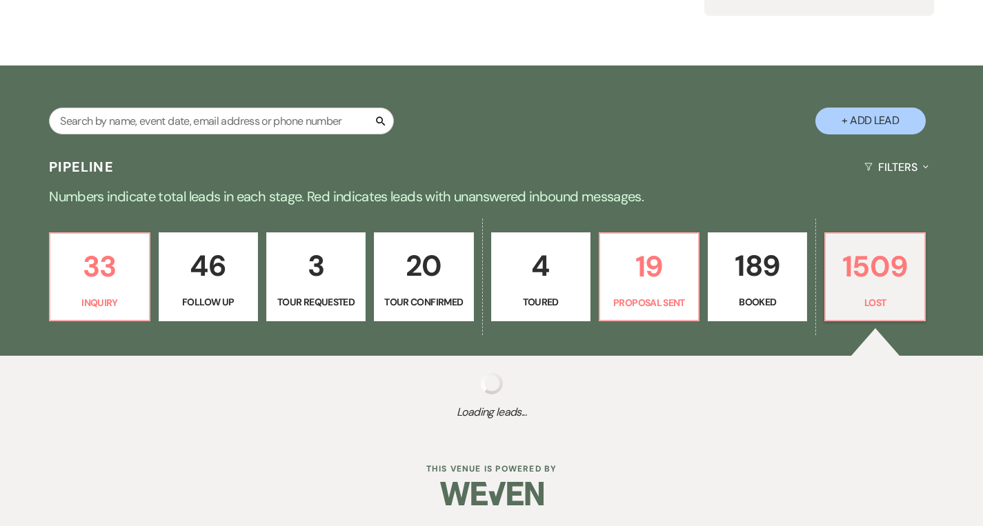
select select "5"
select select "8"
select select "6"
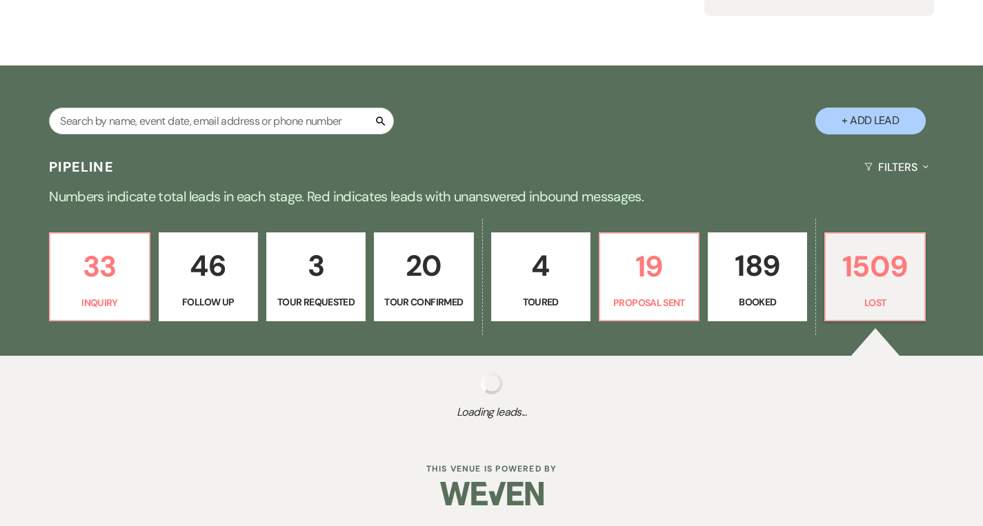
select select "8"
select select "5"
select select "8"
select select "5"
select select "8"
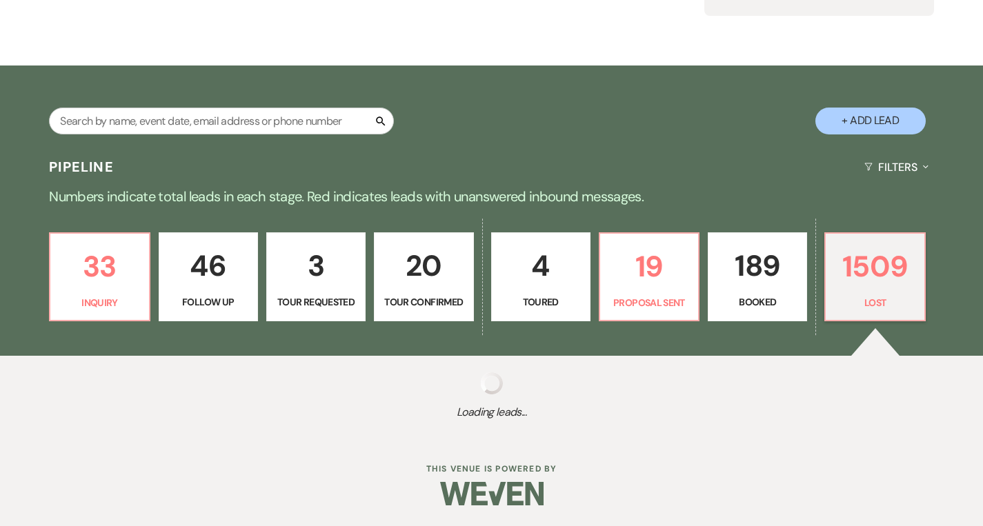
select select "10"
select select "8"
select select "5"
select select "8"
select select "5"
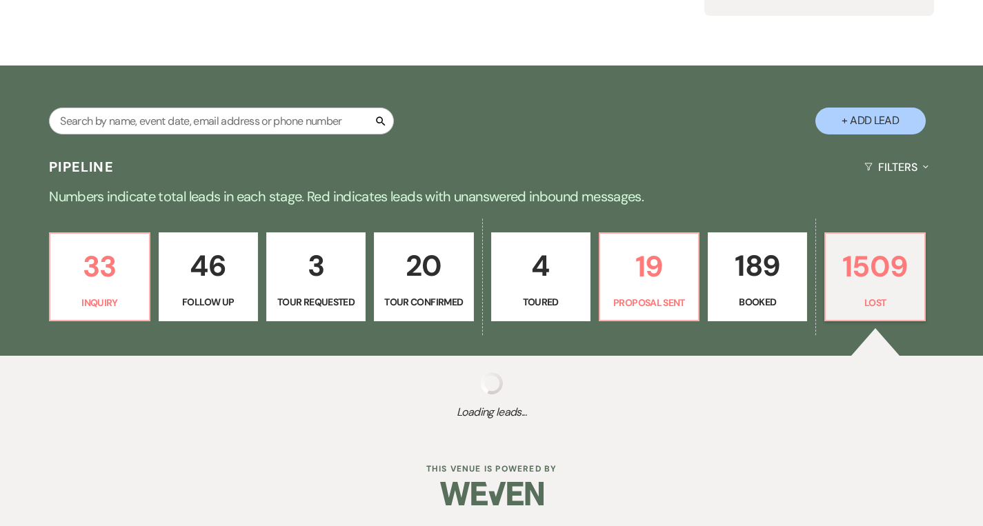
select select "8"
select select "5"
select select "8"
select select "1"
select select "8"
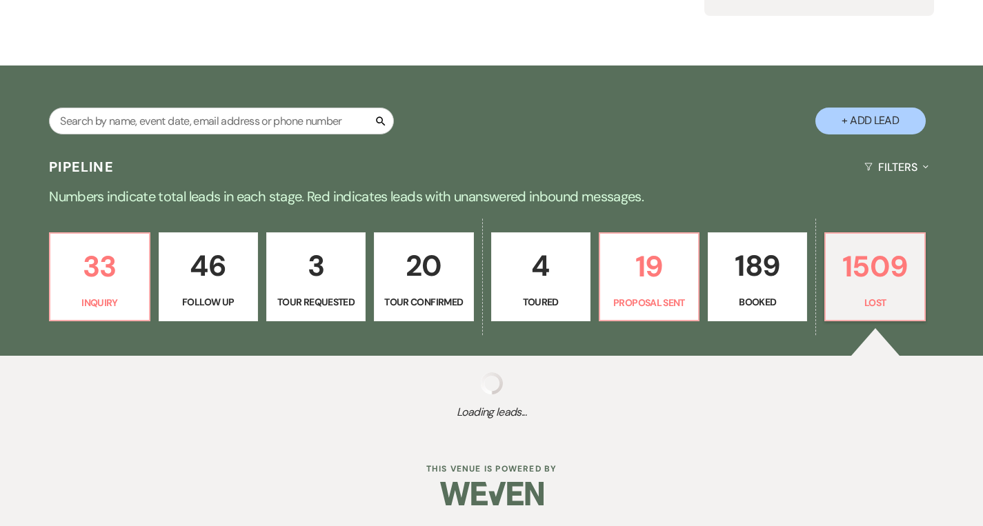
select select "1"
select select "8"
select select "5"
select select "8"
select select "5"
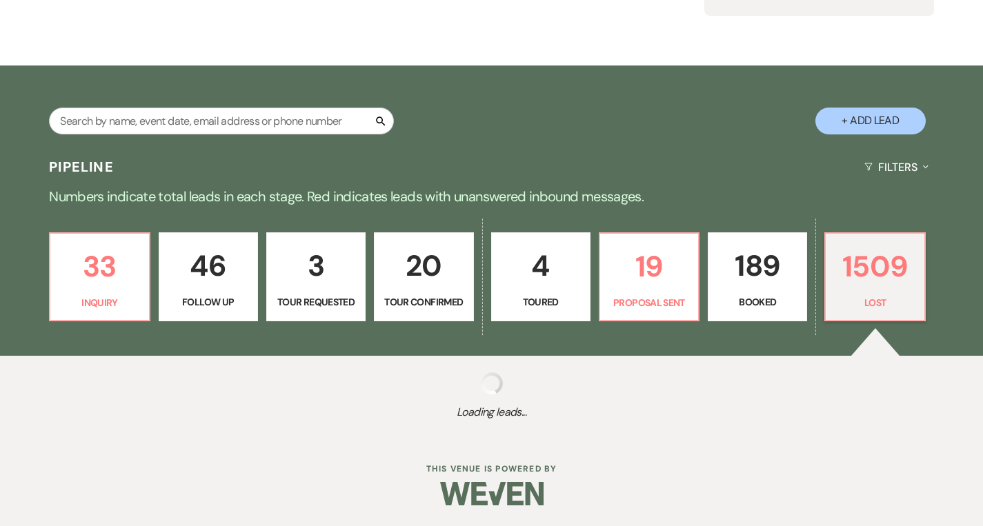
select select "8"
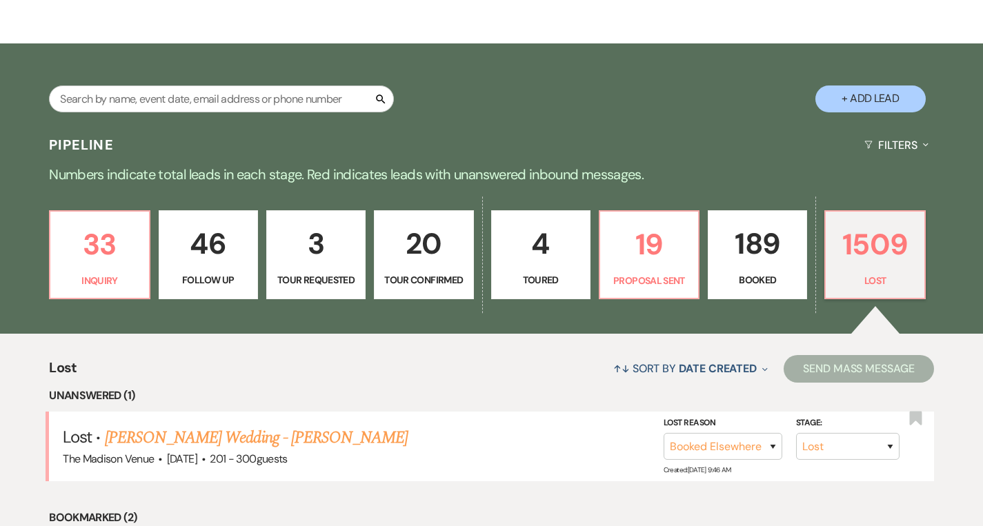
scroll to position [197, 0]
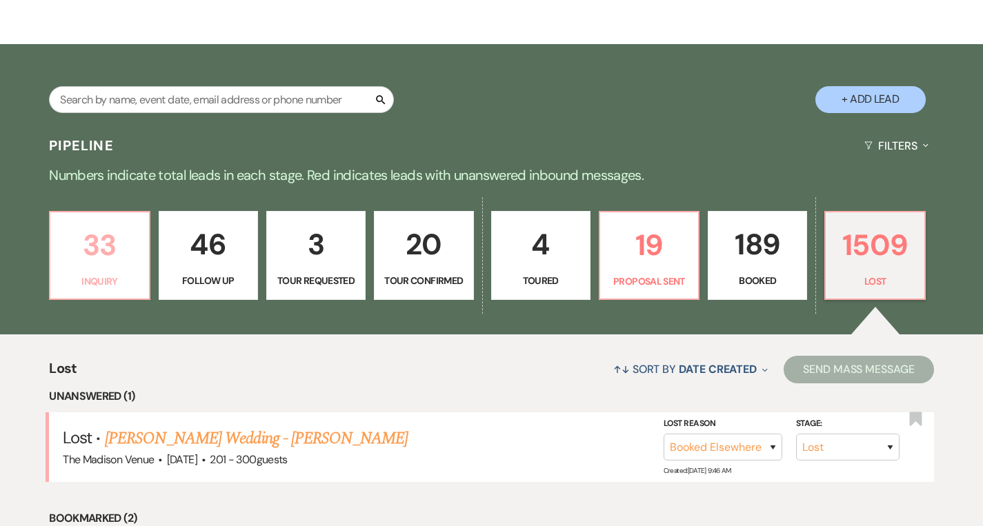
click at [66, 283] on p "Inquiry" at bounding box center [99, 281] width 81 height 15
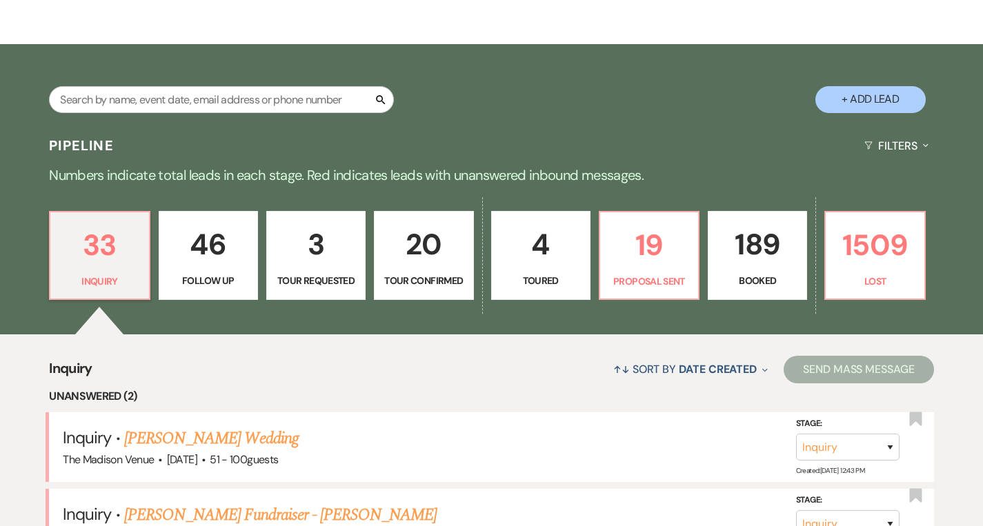
click at [315, 234] on p "3" at bounding box center [315, 244] width 81 height 46
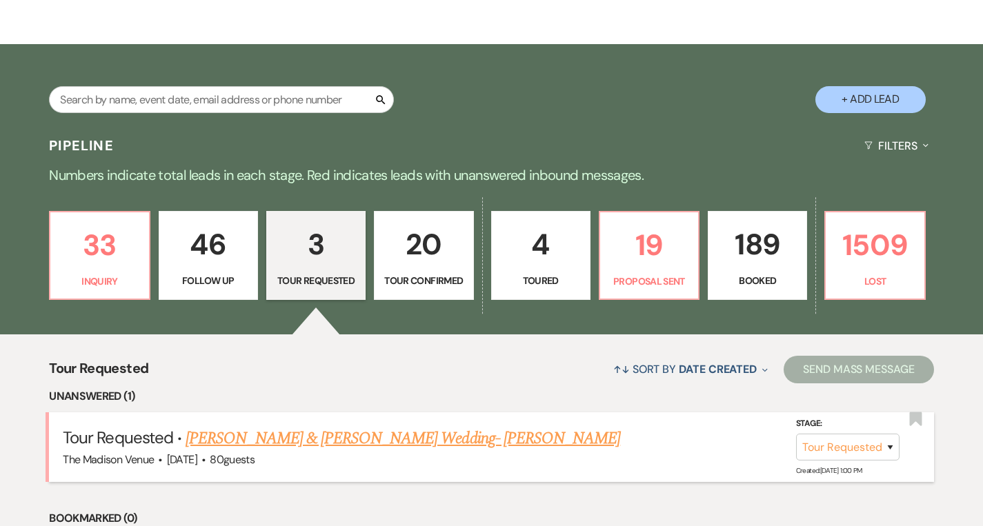
click at [258, 446] on link "TYLER GRANT & KAYLA SABO's Wedding- Cher" at bounding box center [402, 438] width 434 height 25
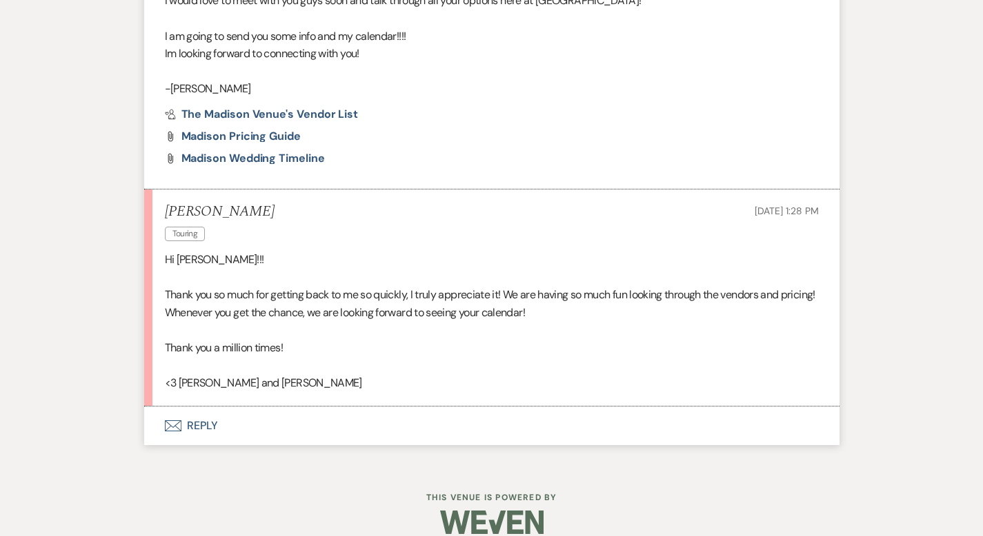
scroll to position [1054, 0]
click at [166, 407] on button "Envelope Reply" at bounding box center [491, 425] width 695 height 39
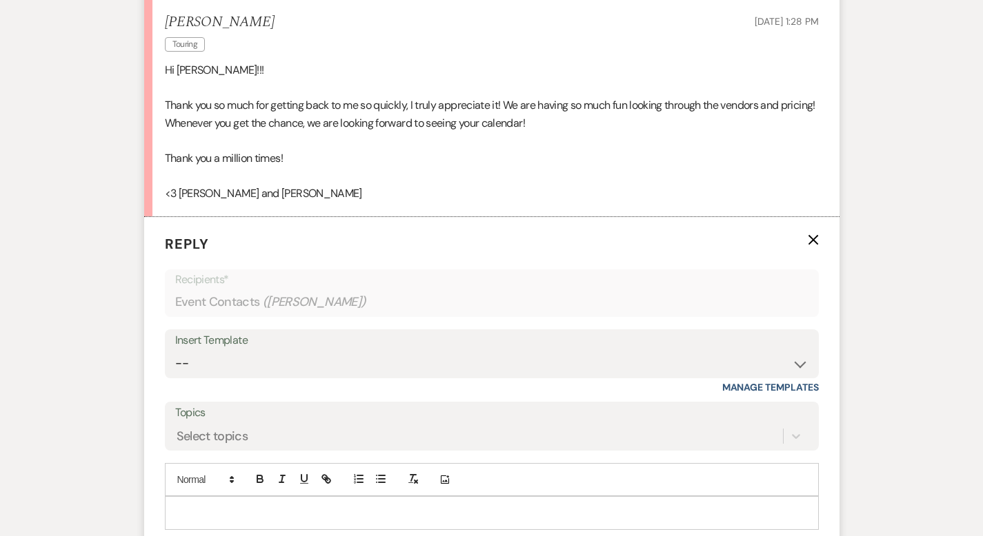
scroll to position [1439, 0]
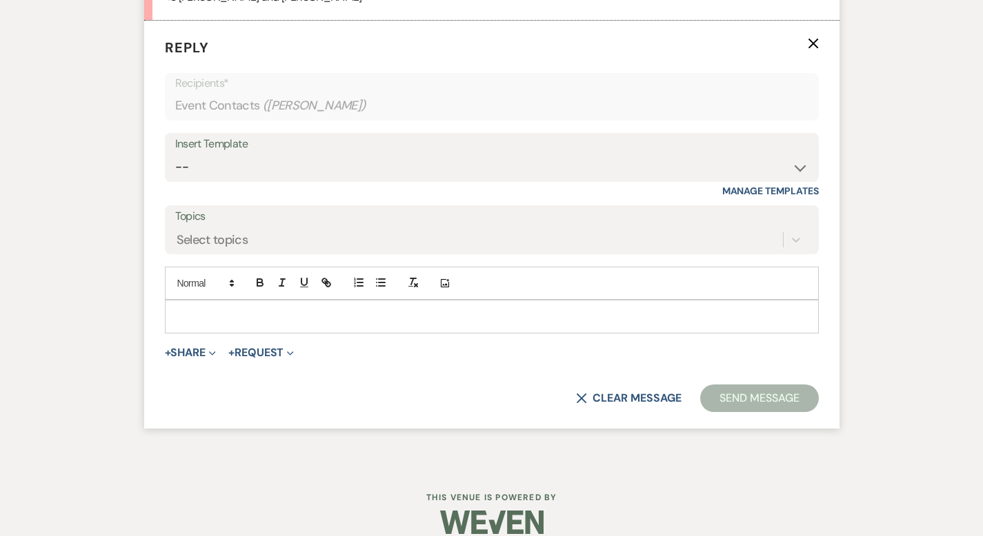
click at [201, 309] on p at bounding box center [492, 316] width 632 height 15
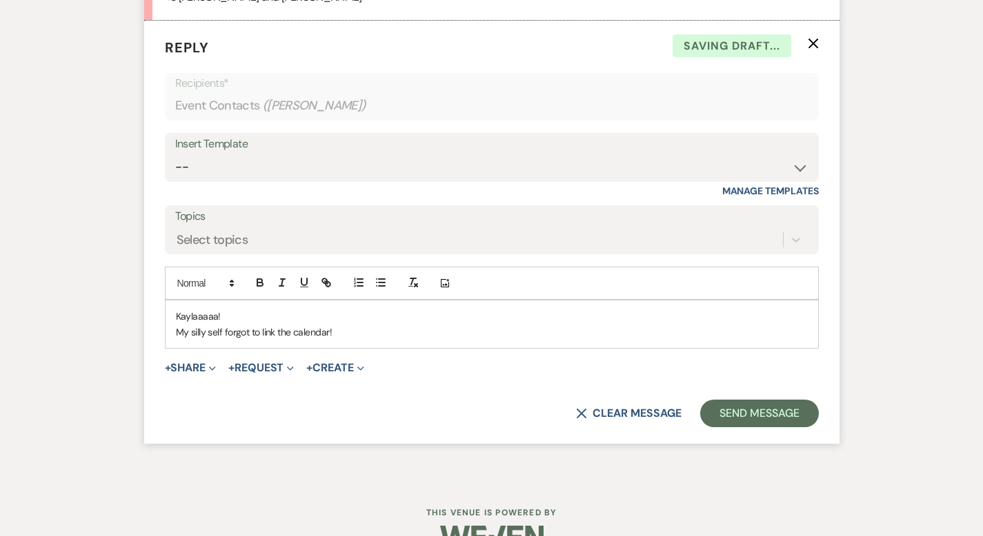
click at [361, 325] on p "My silly self forgot to link the calendar!" at bounding box center [492, 332] width 632 height 15
click at [359, 325] on p "My silly self forgot to link the calendar!" at bounding box center [492, 332] width 632 height 15
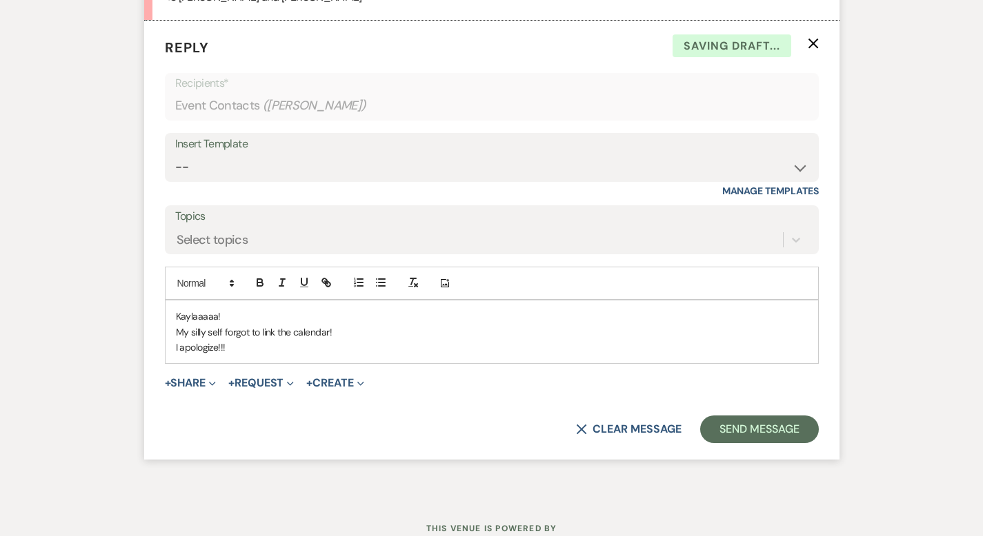
click at [263, 340] on p "I apologize!!!" at bounding box center [492, 347] width 632 height 15
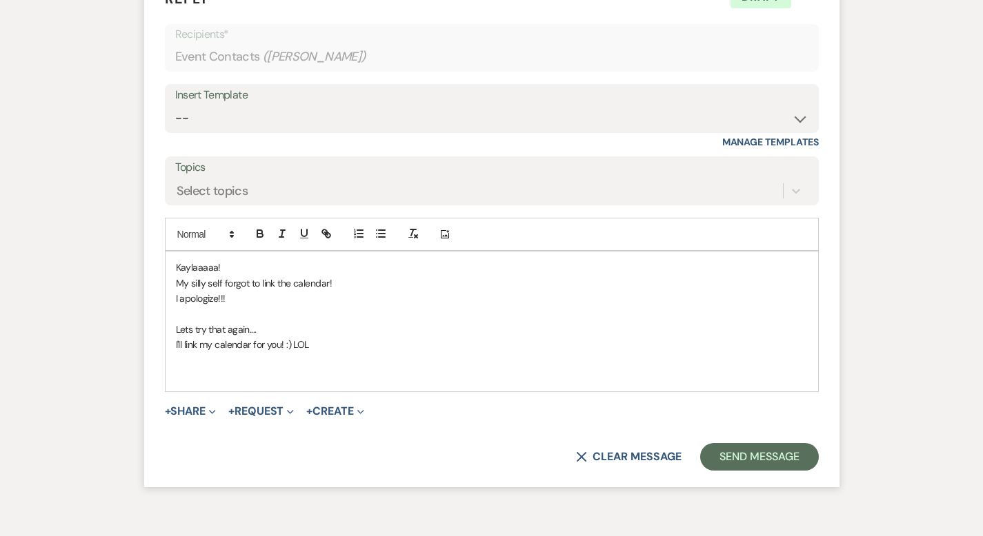
scroll to position [1547, 0]
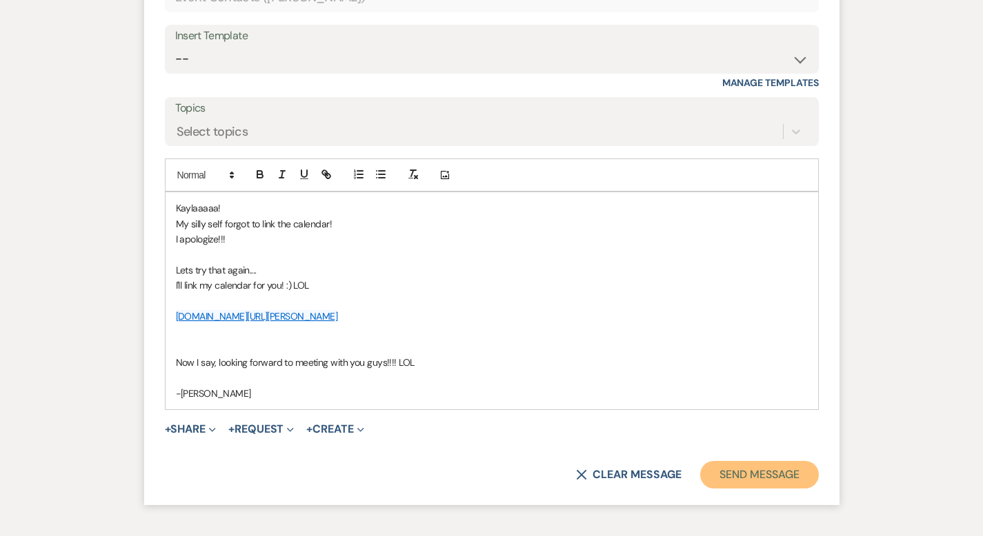
click at [767, 461] on button "Send Message" at bounding box center [759, 475] width 118 height 28
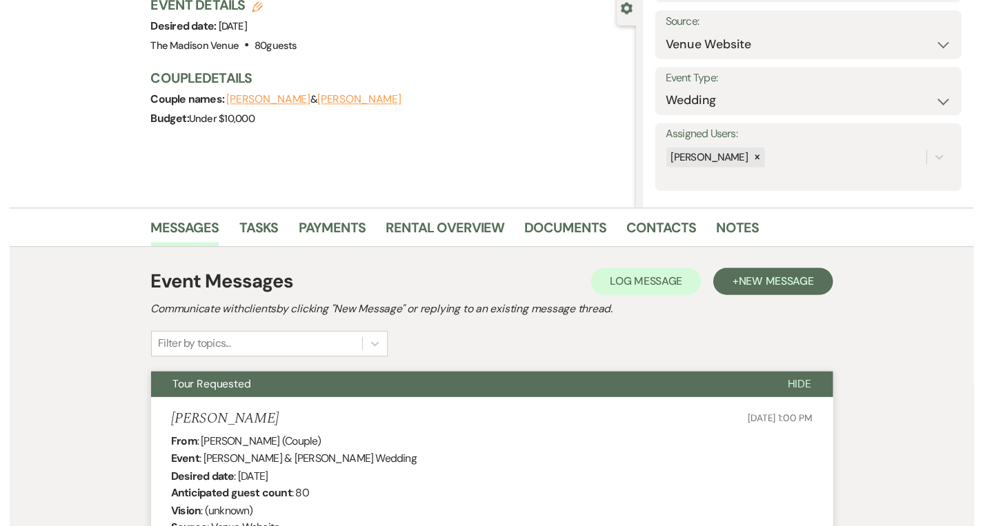
scroll to position [0, 0]
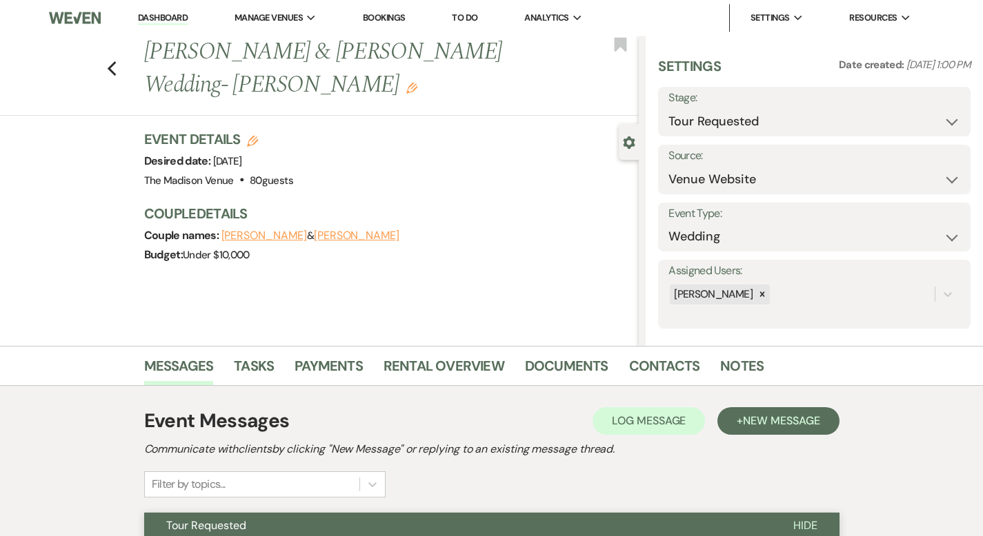
click at [163, 18] on link "Dashboard" at bounding box center [163, 18] width 50 height 13
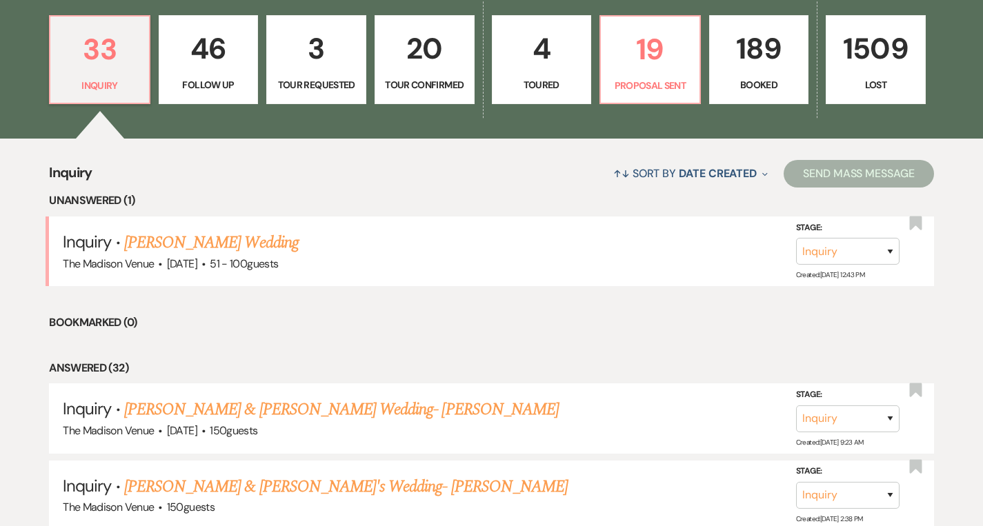
scroll to position [391, 0]
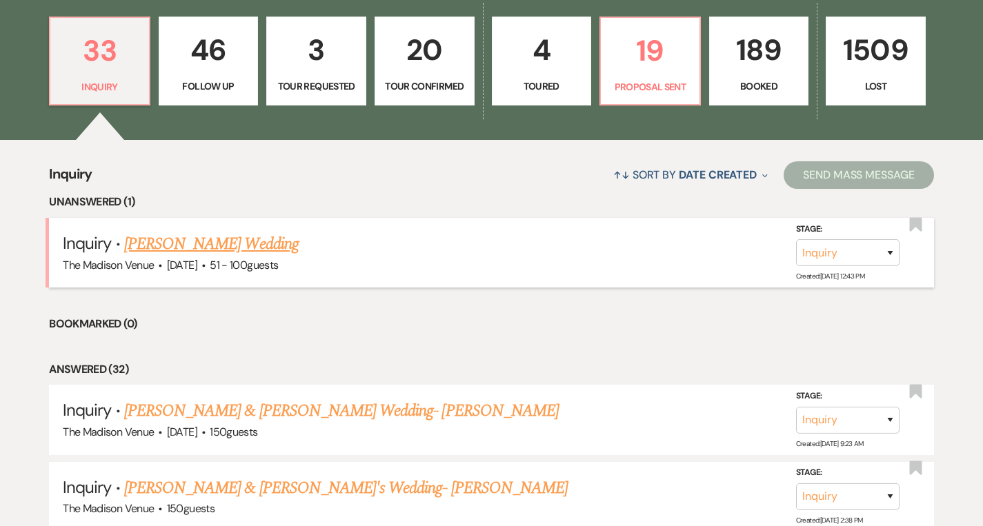
click at [197, 242] on link "[PERSON_NAME] Wedding" at bounding box center [211, 244] width 174 height 25
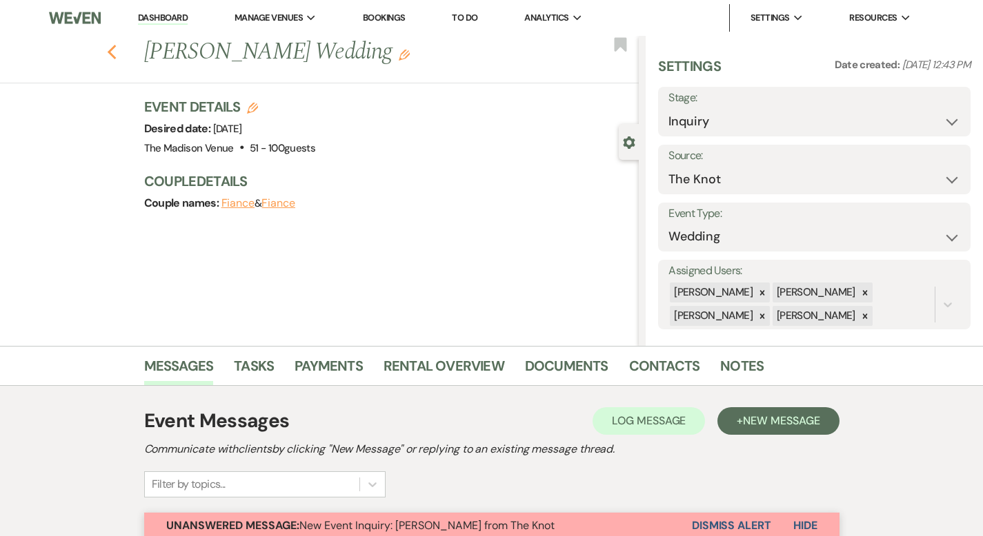
click at [107, 54] on icon "Previous" at bounding box center [112, 52] width 10 height 17
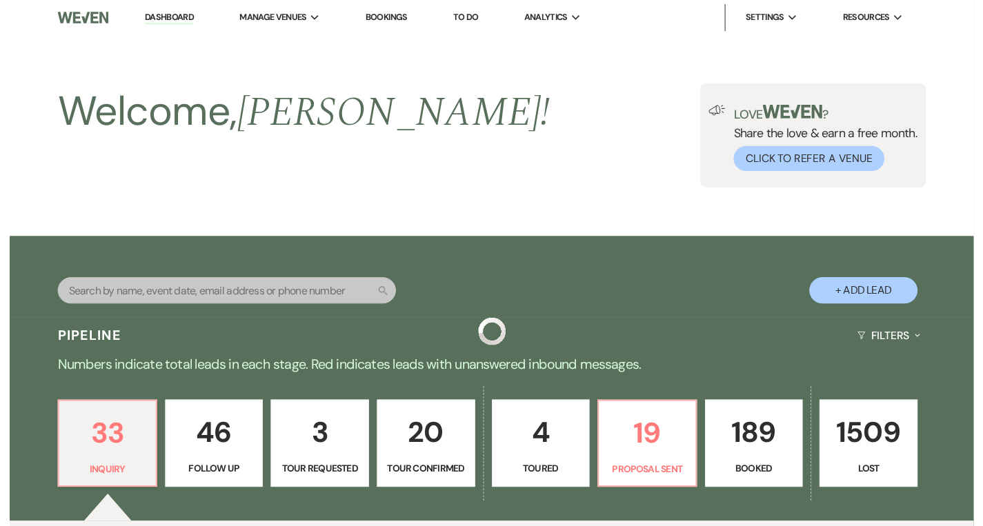
scroll to position [391, 0]
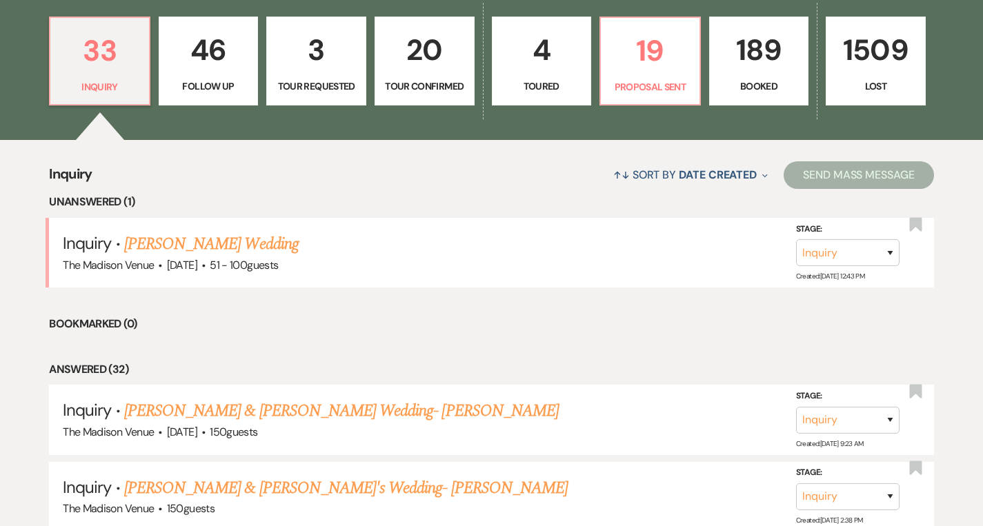
click at [212, 95] on link "46 Follow Up" at bounding box center [209, 62] width 100 height 90
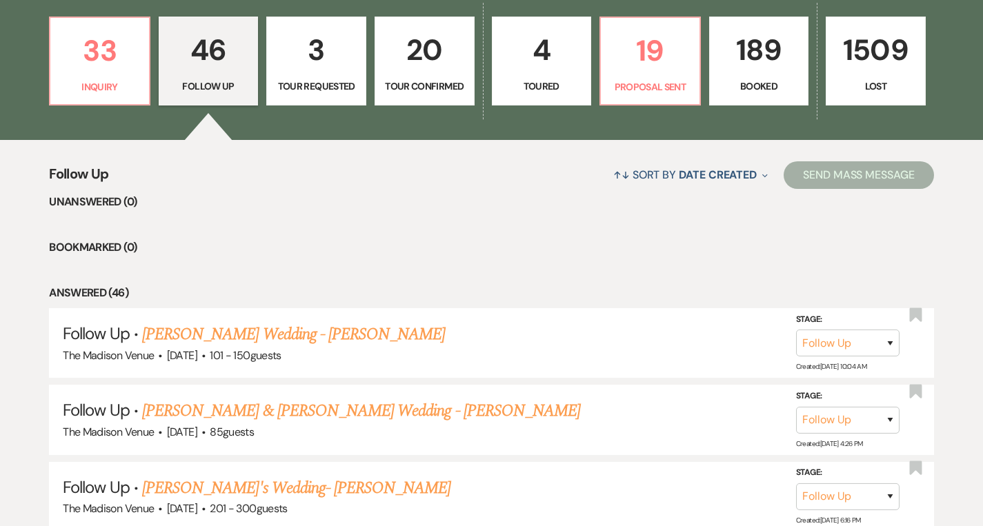
click at [321, 90] on p "Tour Requested" at bounding box center [316, 86] width 82 height 15
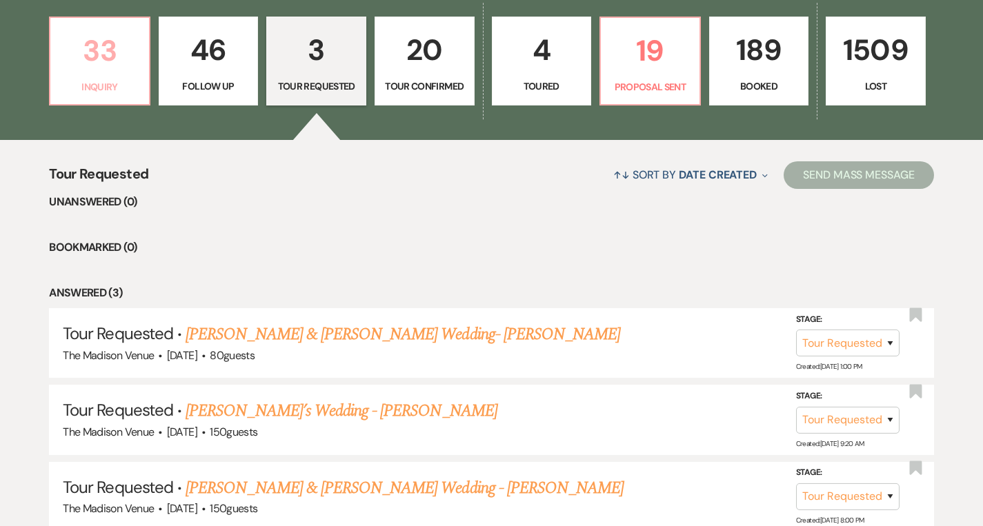
click at [101, 68] on p "33" at bounding box center [100, 51] width 82 height 46
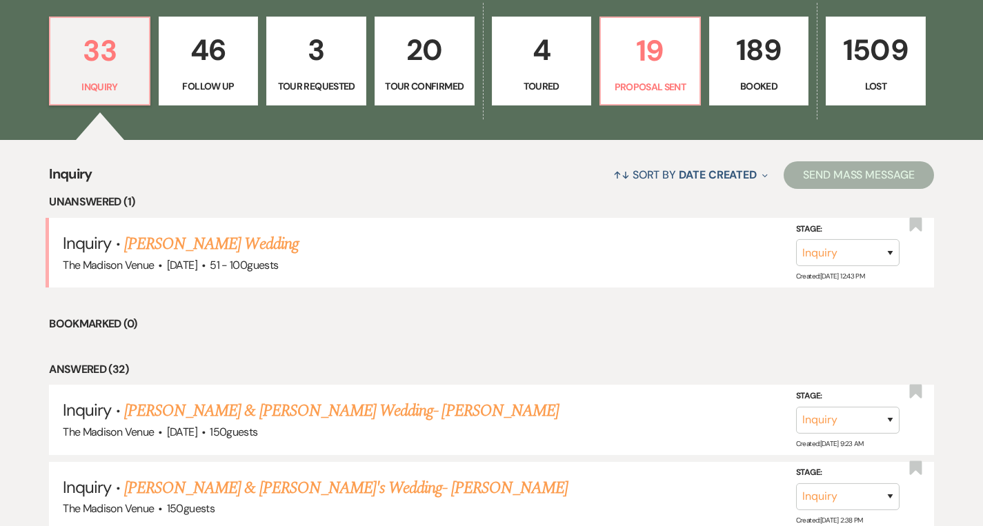
click at [346, 69] on p "3" at bounding box center [316, 50] width 82 height 46
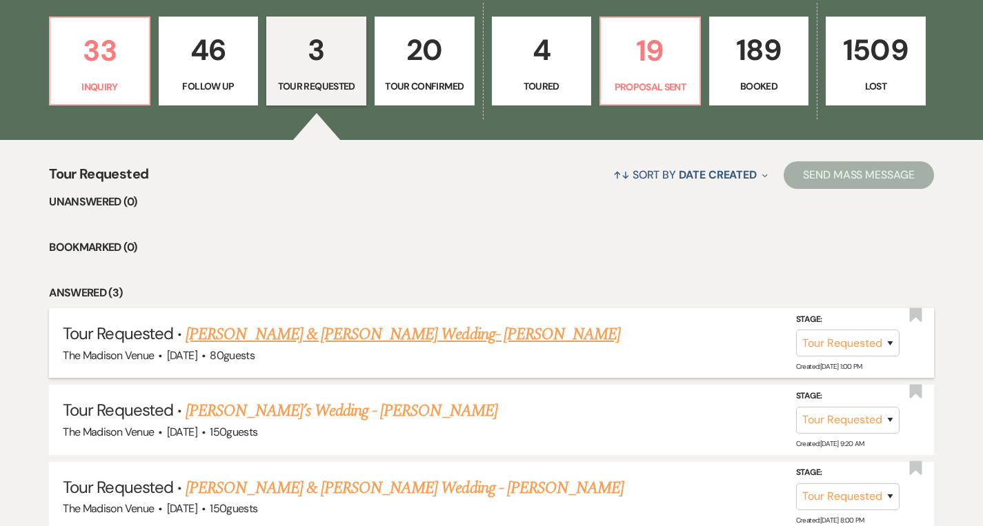
click at [341, 337] on link "TYLER GRANT & KAYLA SABO's Wedding- Cher" at bounding box center [402, 334] width 434 height 25
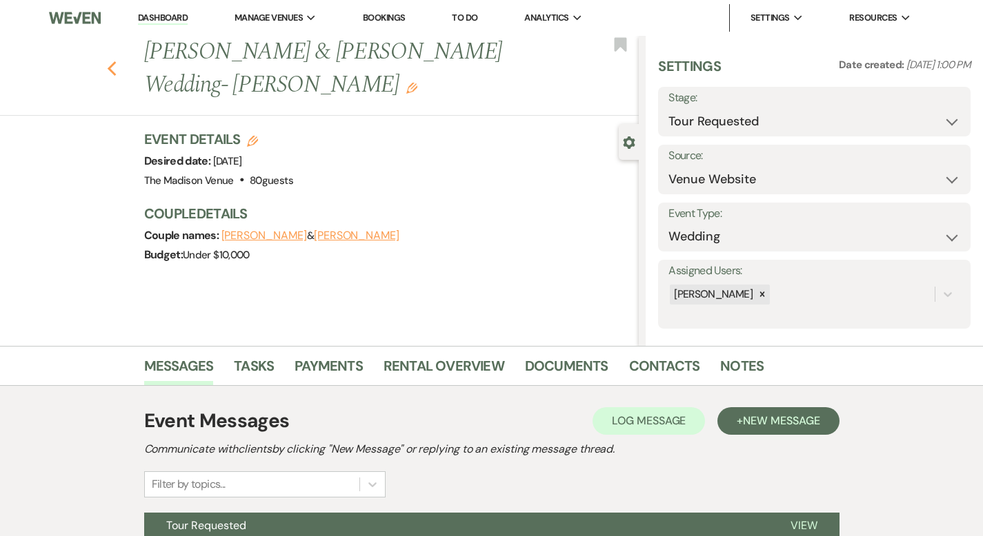
click at [107, 65] on icon "Previous" at bounding box center [112, 69] width 10 height 17
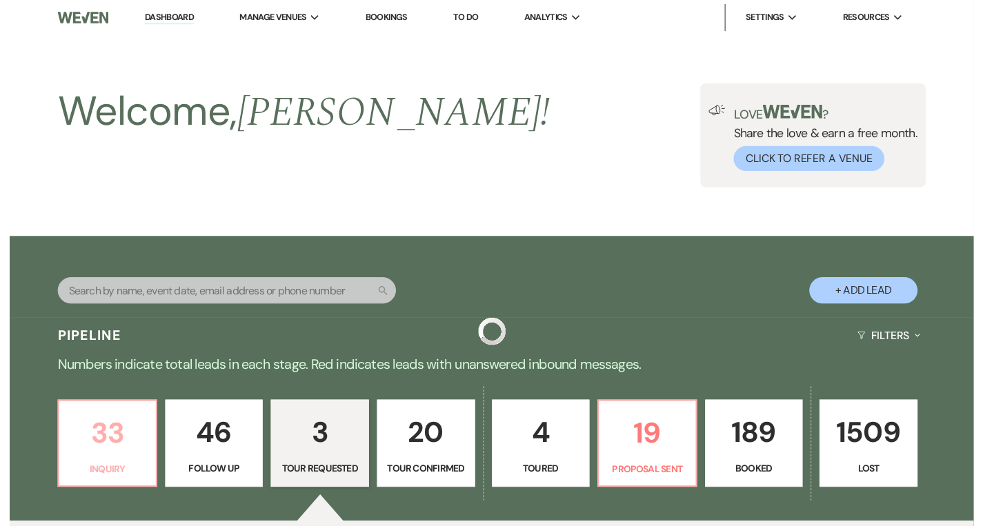
scroll to position [391, 0]
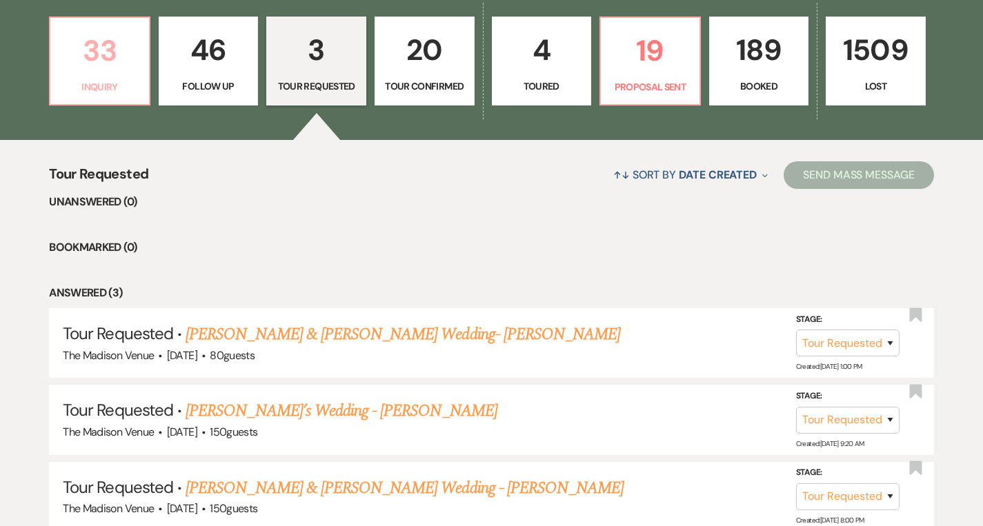
click at [109, 47] on p "33" at bounding box center [100, 51] width 82 height 46
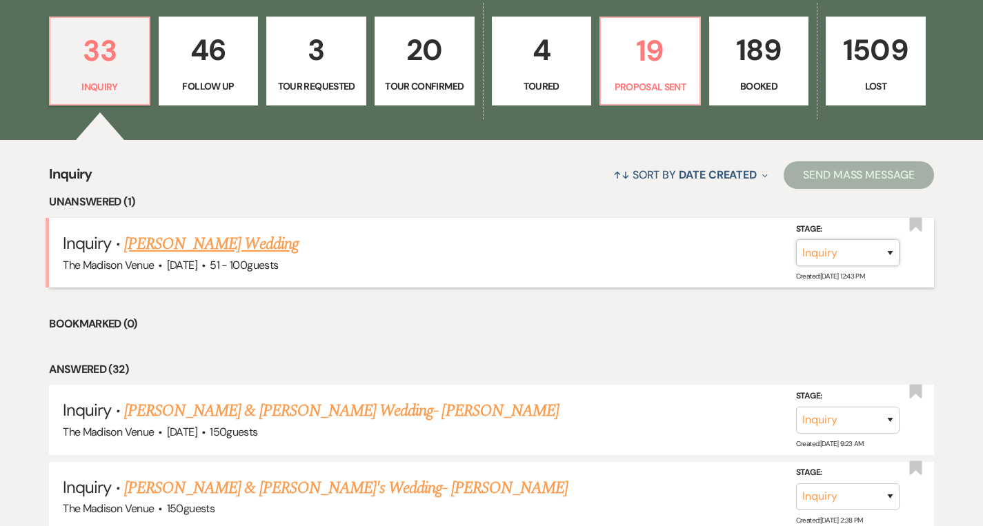
click at [887, 252] on select "Inquiry Follow Up Tour Requested Tour Confirmed Toured Proposal Sent Booked Lost" at bounding box center [847, 252] width 103 height 27
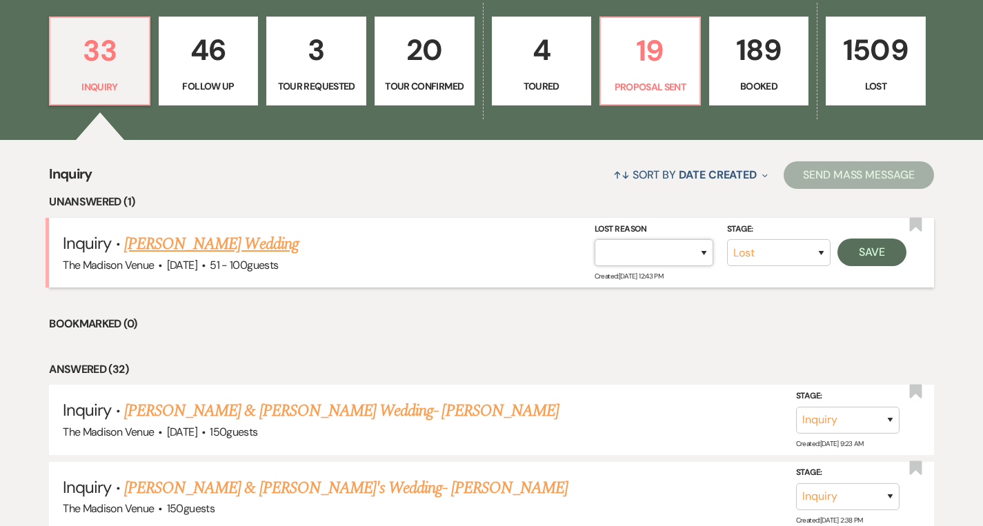
click at [709, 252] on select "Booked Elsewhere Budget Date Unavailable No Response Not a Good Match Capacity …" at bounding box center [653, 252] width 119 height 27
click at [857, 254] on button "Save" at bounding box center [871, 253] width 69 height 28
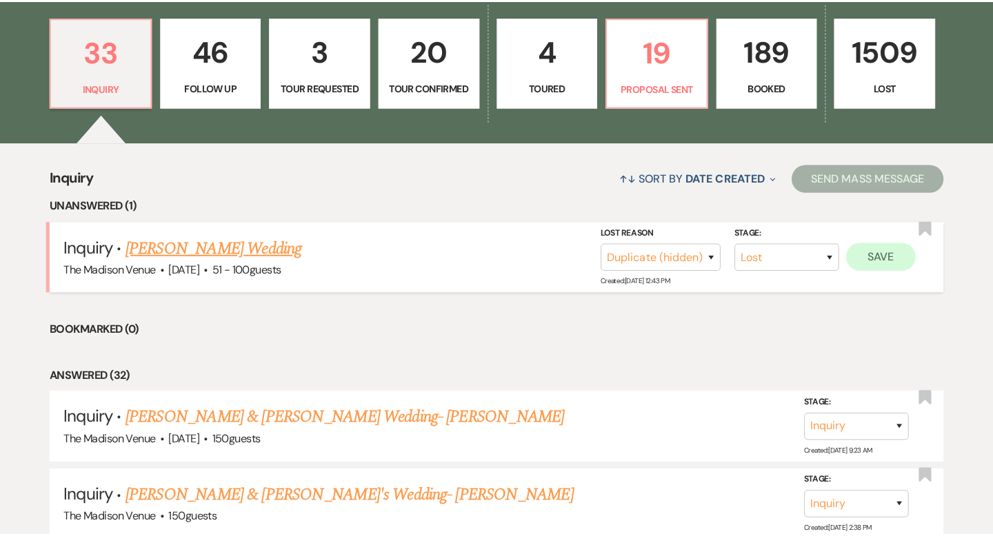
scroll to position [392, 0]
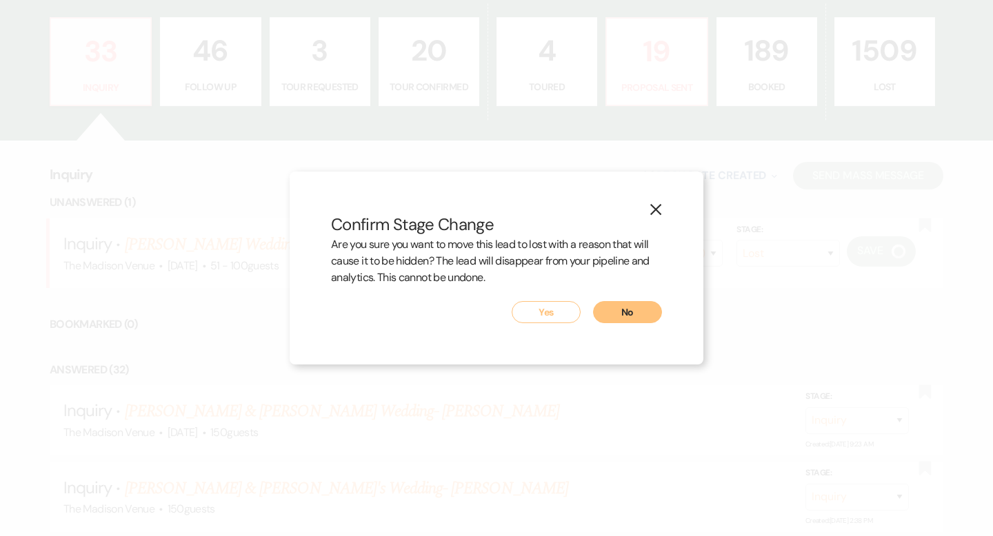
click at [583, 313] on div "Yes No" at bounding box center [496, 312] width 331 height 22
click at [539, 314] on button "Yes" at bounding box center [546, 312] width 69 height 22
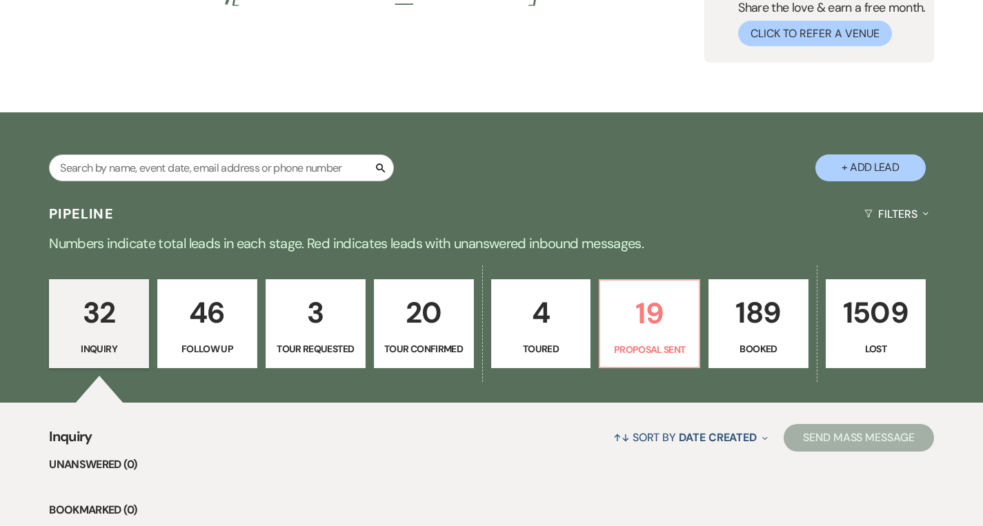
scroll to position [0, 0]
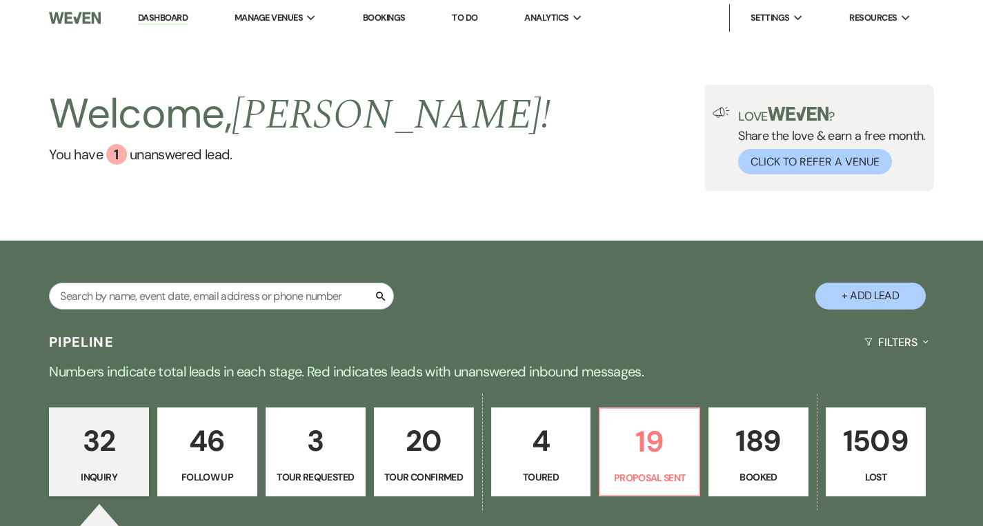
click at [170, 11] on li "Dashboard" at bounding box center [162, 18] width 63 height 28
click at [169, 20] on link "Dashboard" at bounding box center [163, 18] width 50 height 13
